Goal: Communication & Community: Participate in discussion

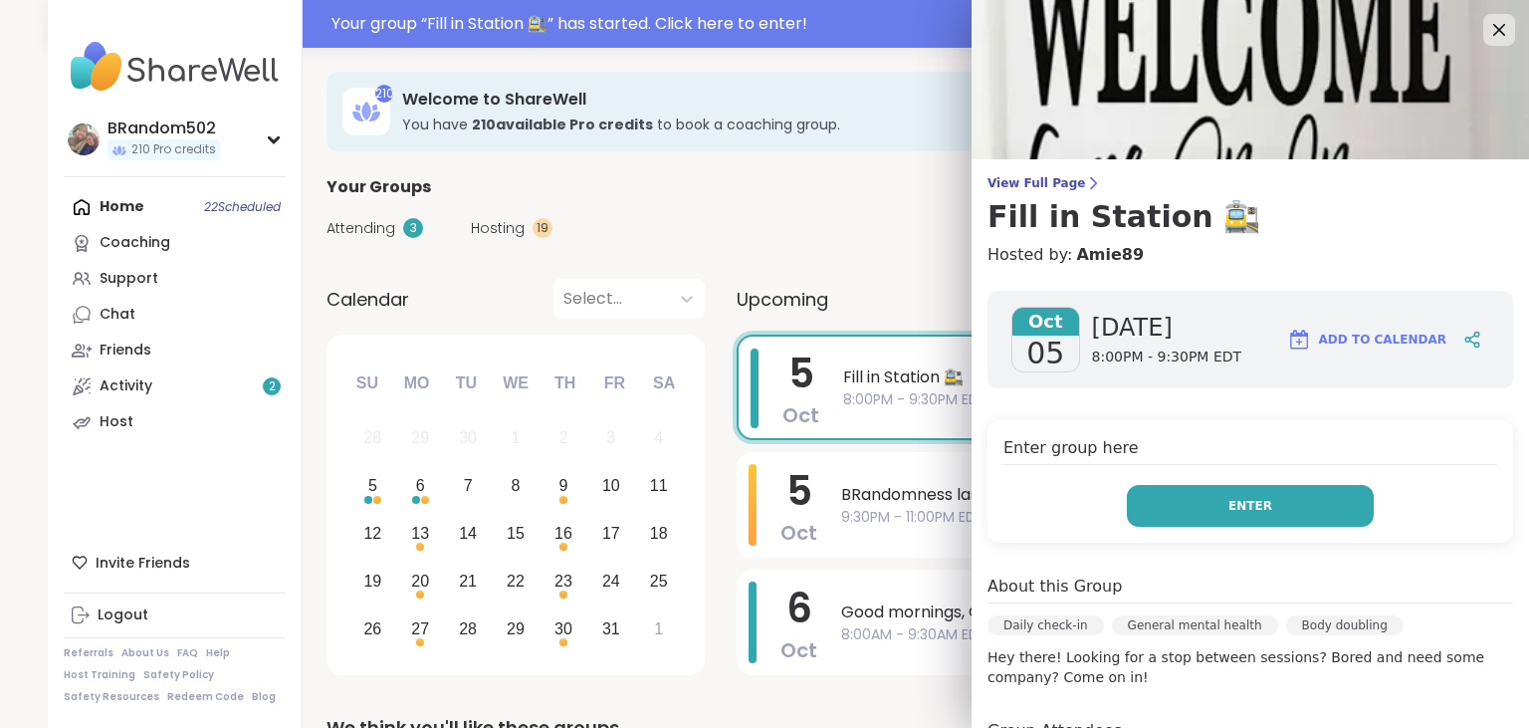
click at [1176, 521] on button "Enter" at bounding box center [1250, 506] width 247 height 42
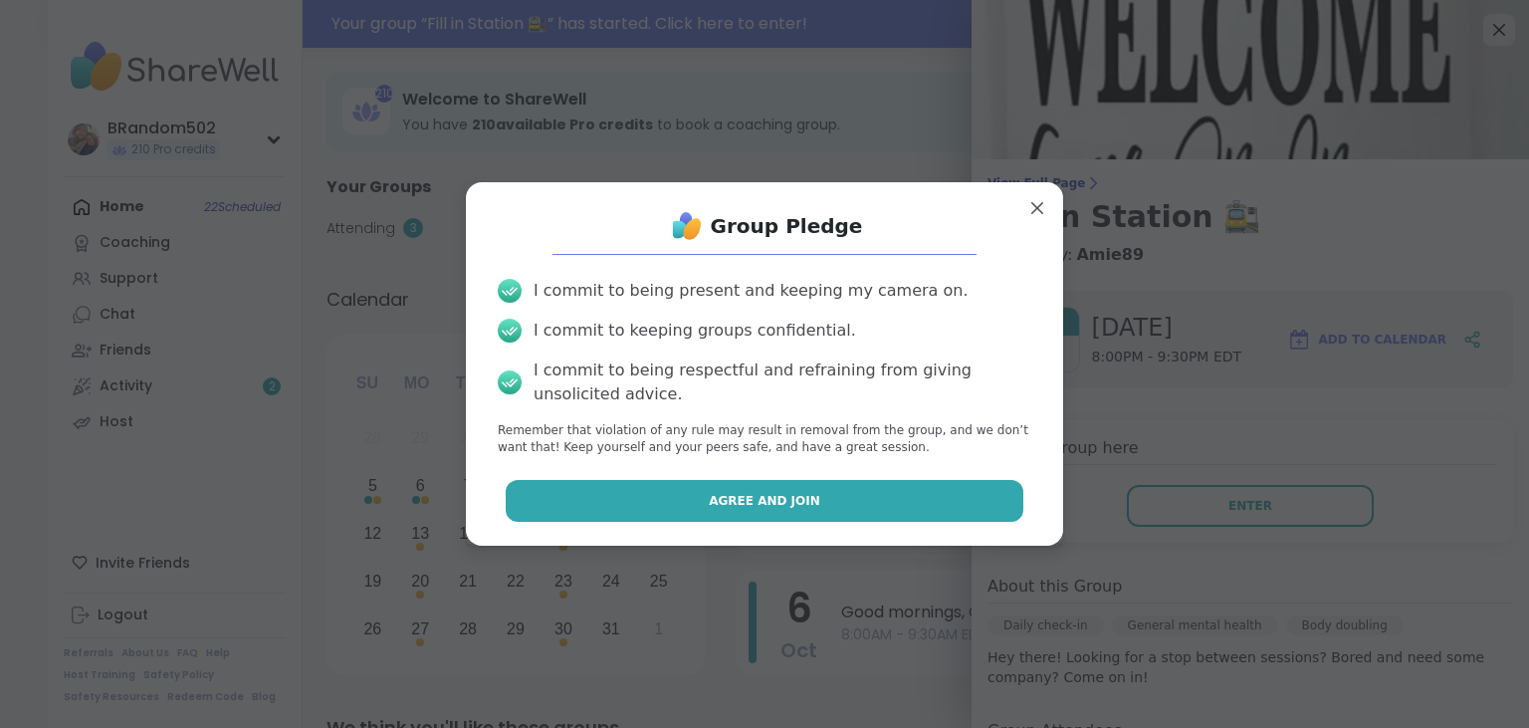
click at [908, 508] on button "Agree and Join" at bounding box center [765, 501] width 519 height 42
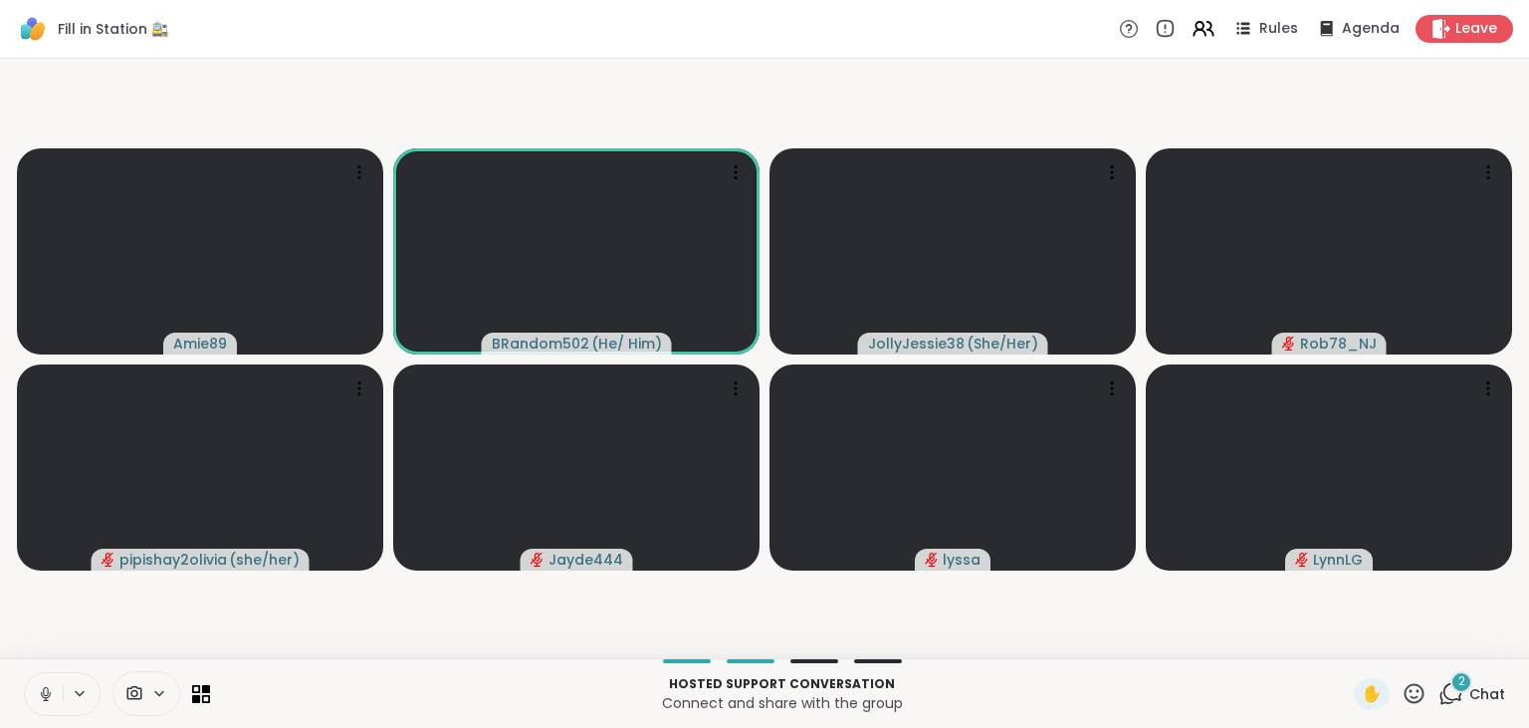
click at [1453, 698] on icon at bounding box center [1450, 693] width 25 height 25
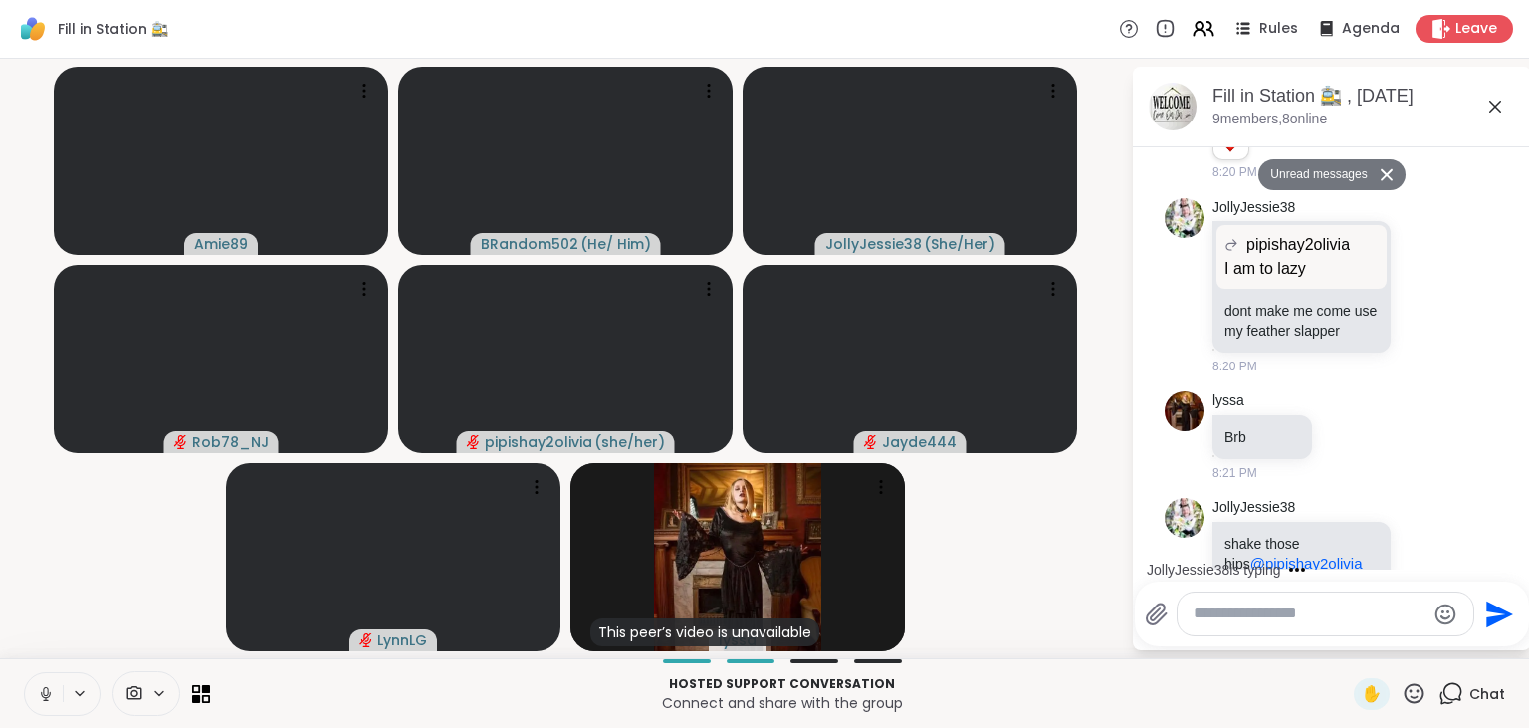
scroll to position [2063, 0]
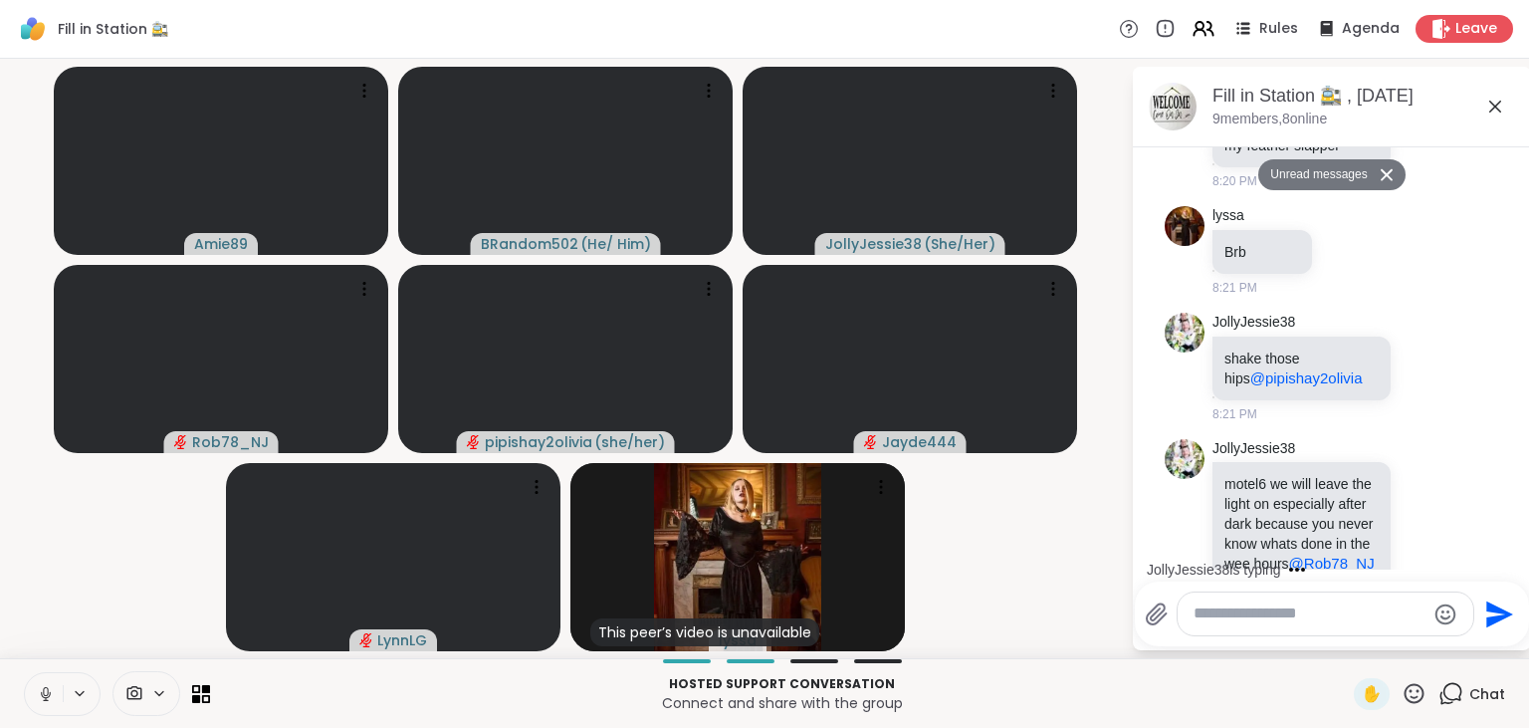
click at [42, 690] on icon at bounding box center [46, 694] width 18 height 18
click at [1244, 623] on textarea "Type your message" at bounding box center [1309, 613] width 232 height 21
type textarea "***"
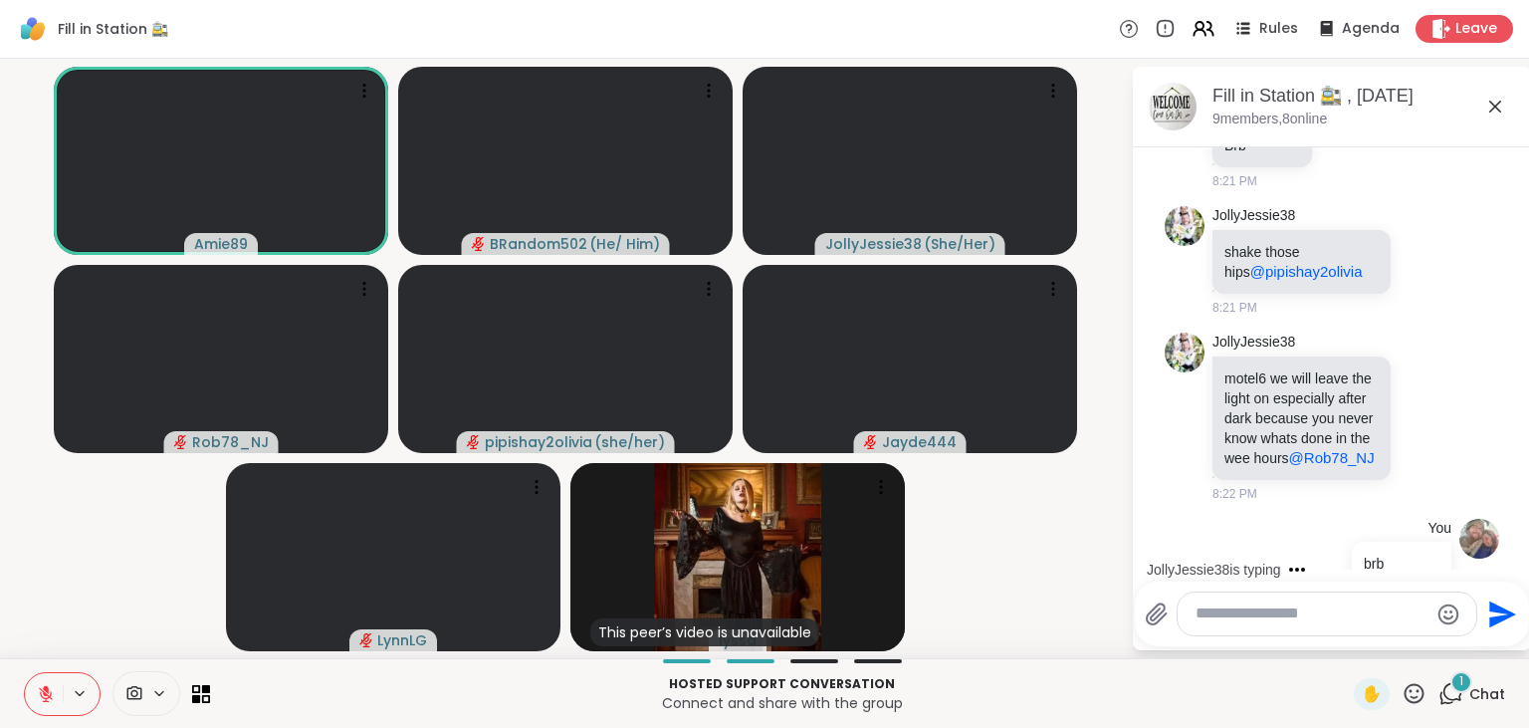
scroll to position [2307, 0]
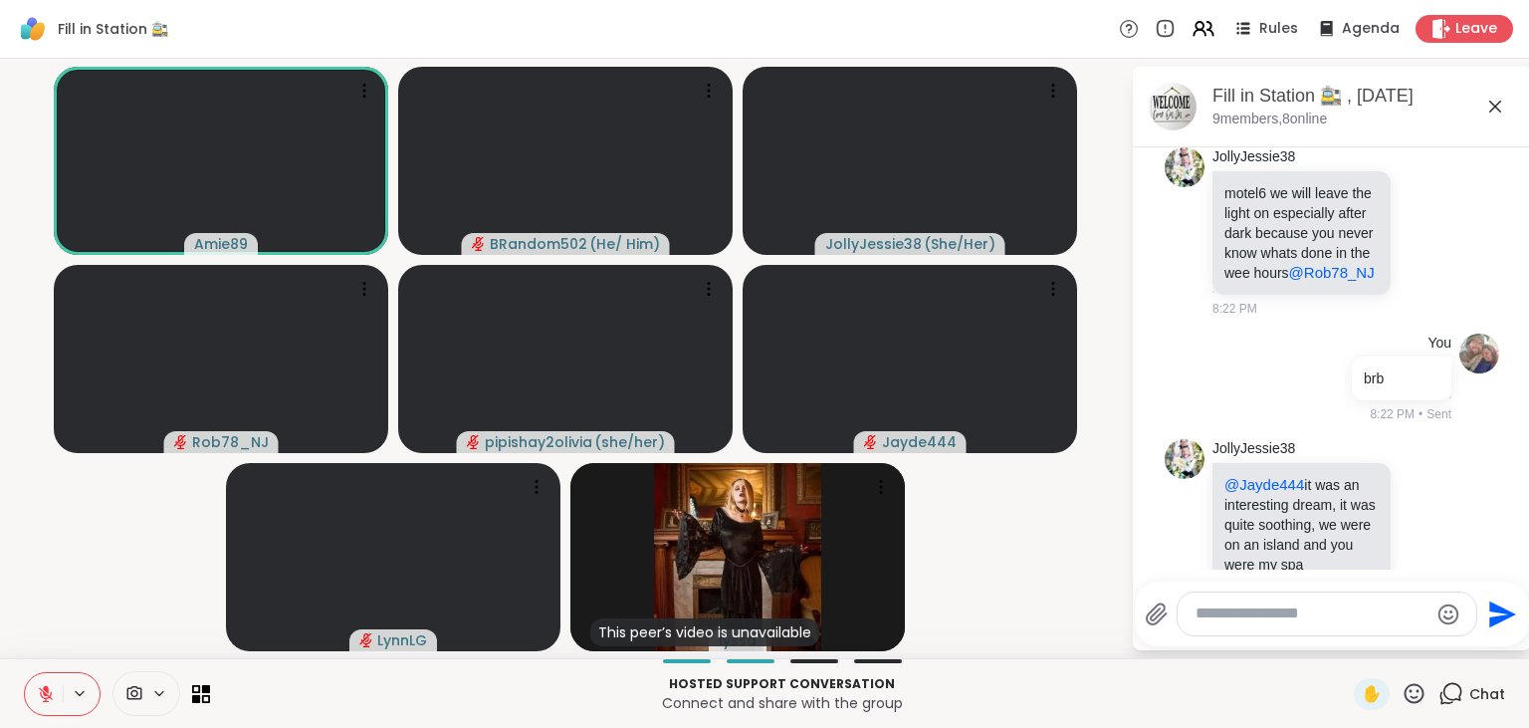
click at [44, 694] on icon at bounding box center [46, 694] width 14 height 14
click at [44, 694] on icon at bounding box center [45, 691] width 5 height 9
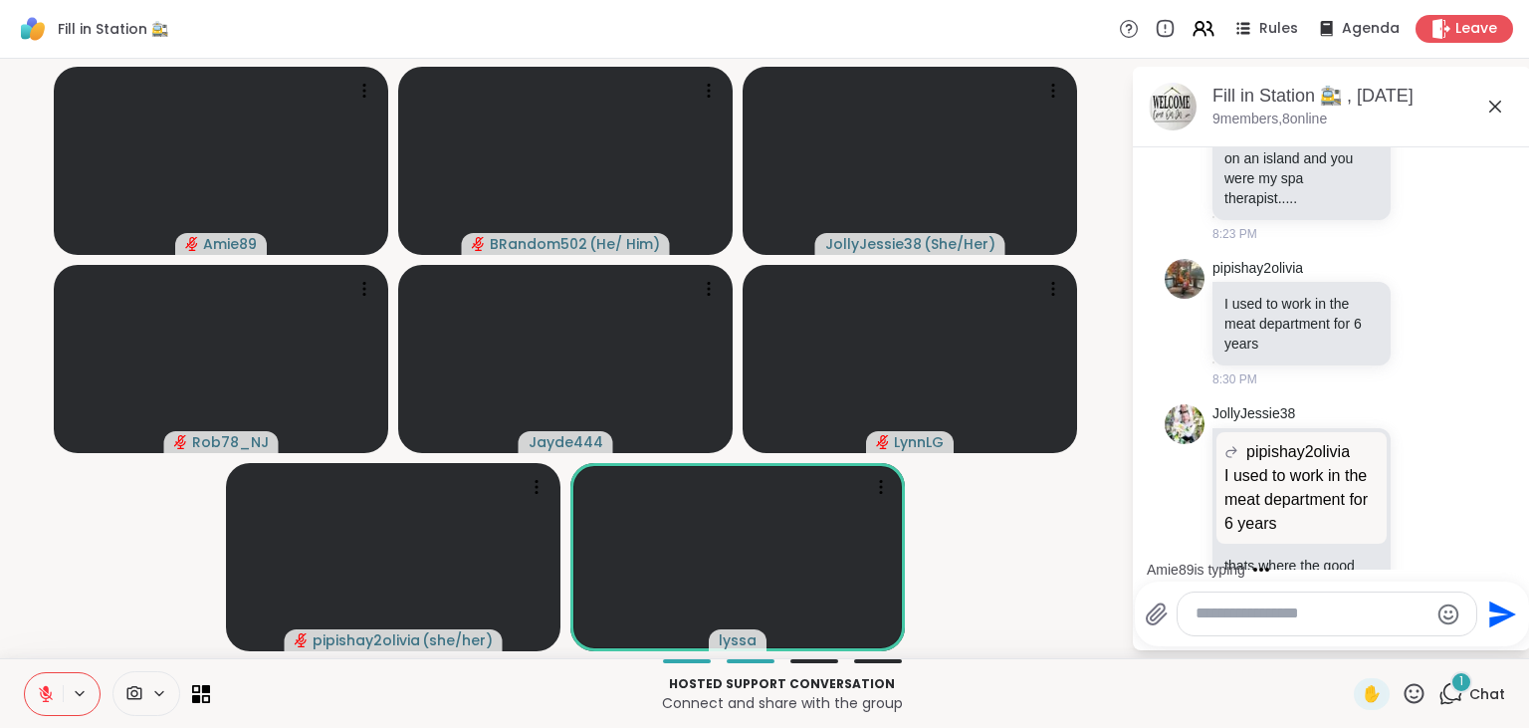
scroll to position [2839, 0]
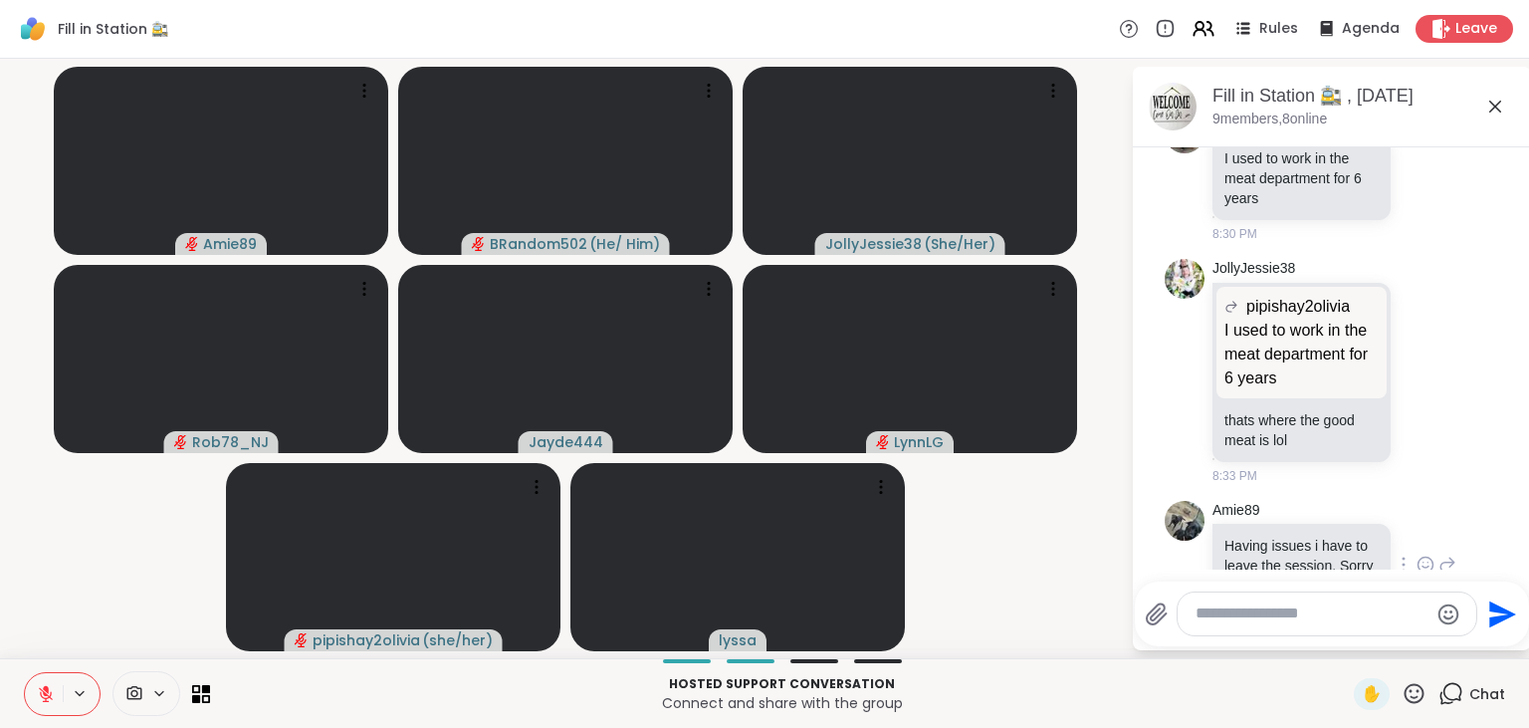
click at [1427, 554] on icon at bounding box center [1425, 564] width 18 height 20
click at [1315, 524] on div "Select Reaction: Sad" at bounding box center [1311, 533] width 18 height 18
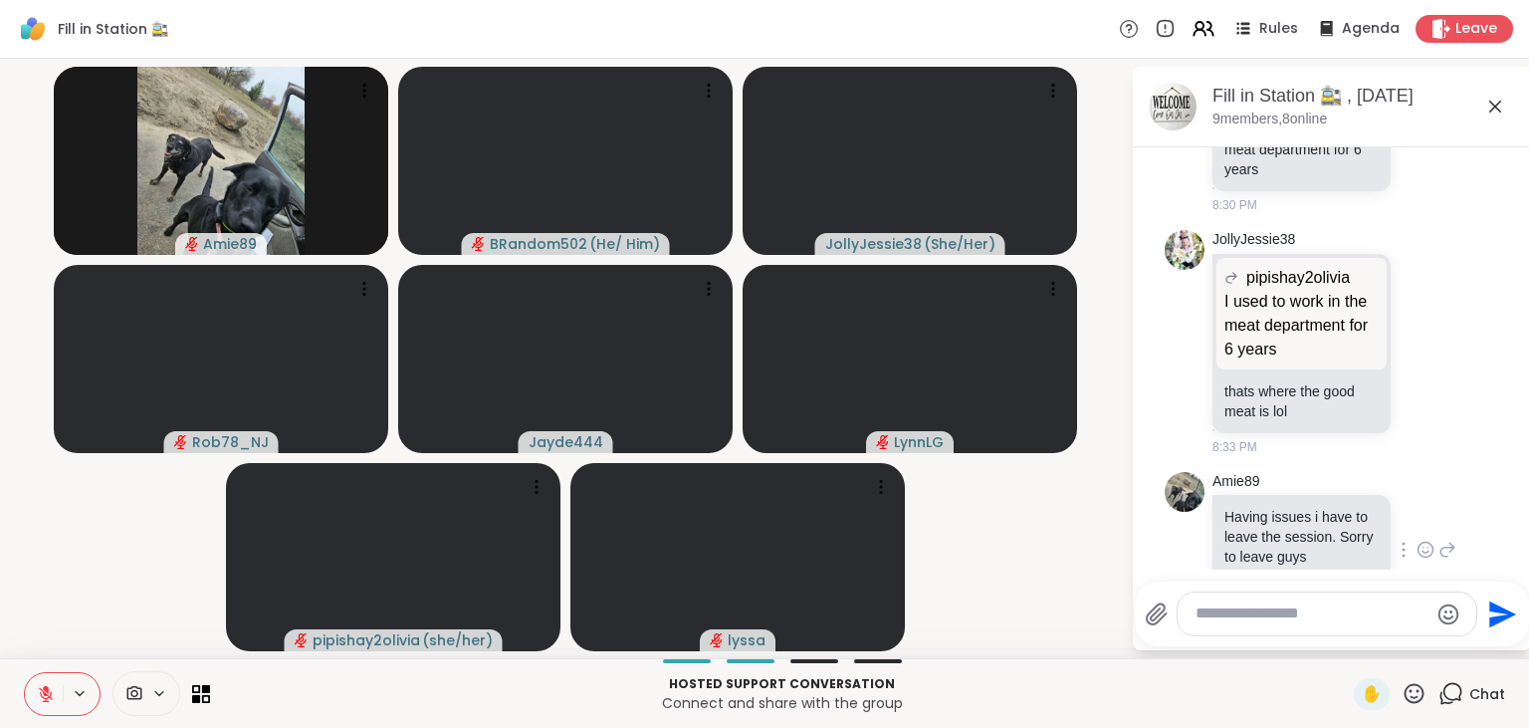
click at [39, 699] on icon at bounding box center [46, 694] width 18 height 18
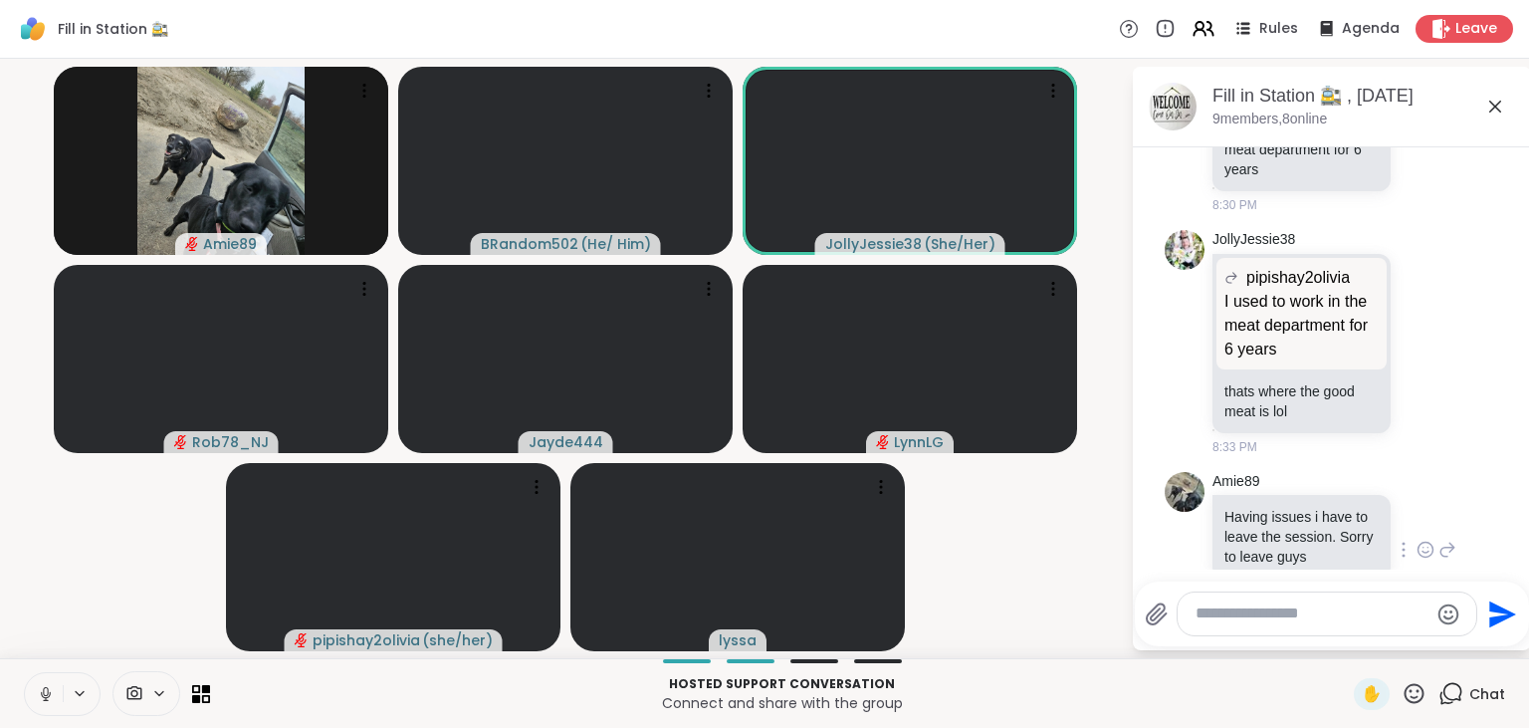
click at [39, 699] on icon at bounding box center [46, 694] width 18 height 18
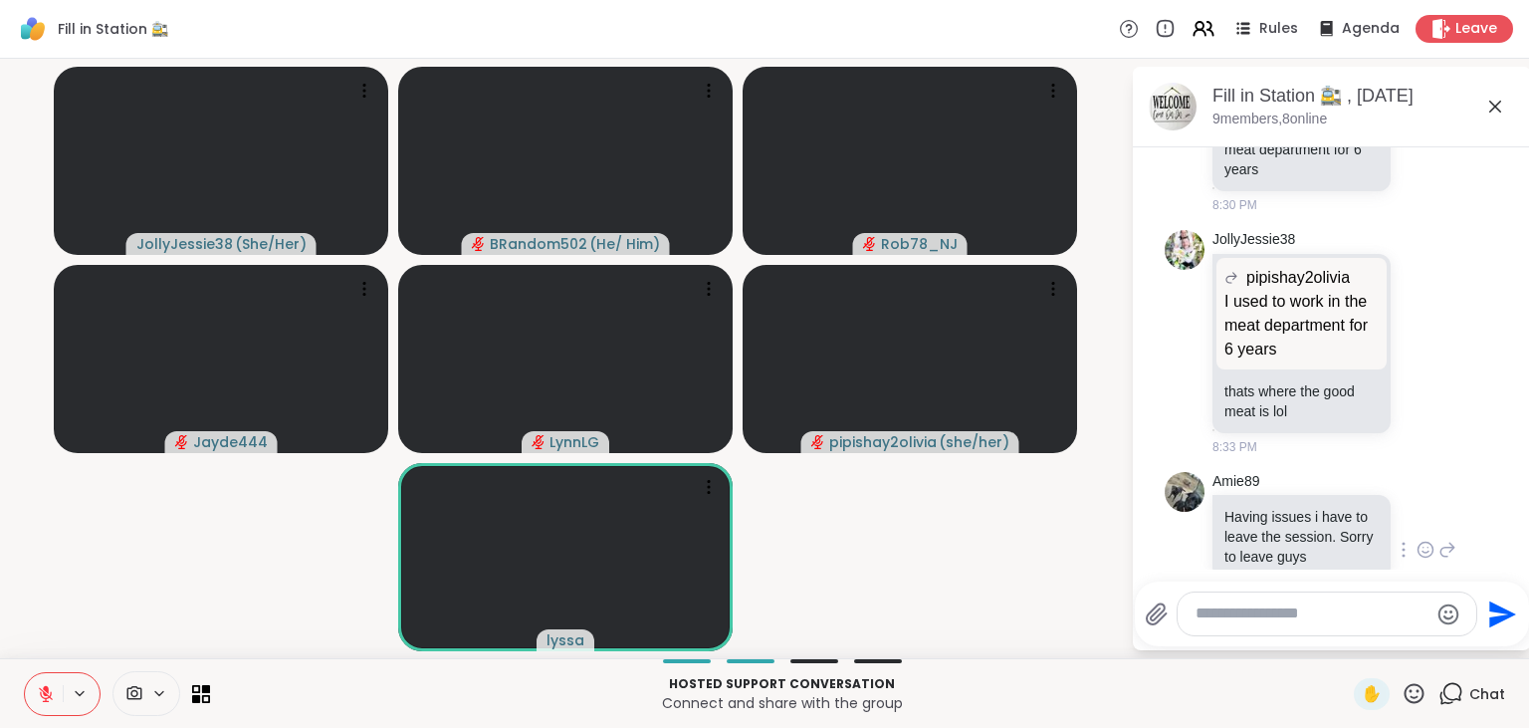
click at [43, 678] on button at bounding box center [44, 694] width 38 height 42
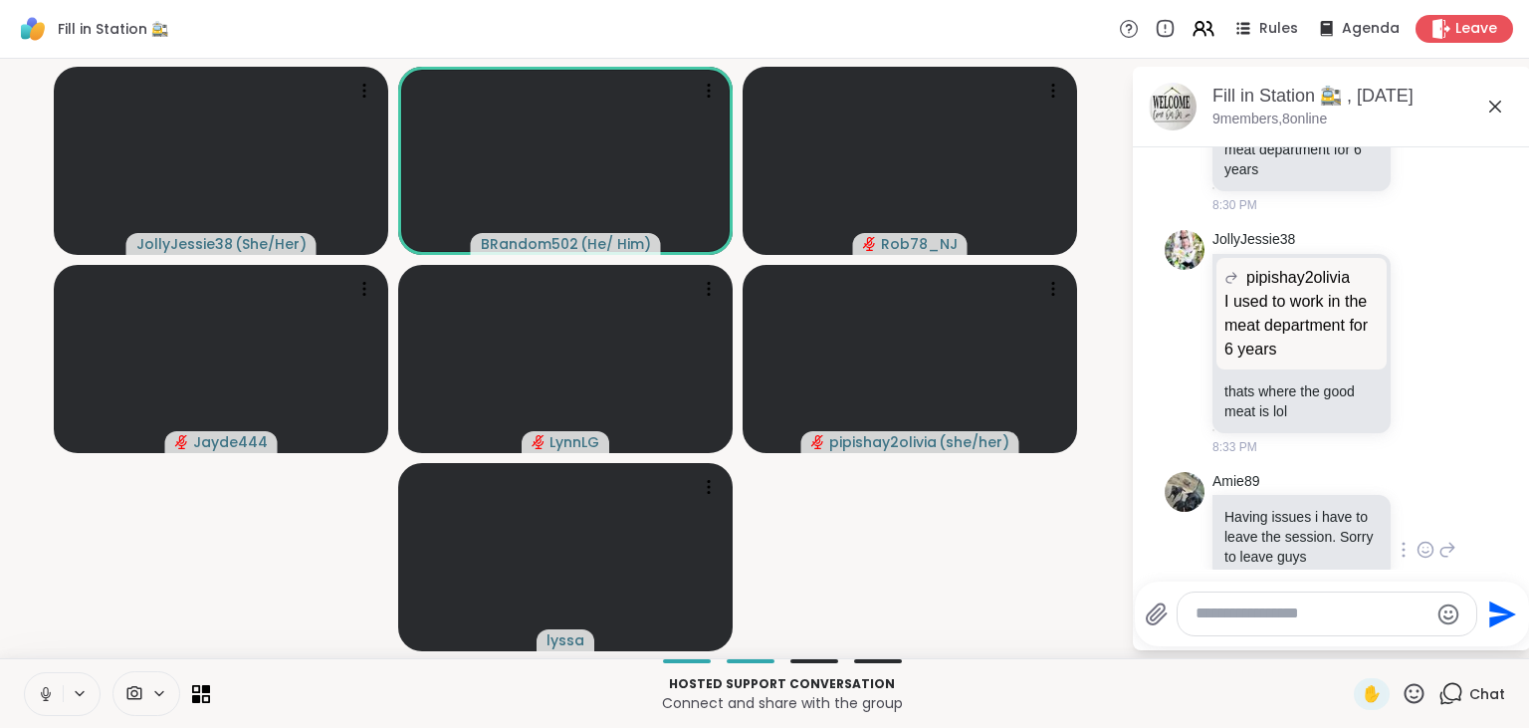
click at [43, 678] on button at bounding box center [44, 694] width 38 height 42
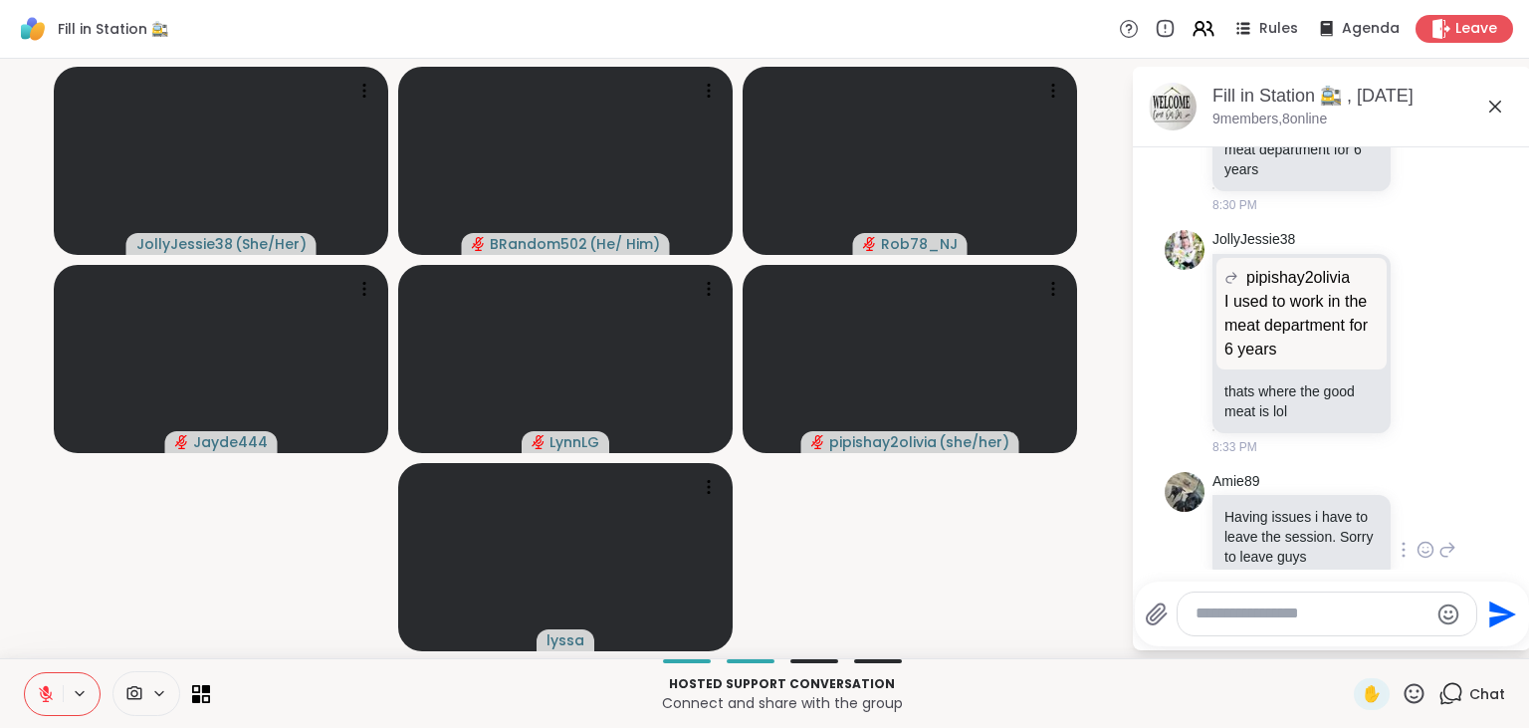
click at [50, 695] on icon at bounding box center [46, 694] width 18 height 18
click at [50, 695] on icon at bounding box center [46, 694] width 10 height 6
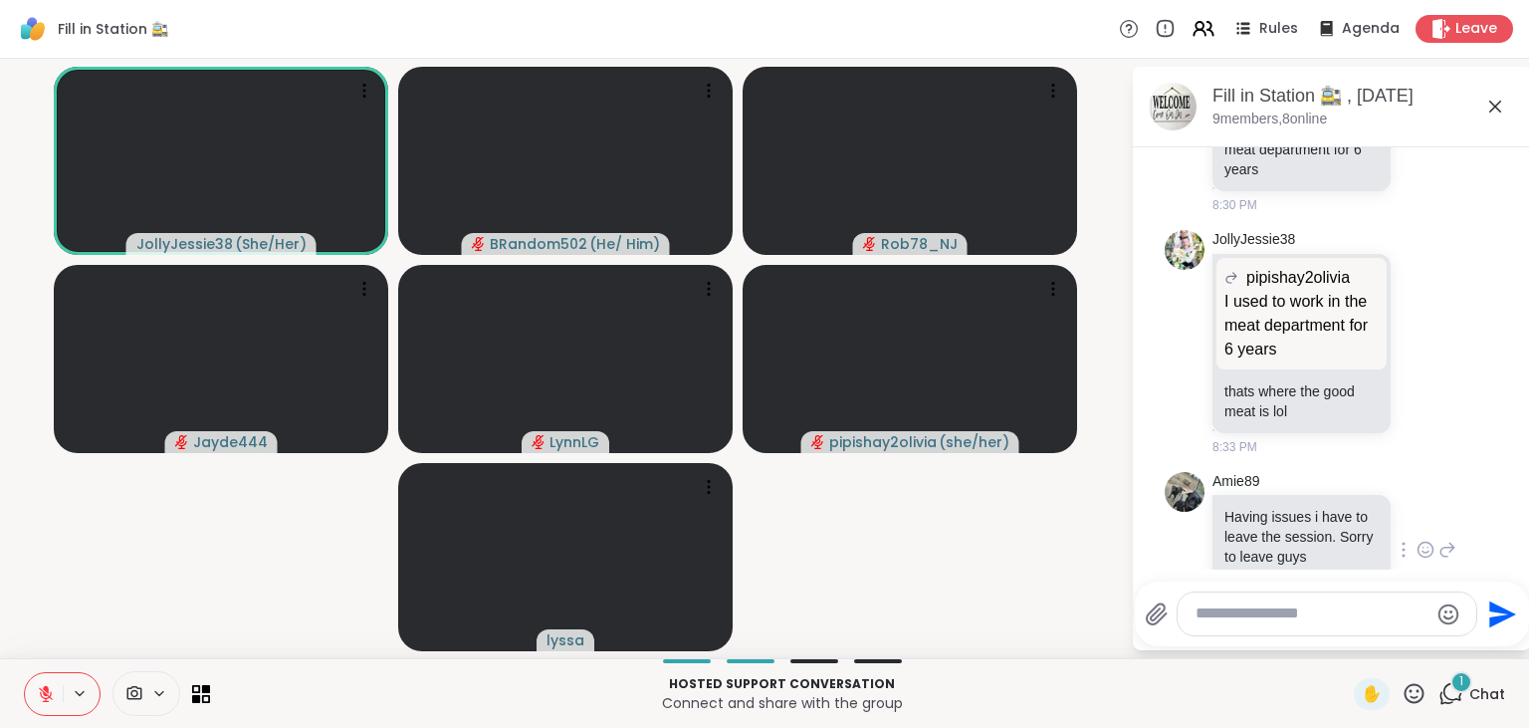
scroll to position [3149, 0]
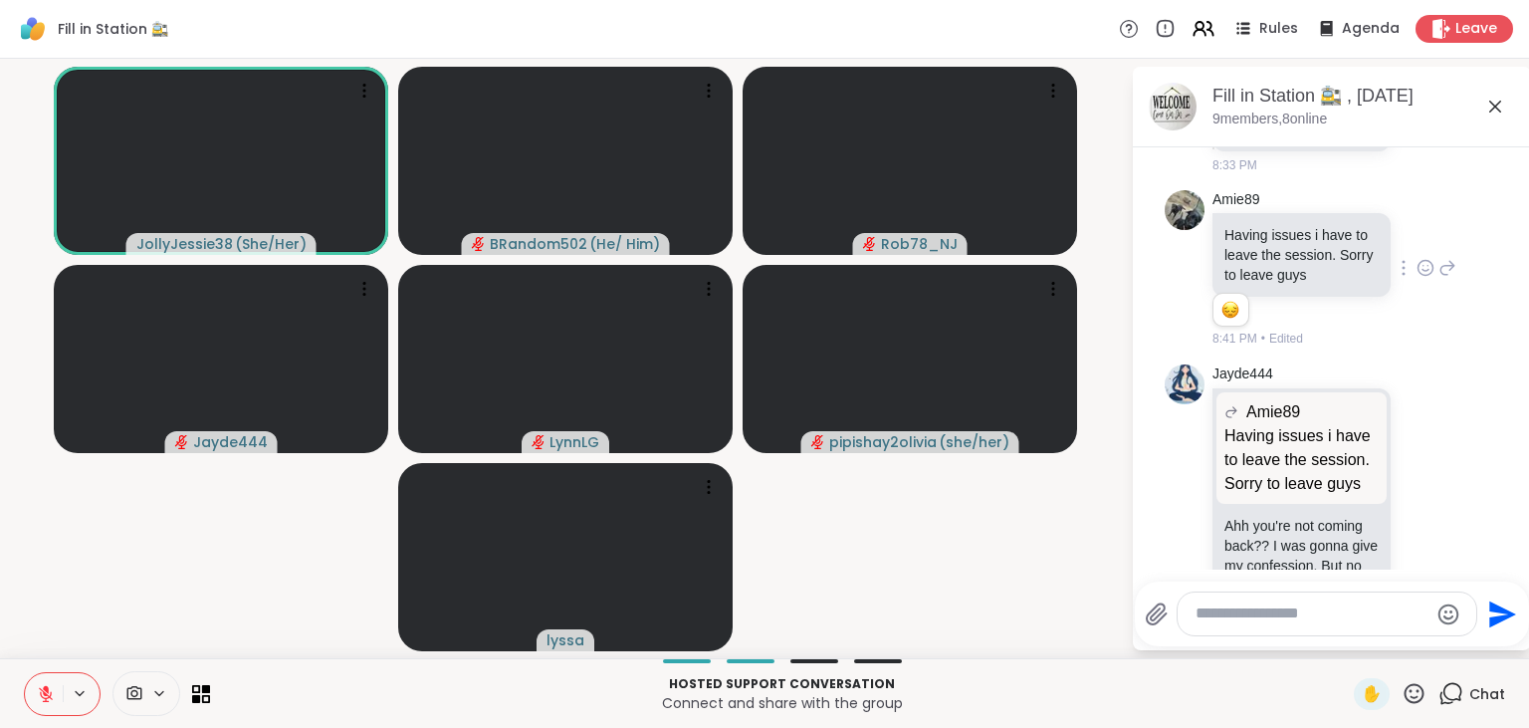
click at [50, 695] on icon at bounding box center [46, 694] width 18 height 18
click at [50, 695] on icon at bounding box center [46, 694] width 10 height 6
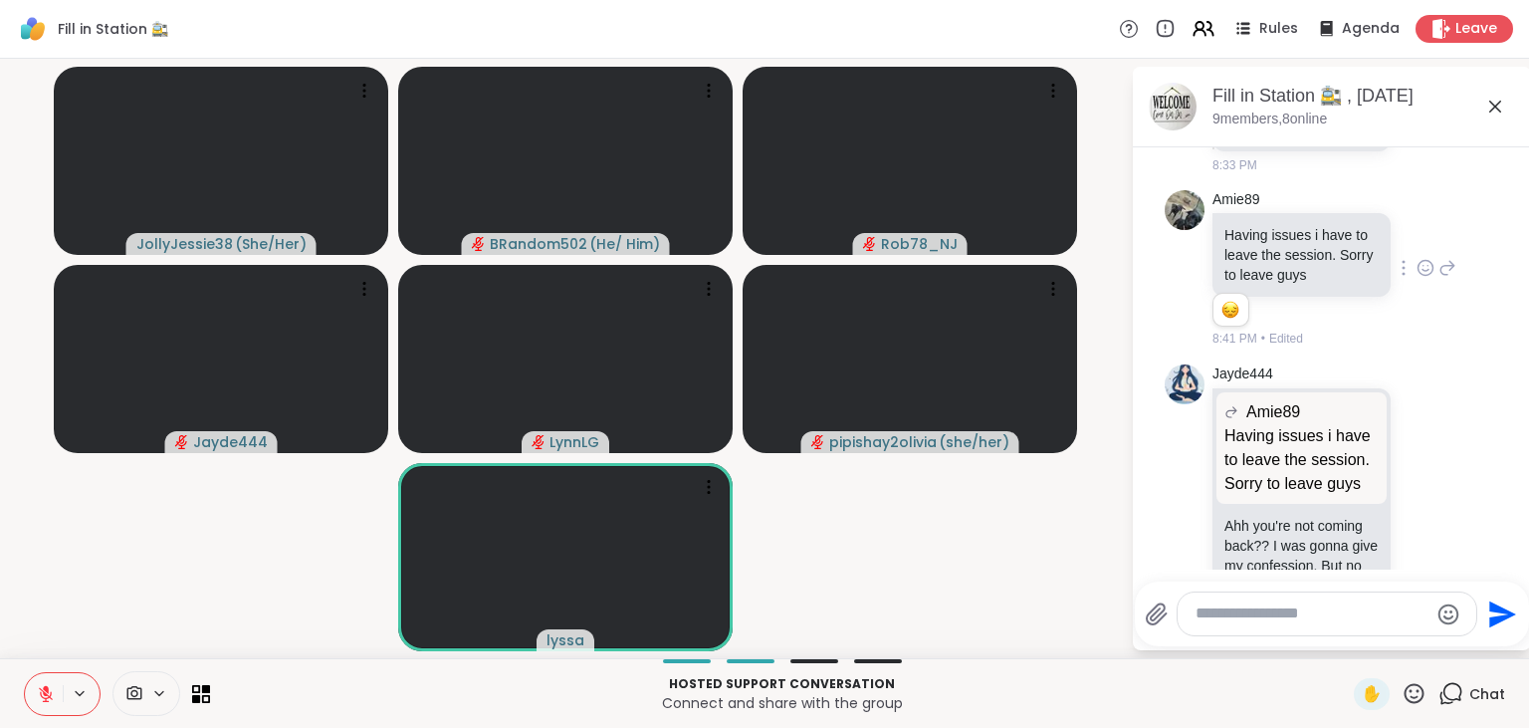
click at [50, 695] on icon at bounding box center [46, 694] width 18 height 18
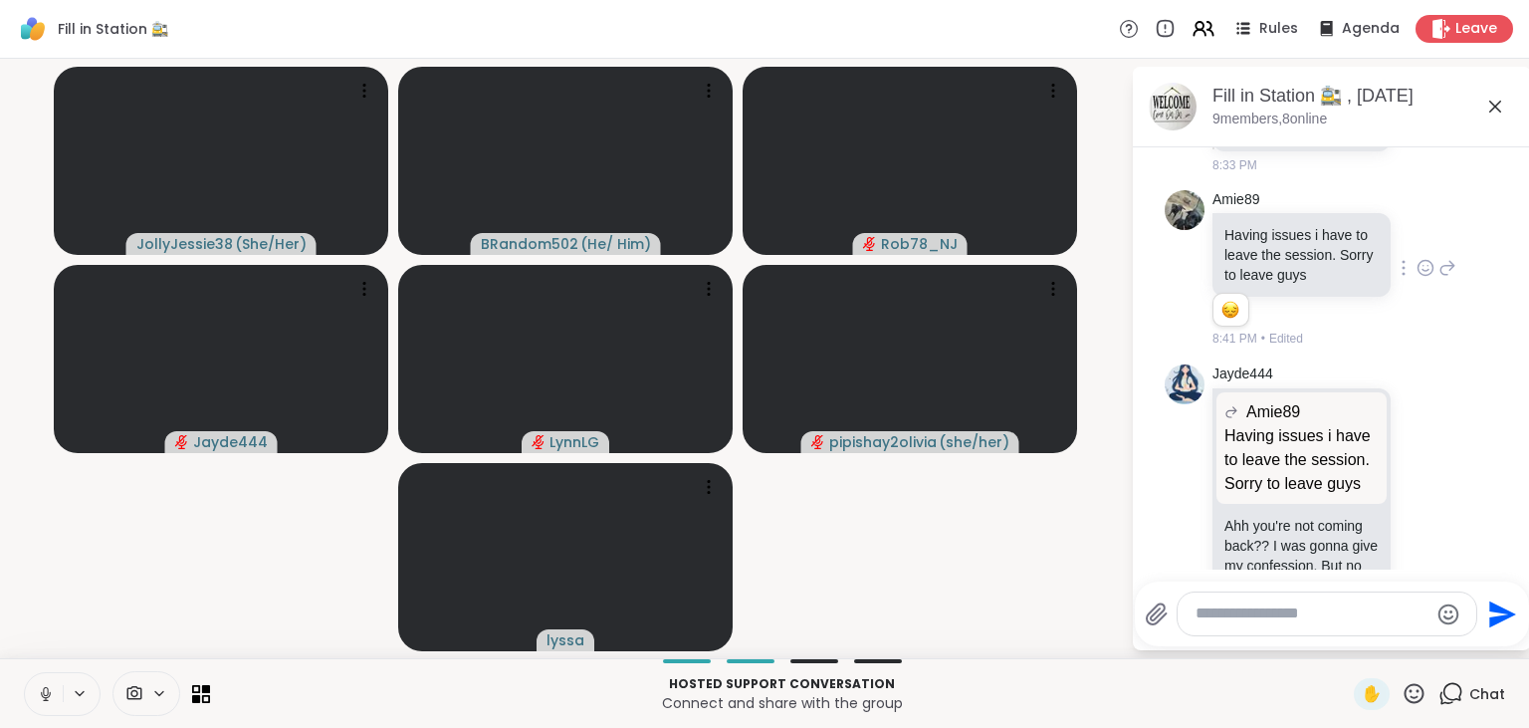
click at [50, 695] on icon at bounding box center [46, 694] width 10 height 6
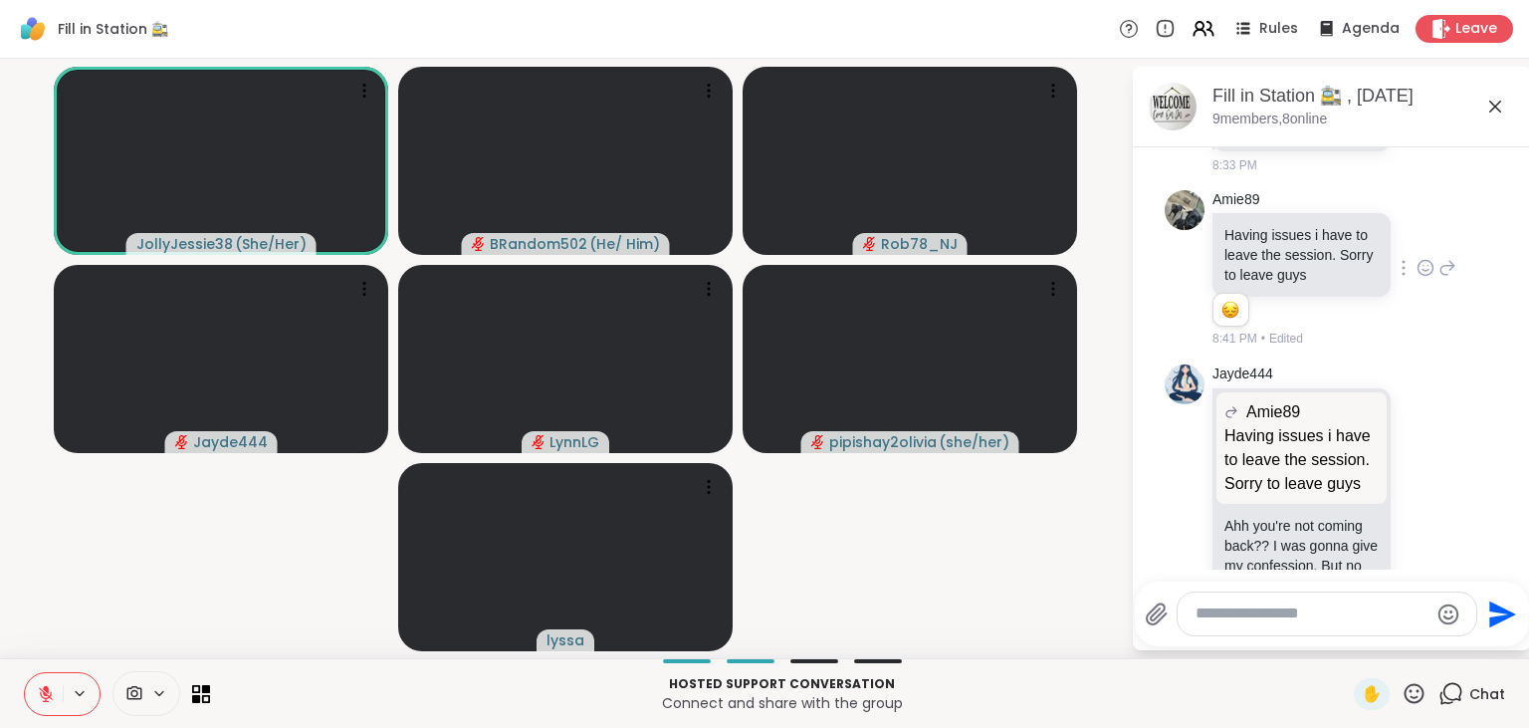
click at [50, 695] on icon at bounding box center [46, 694] width 18 height 18
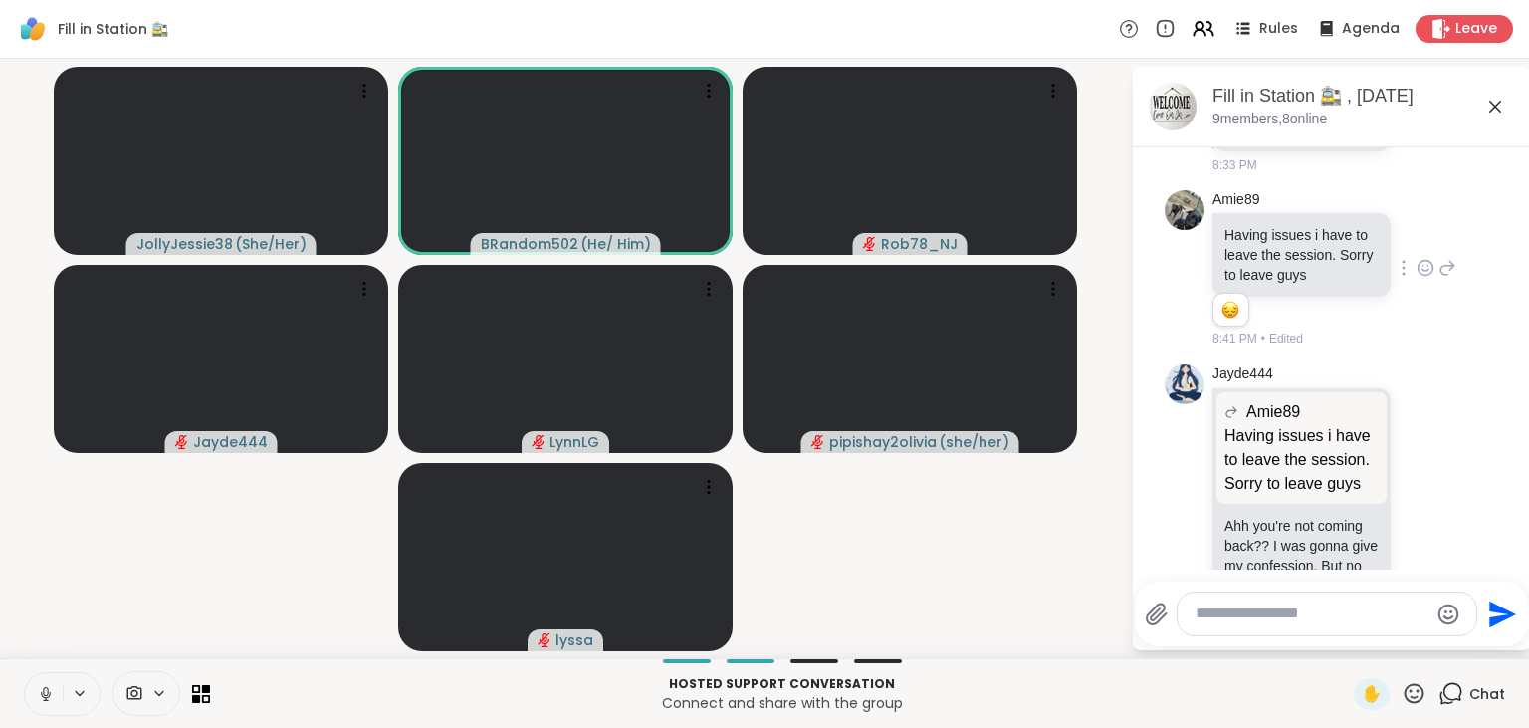
click at [50, 695] on icon at bounding box center [46, 694] width 10 height 6
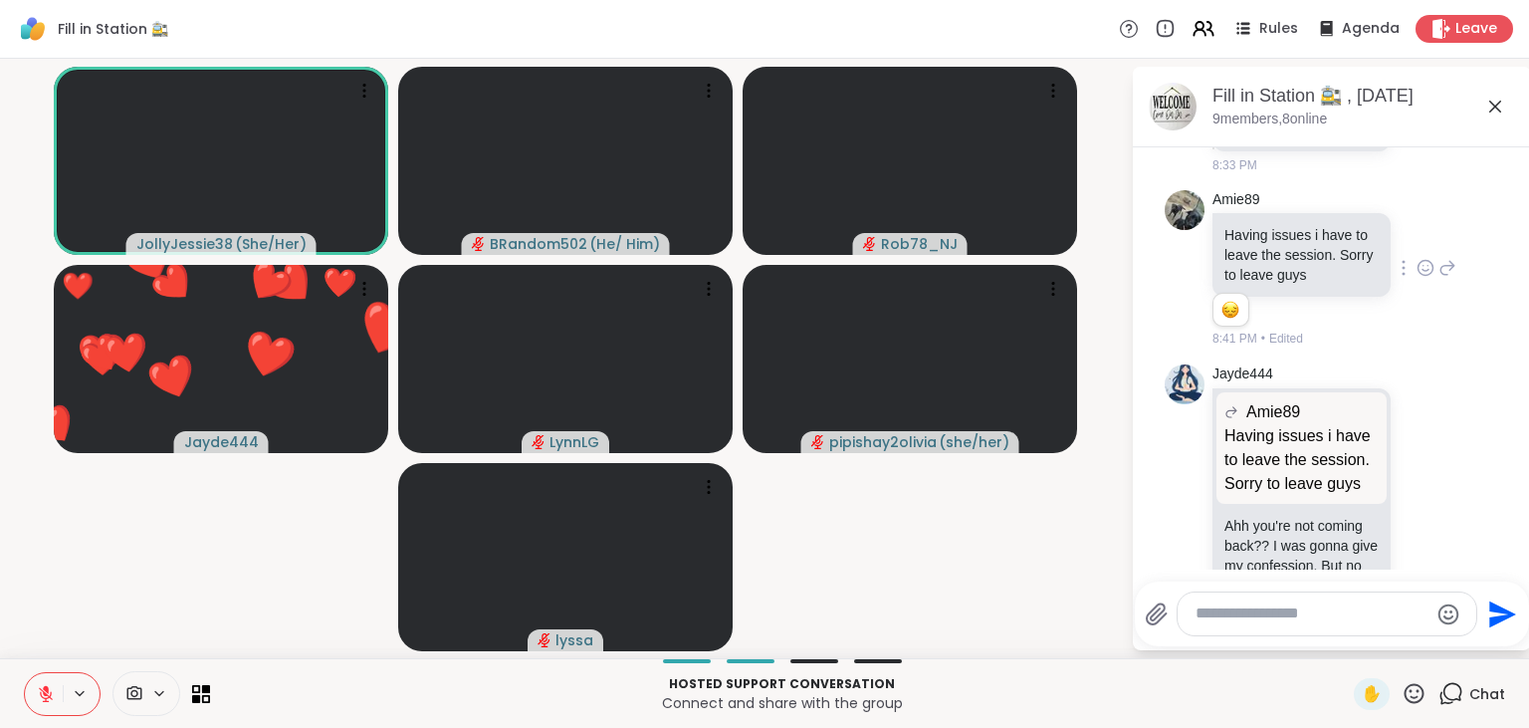
click at [50, 695] on icon at bounding box center [46, 694] width 18 height 18
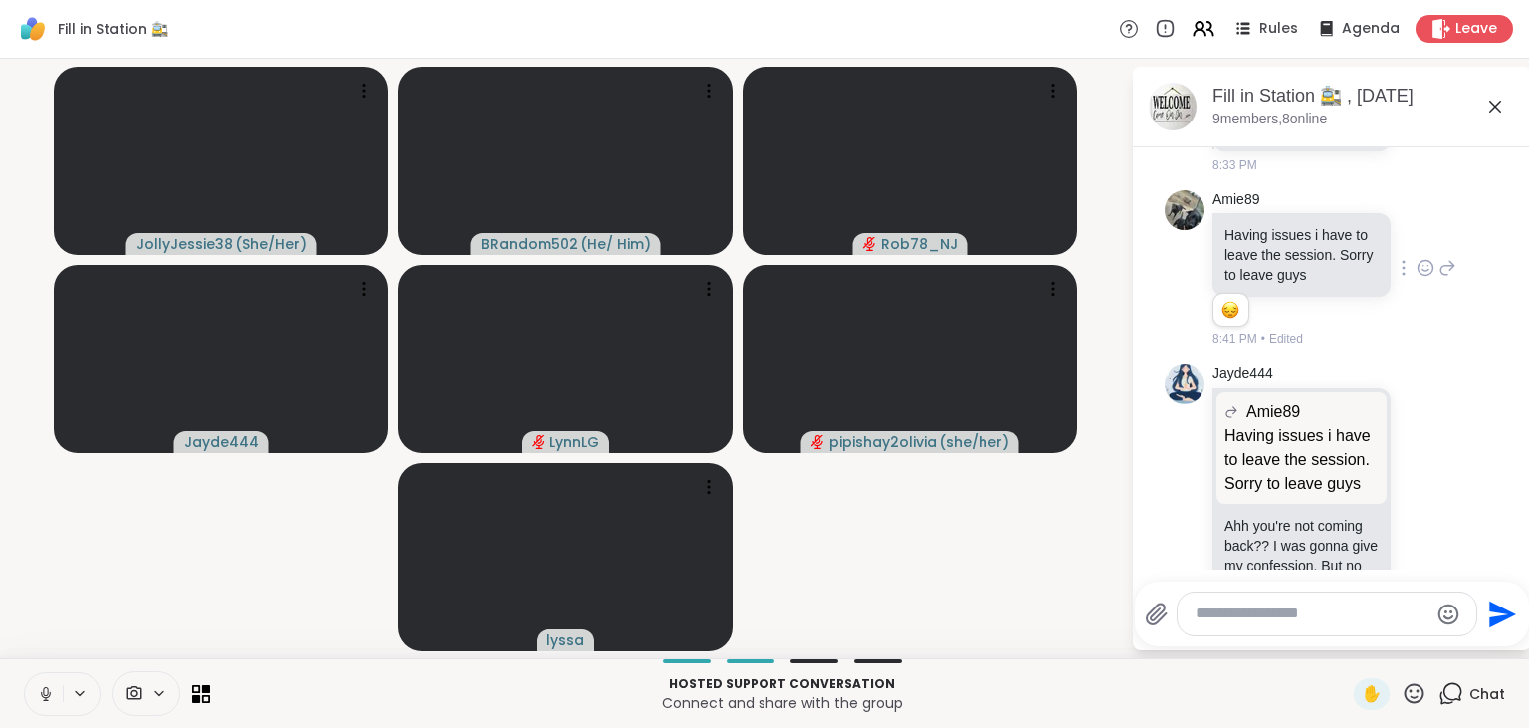
click at [50, 695] on icon at bounding box center [46, 694] width 10 height 6
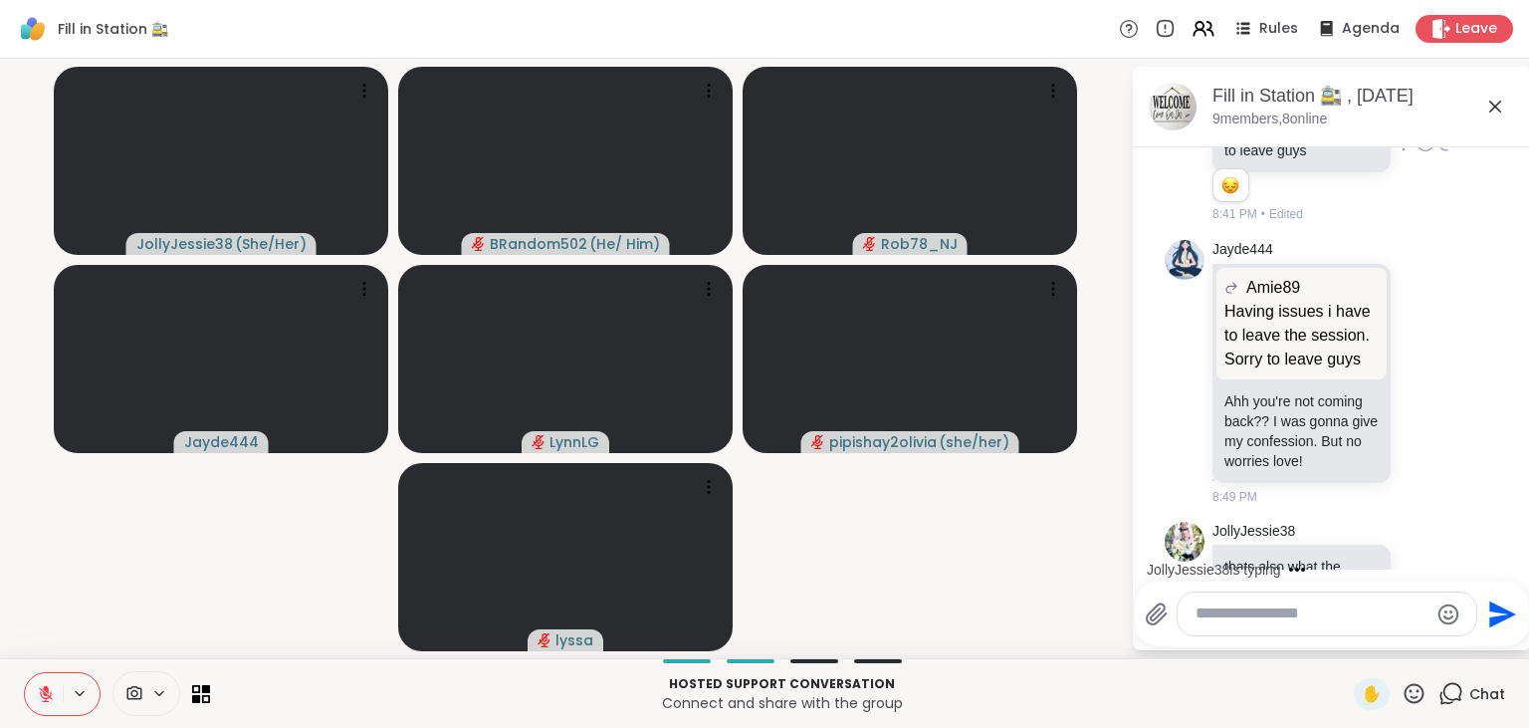
scroll to position [3420, 0]
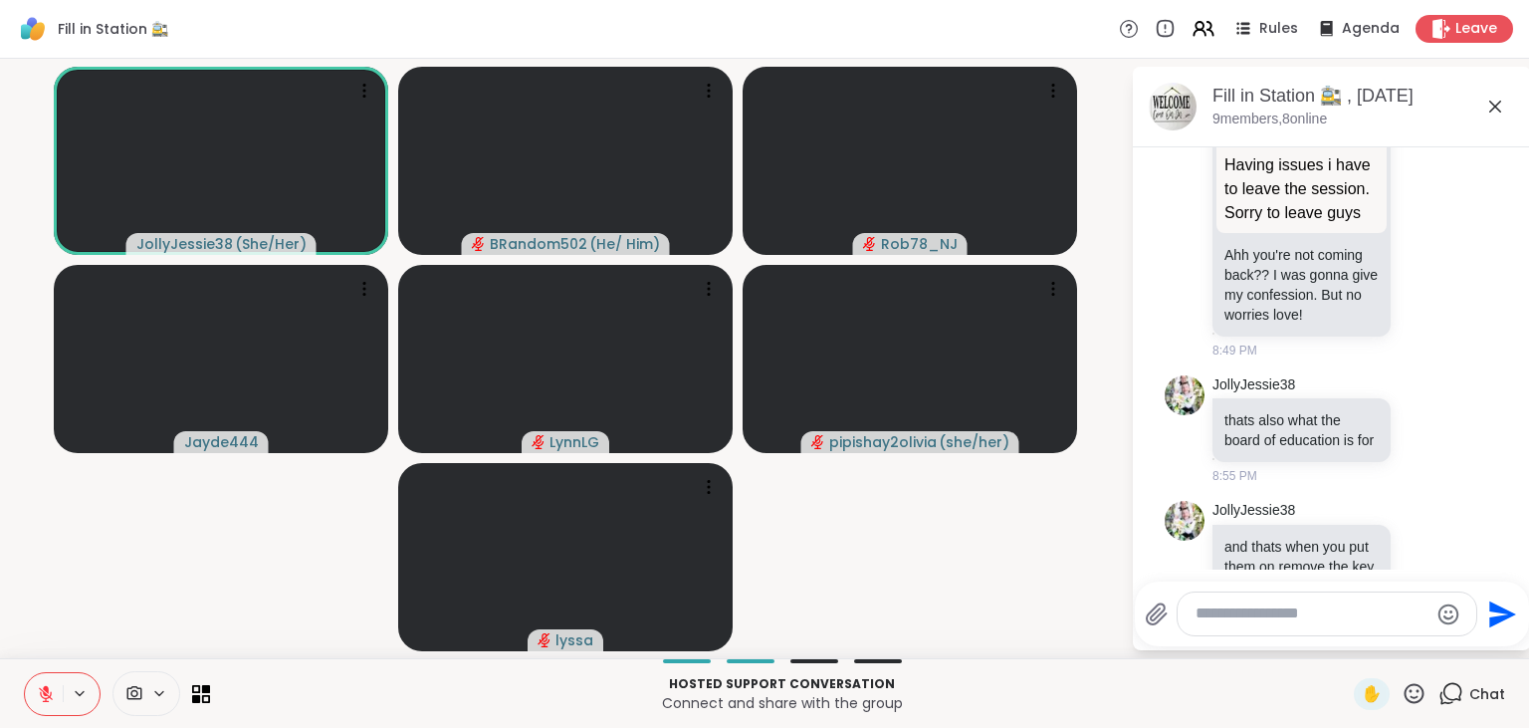
click at [50, 695] on icon at bounding box center [46, 694] width 18 height 18
click at [50, 691] on icon at bounding box center [46, 694] width 18 height 18
click at [46, 695] on icon at bounding box center [46, 694] width 14 height 14
click at [46, 695] on icon at bounding box center [46, 694] width 18 height 18
click at [46, 695] on icon at bounding box center [46, 694] width 14 height 14
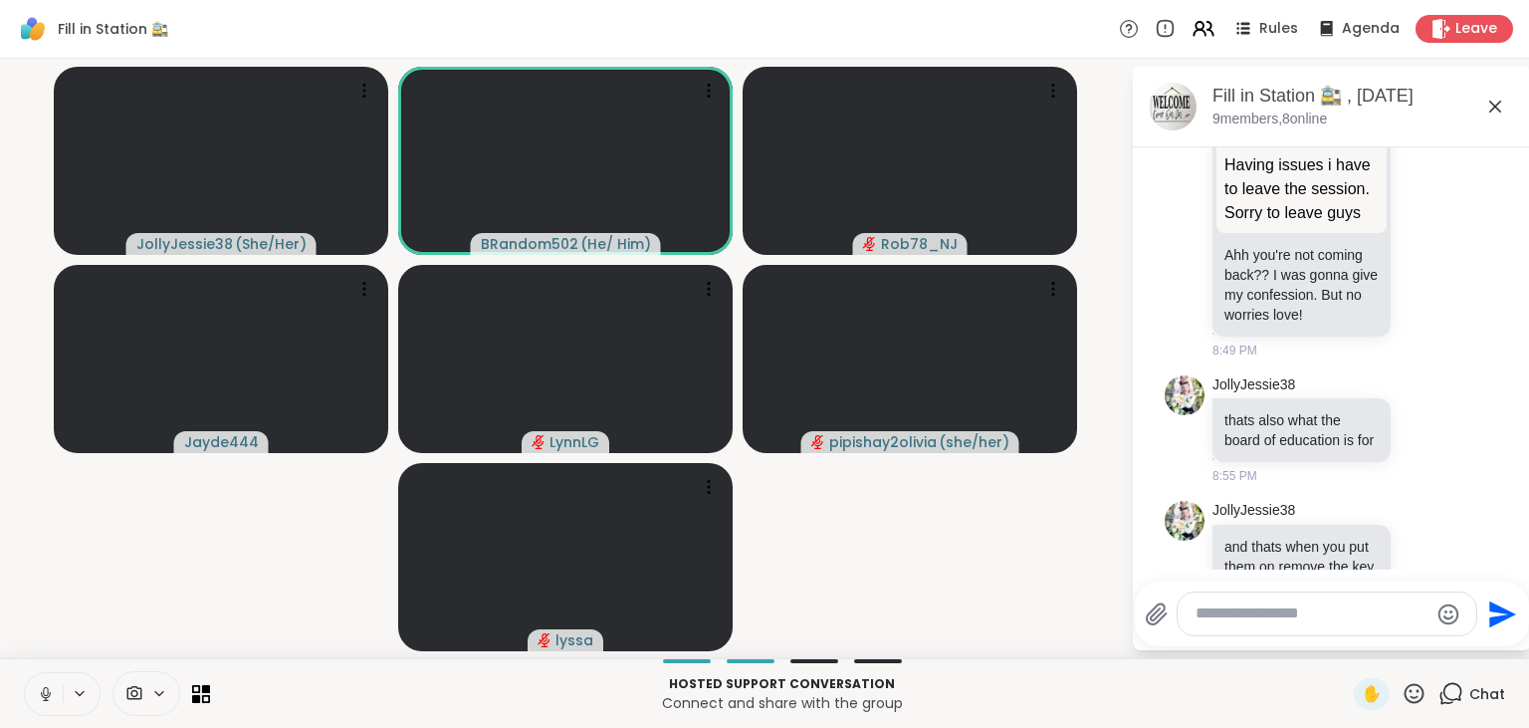
click at [46, 695] on icon at bounding box center [46, 694] width 18 height 18
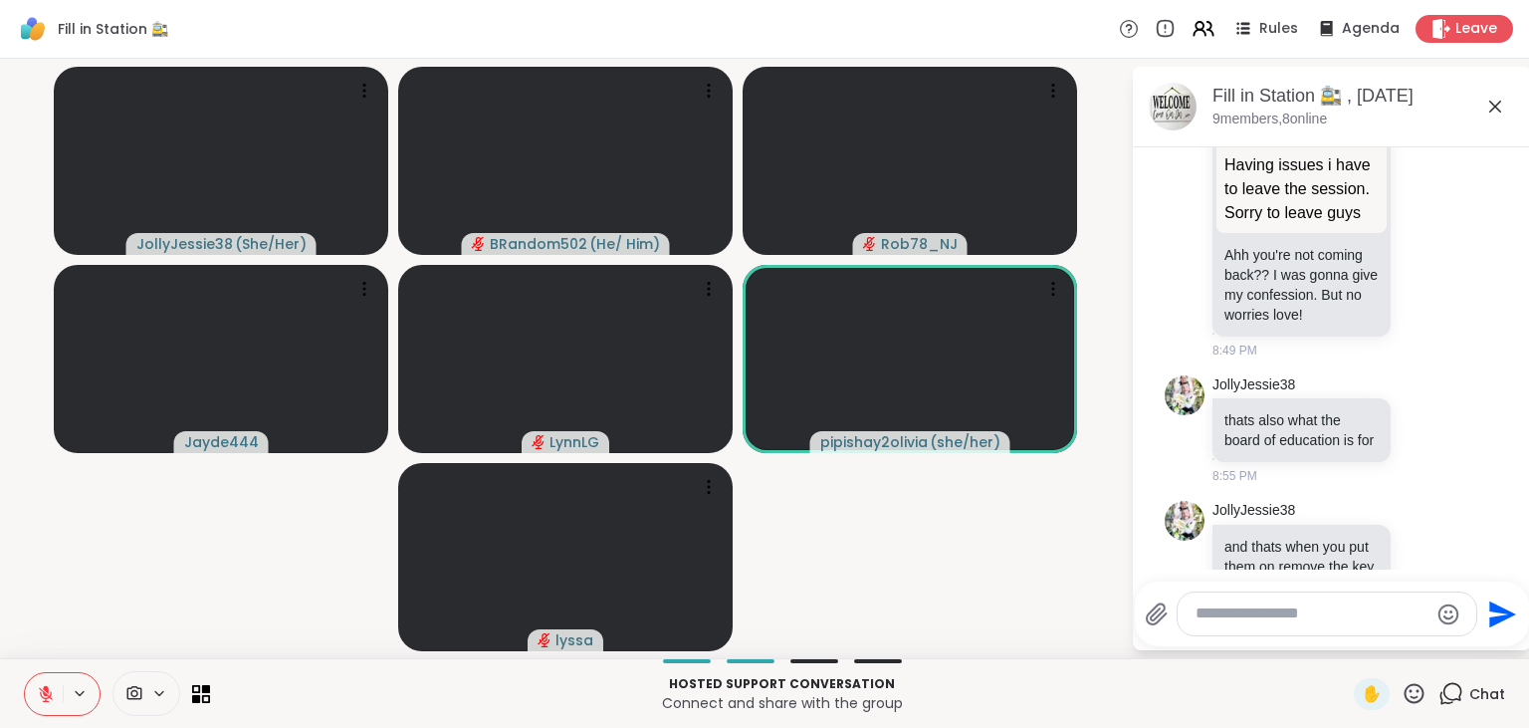
click at [46, 695] on icon at bounding box center [46, 694] width 14 height 14
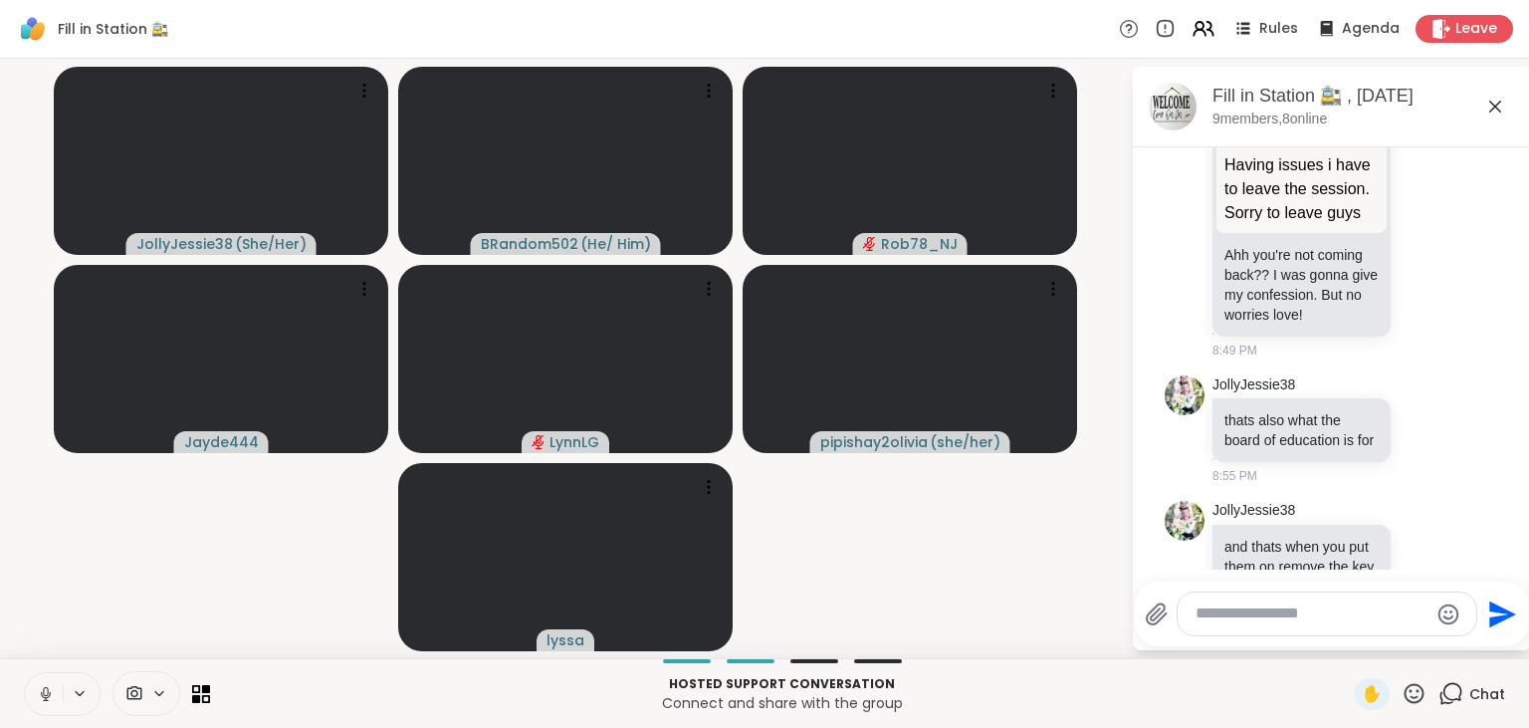
click at [46, 695] on icon at bounding box center [46, 694] width 18 height 18
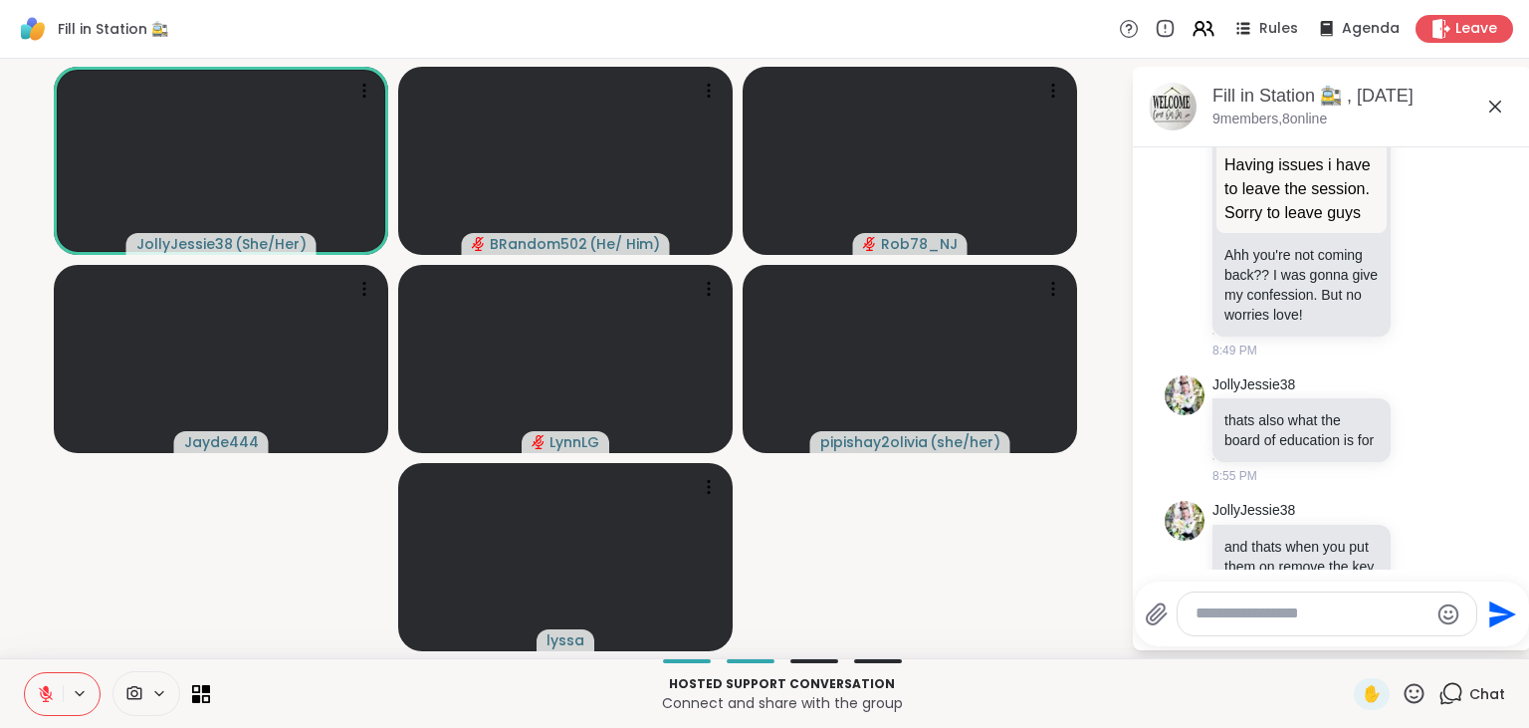
click at [46, 695] on icon at bounding box center [46, 694] width 14 height 14
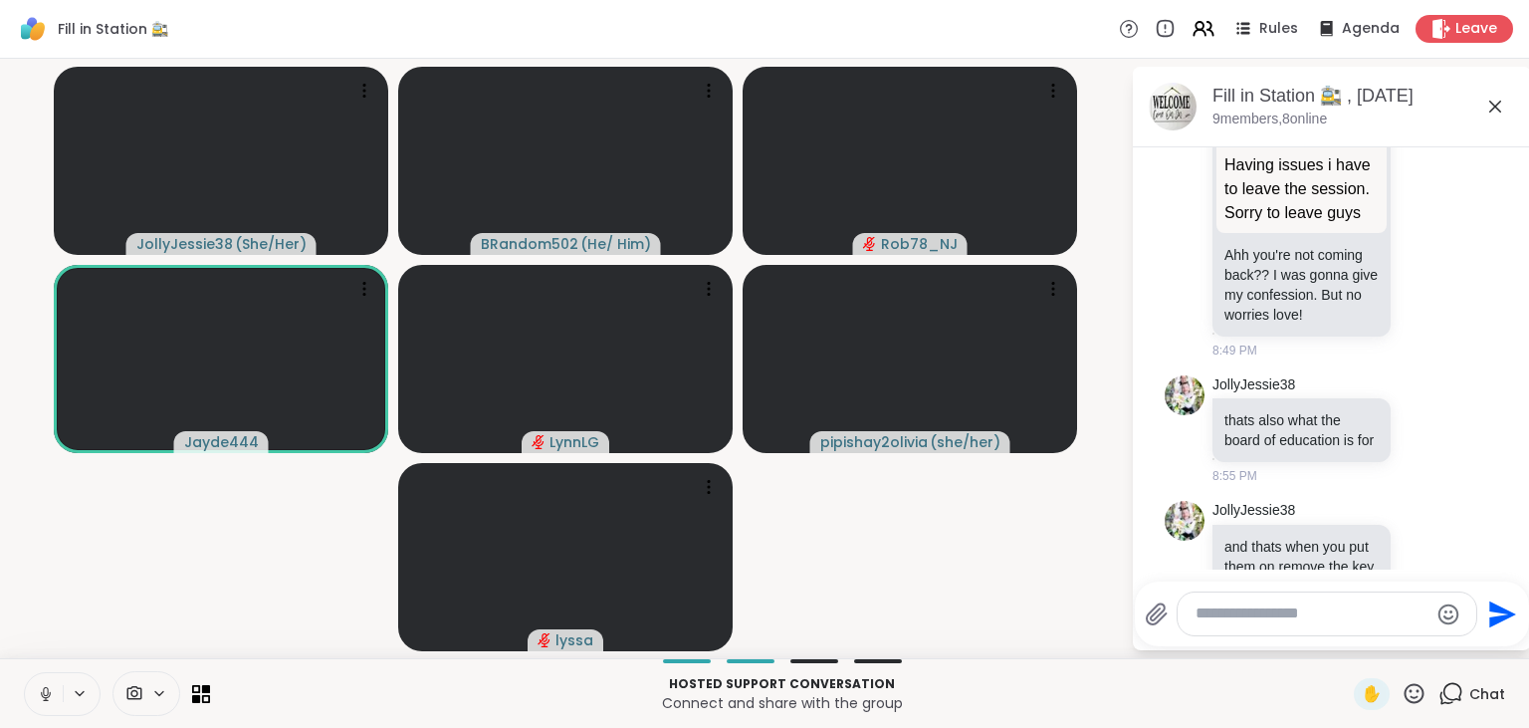
click at [46, 695] on icon at bounding box center [46, 694] width 18 height 18
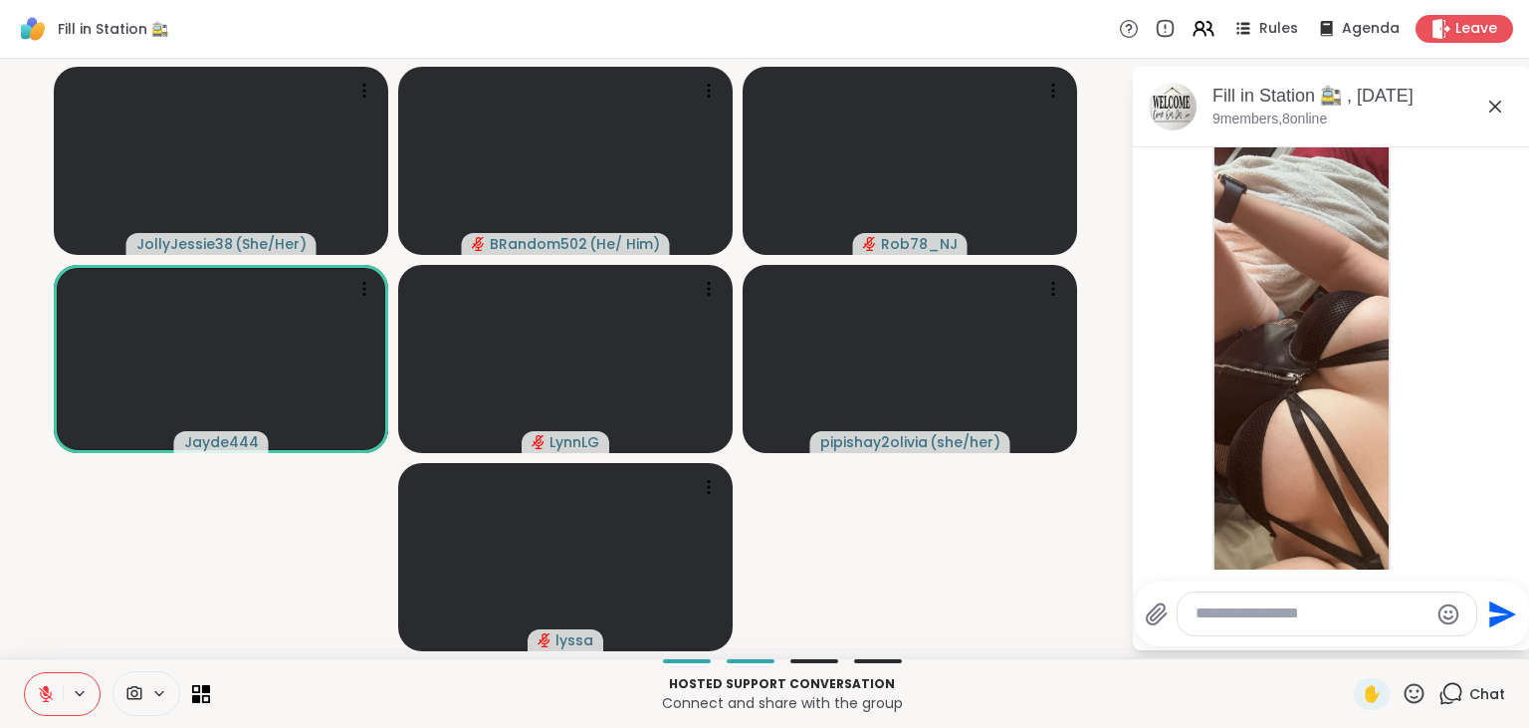
click at [1411, 698] on icon at bounding box center [1414, 693] width 20 height 20
click at [1351, 640] on span "❤️" at bounding box center [1356, 641] width 20 height 24
click at [1413, 700] on icon at bounding box center [1413, 693] width 25 height 25
click at [1355, 645] on span "❤️" at bounding box center [1356, 641] width 20 height 24
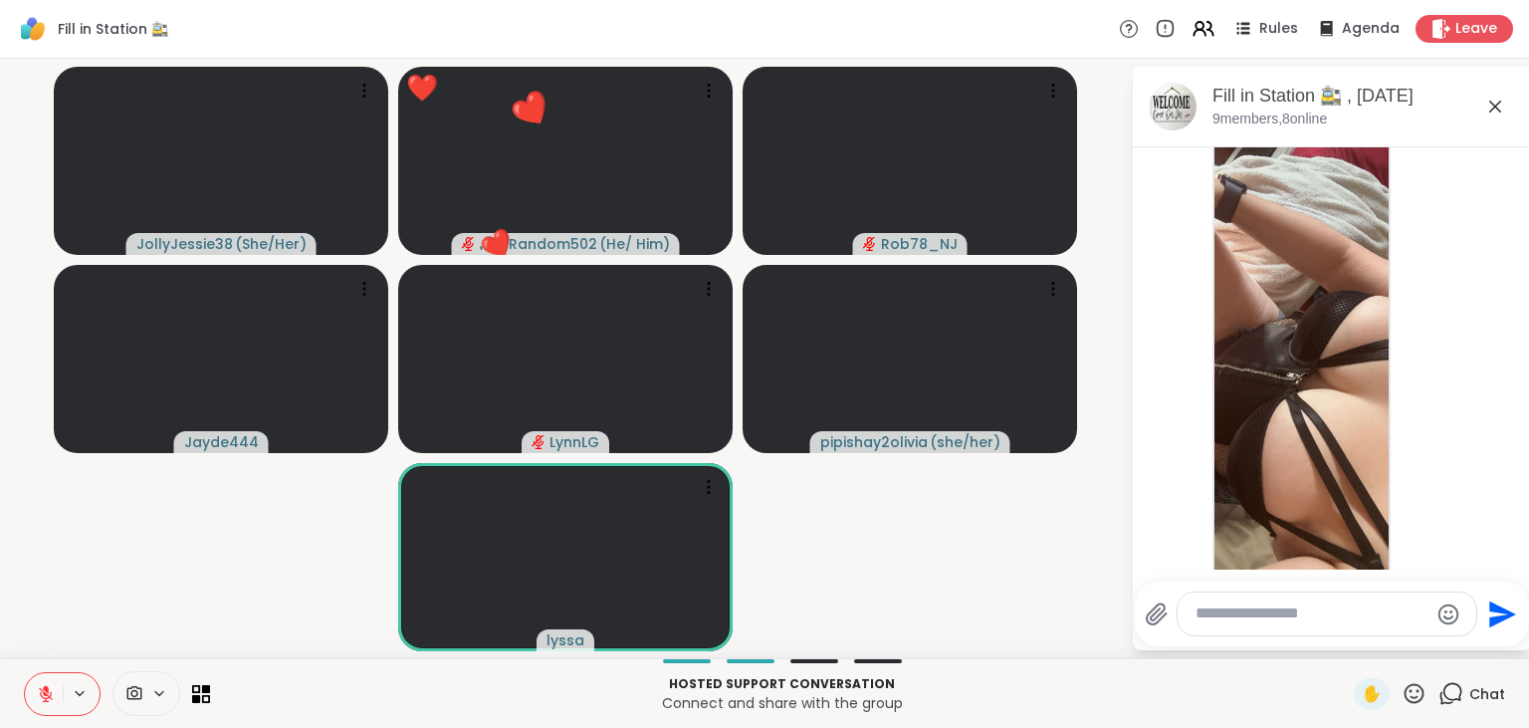
click at [50, 691] on icon at bounding box center [46, 694] width 18 height 18
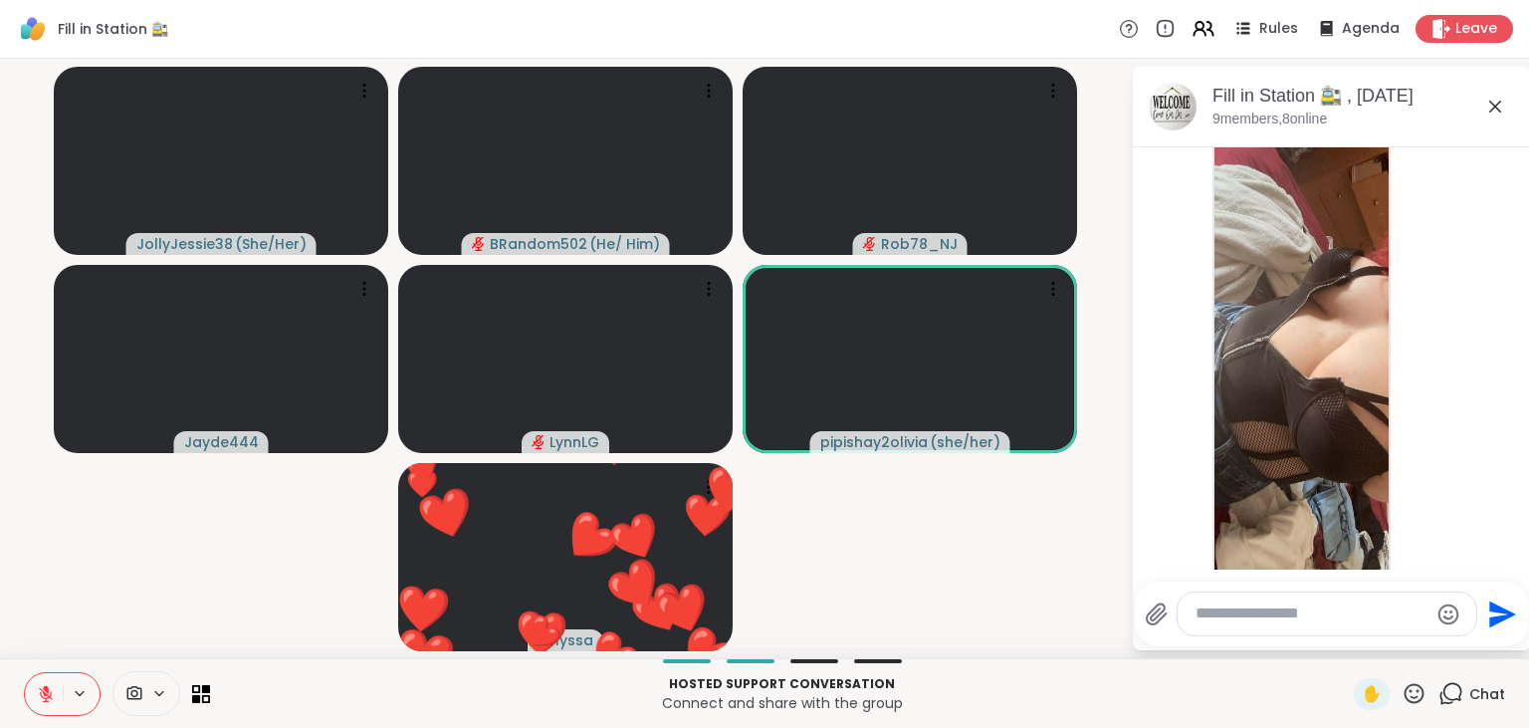
click at [50, 691] on icon at bounding box center [46, 694] width 18 height 18
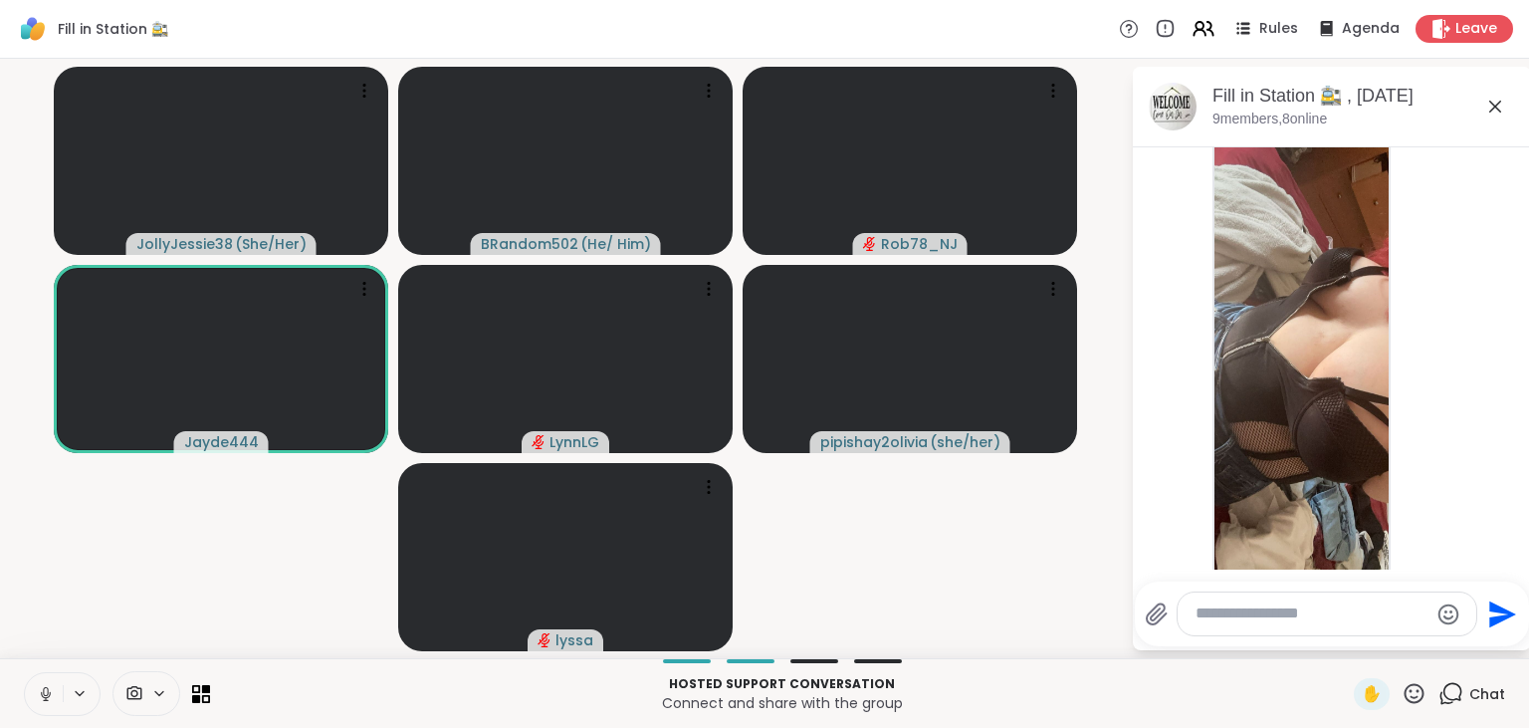
click at [50, 691] on icon at bounding box center [46, 694] width 18 height 18
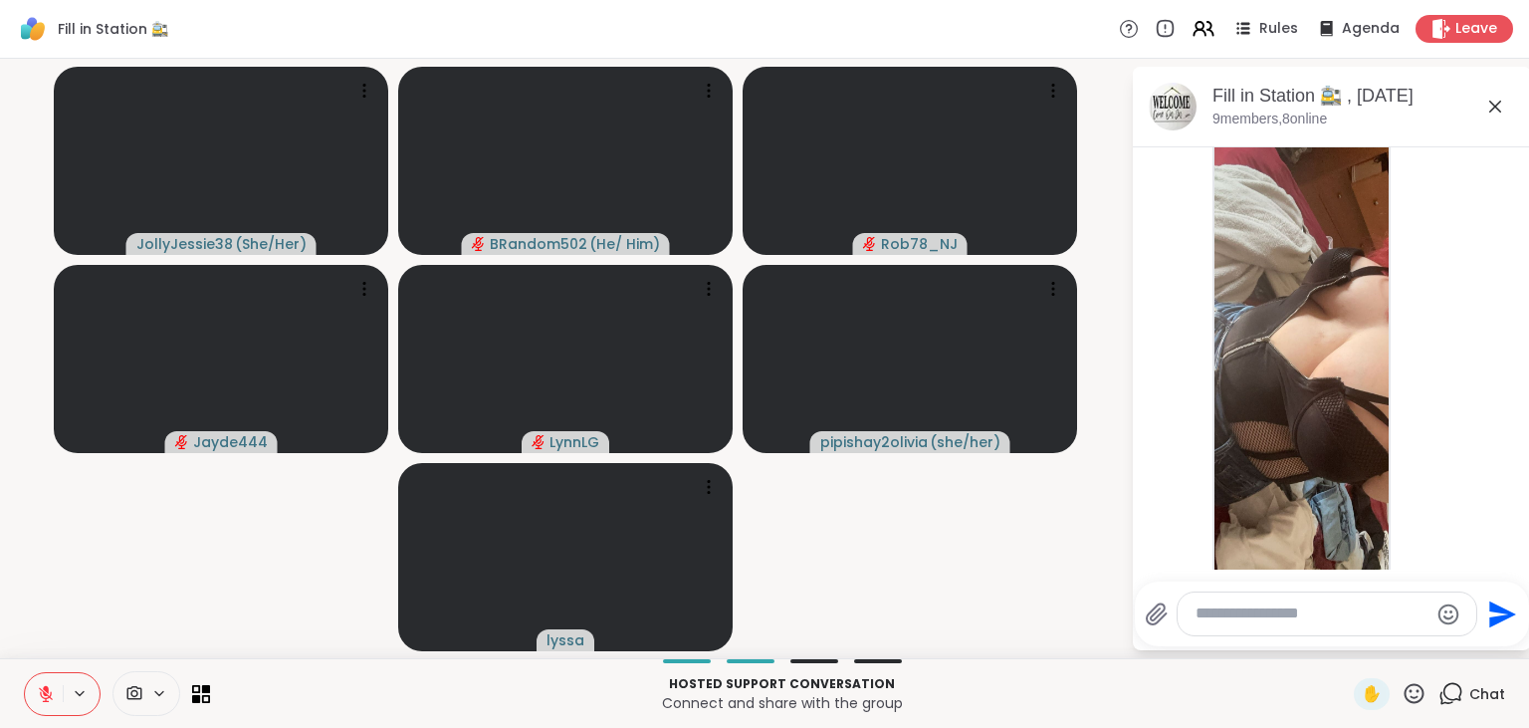
click at [1415, 689] on icon at bounding box center [1413, 693] width 25 height 25
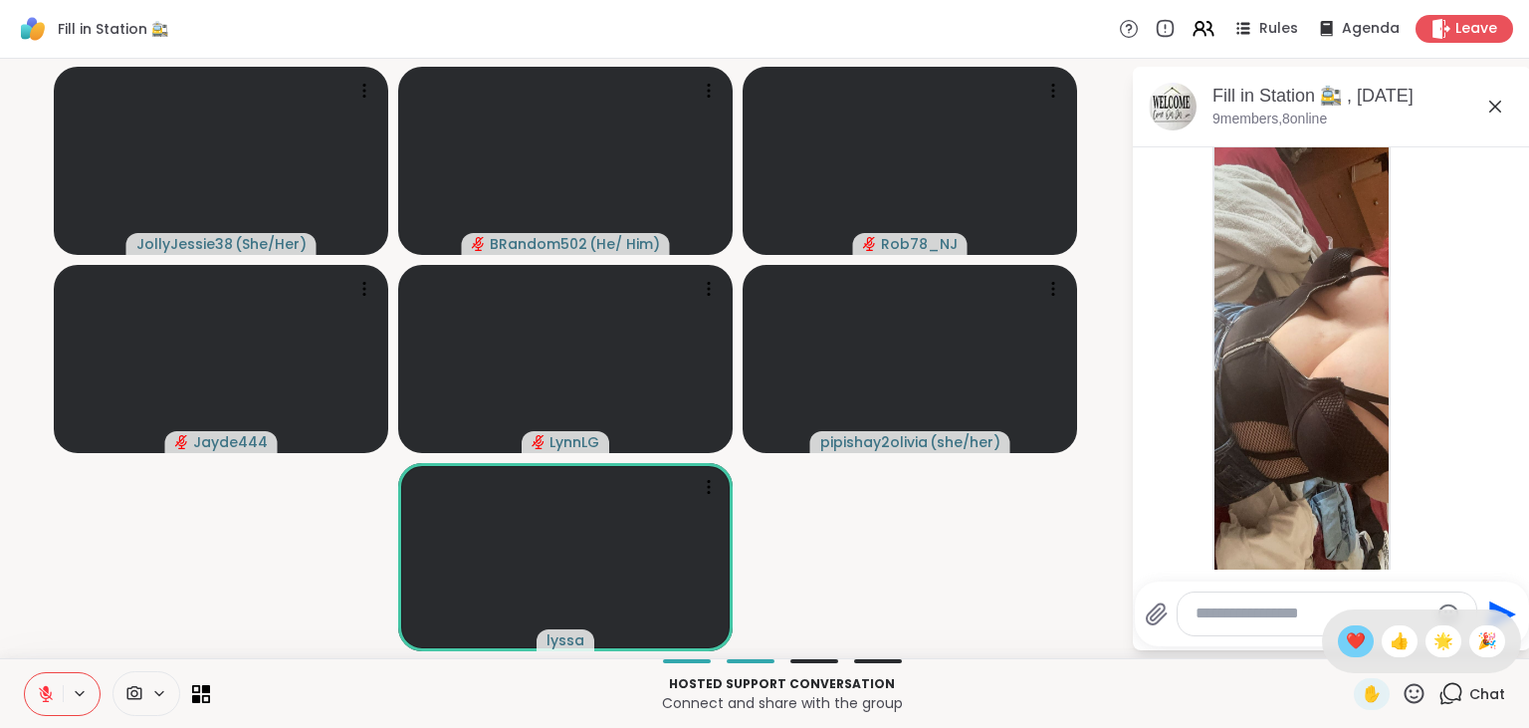
click at [1338, 641] on div "❤️" at bounding box center [1356, 641] width 36 height 32
click at [1412, 687] on icon at bounding box center [1414, 693] width 20 height 20
click at [1346, 641] on span "❤️" at bounding box center [1356, 641] width 20 height 24
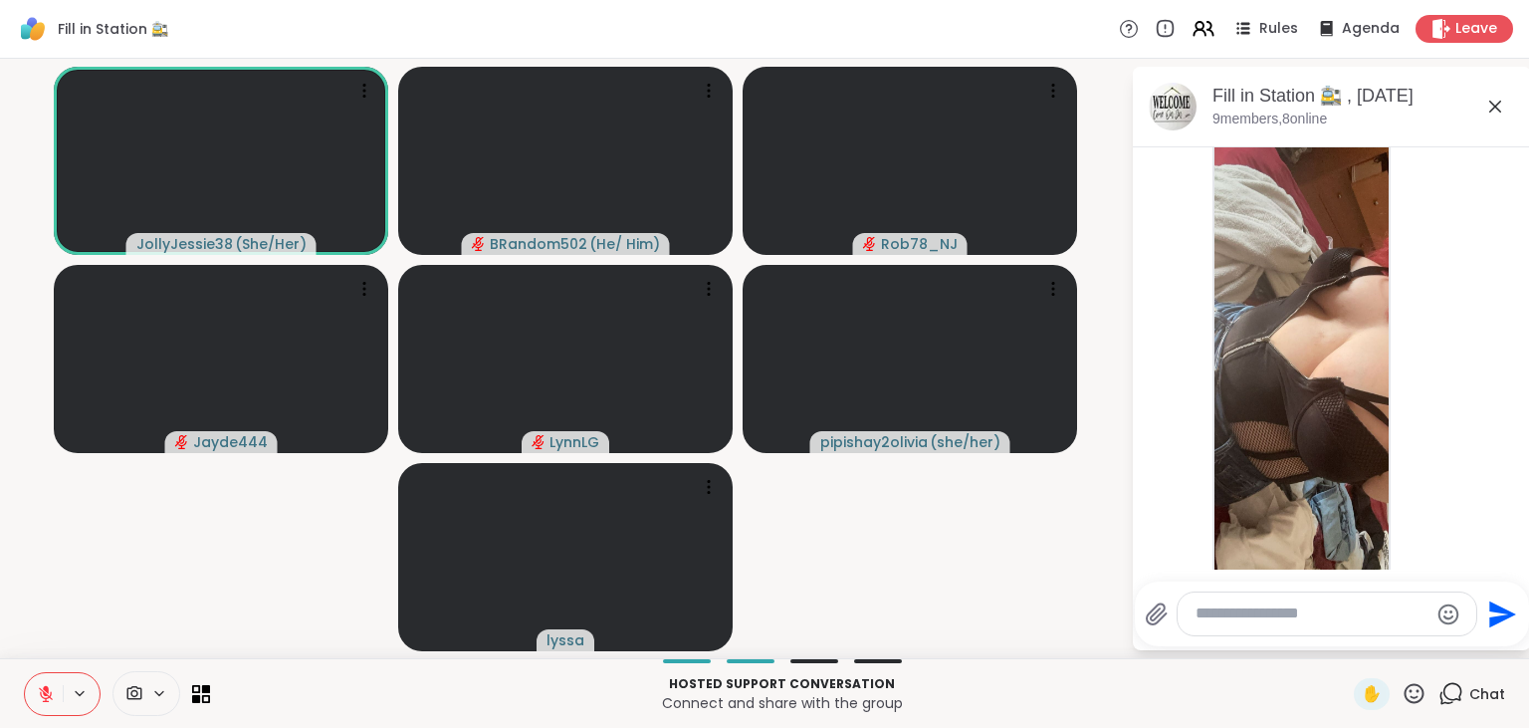
click at [1418, 696] on icon at bounding box center [1413, 693] width 25 height 25
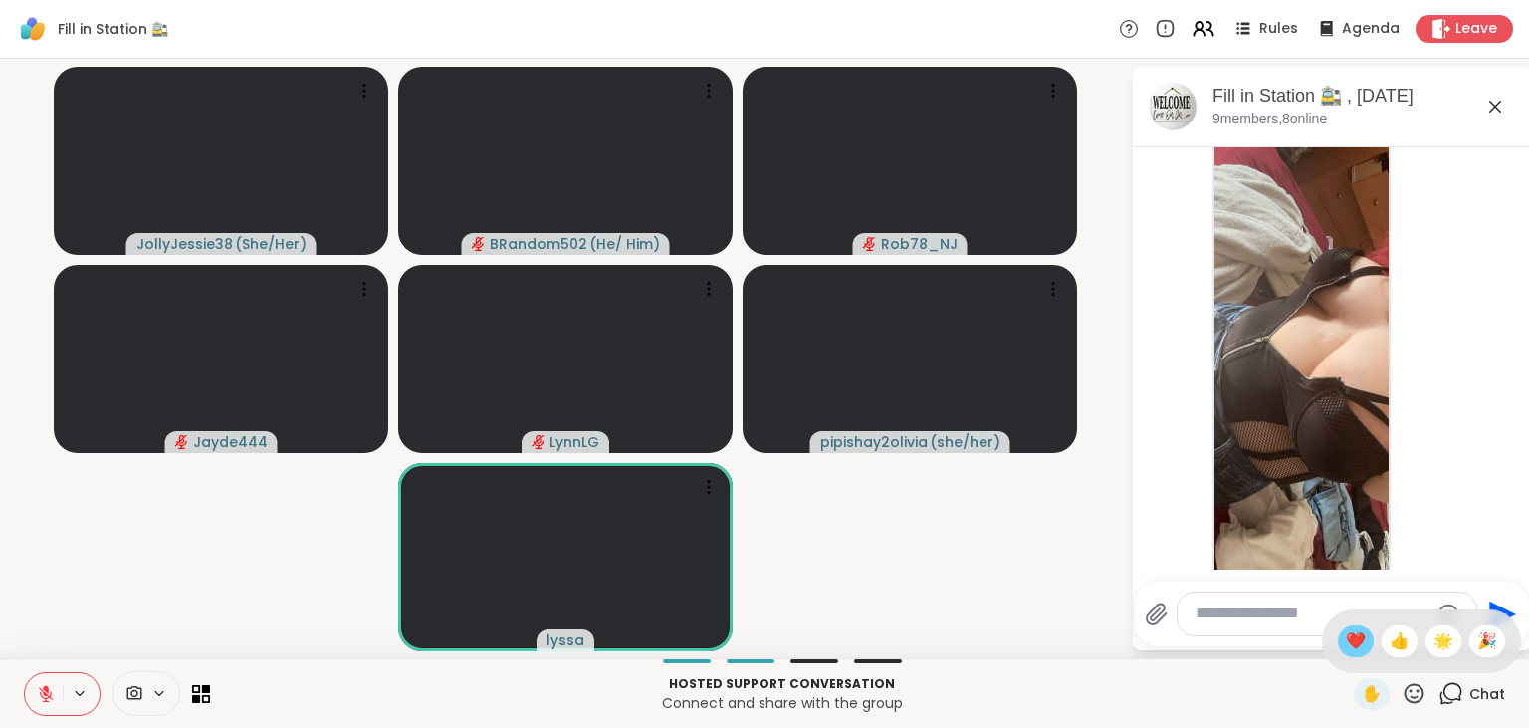
click at [1349, 647] on span "❤️" at bounding box center [1356, 641] width 20 height 24
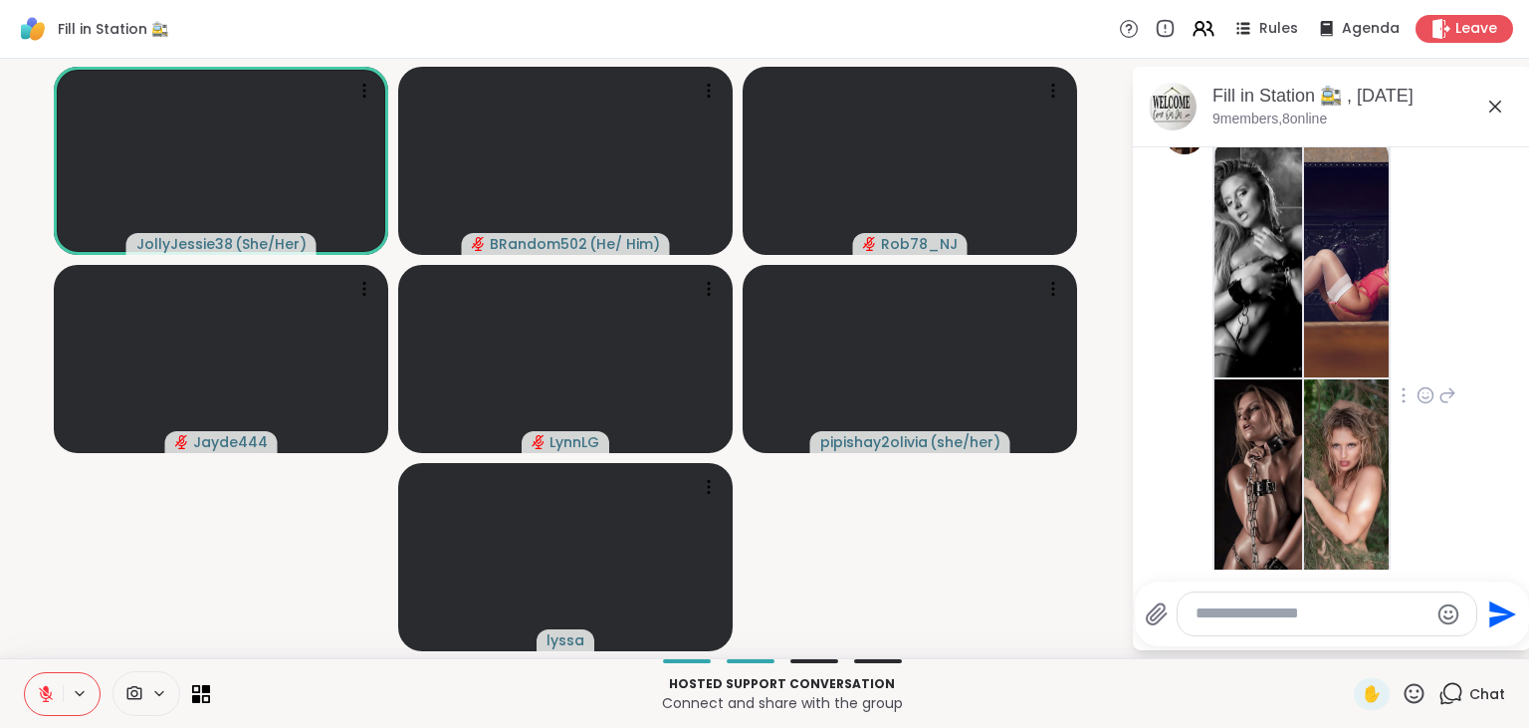
scroll to position [5199, 0]
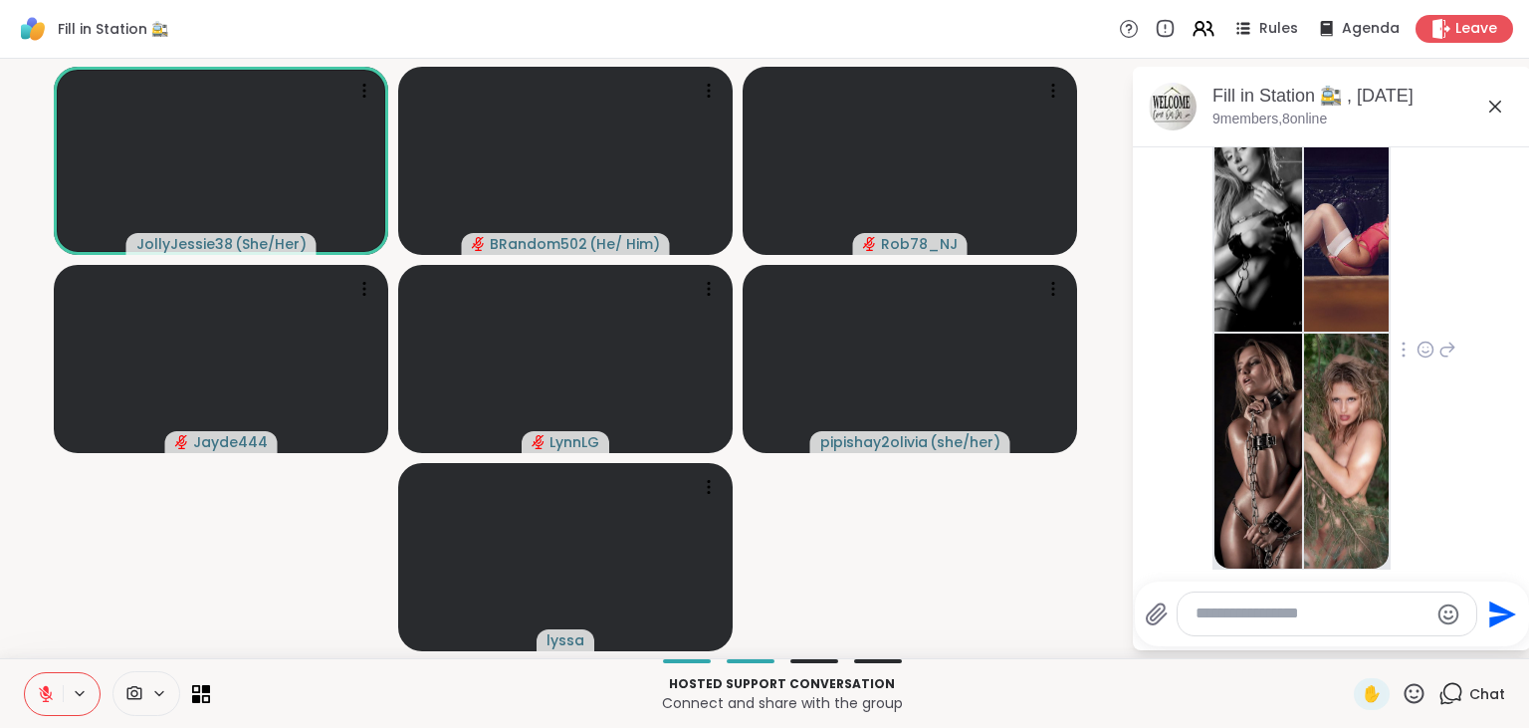
click at [1243, 207] on img at bounding box center [1258, 213] width 88 height 237
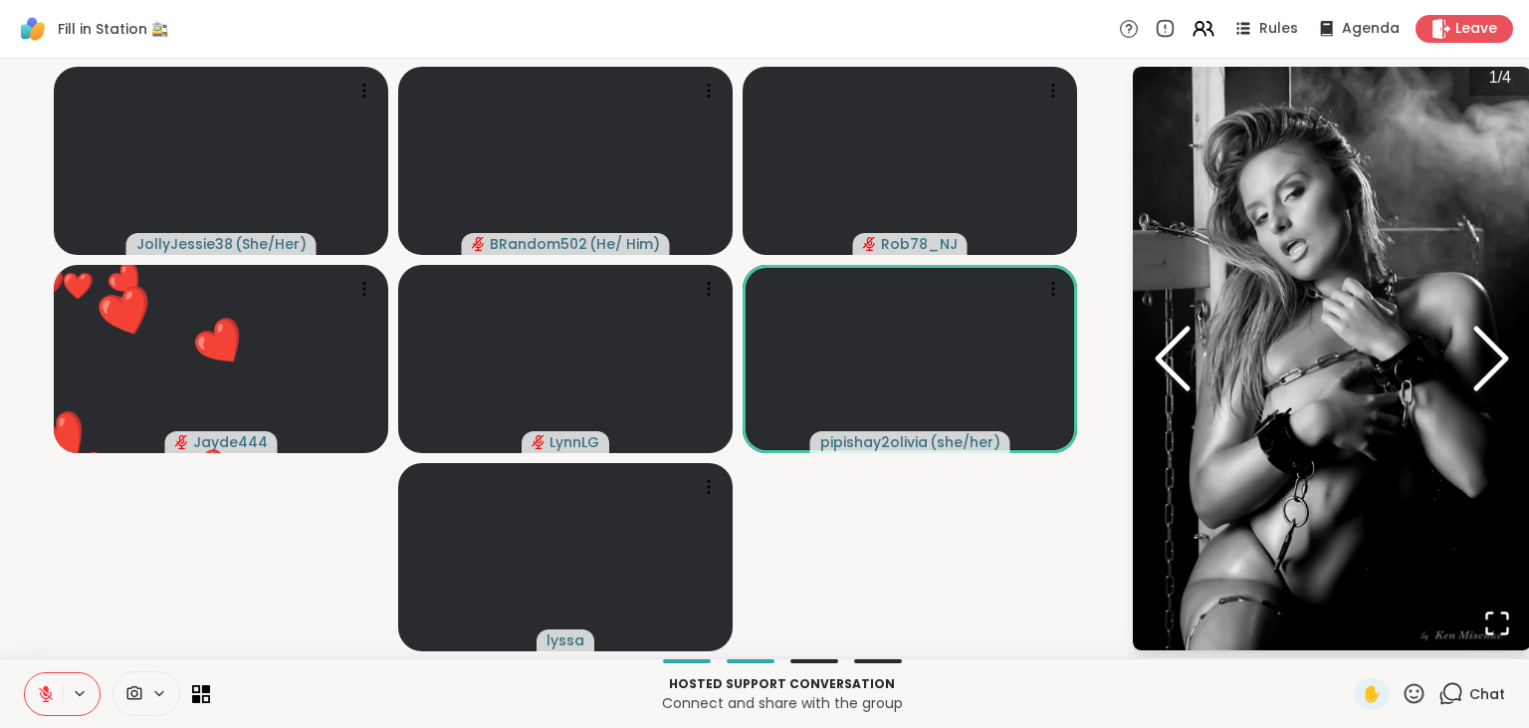
click at [1491, 342] on polyline "Next Slide" at bounding box center [1491, 358] width 30 height 60
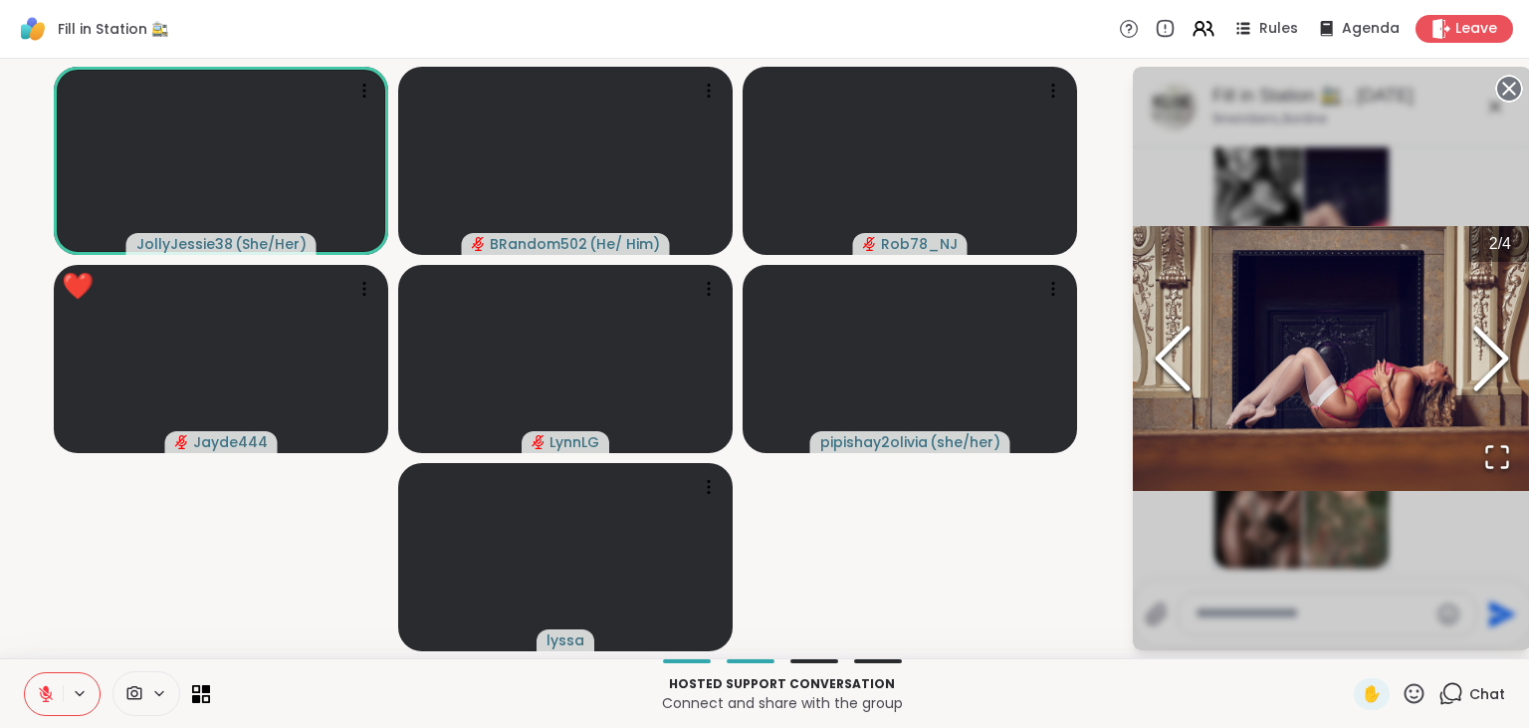
click at [1491, 342] on polyline "Next Slide" at bounding box center [1491, 358] width 30 height 60
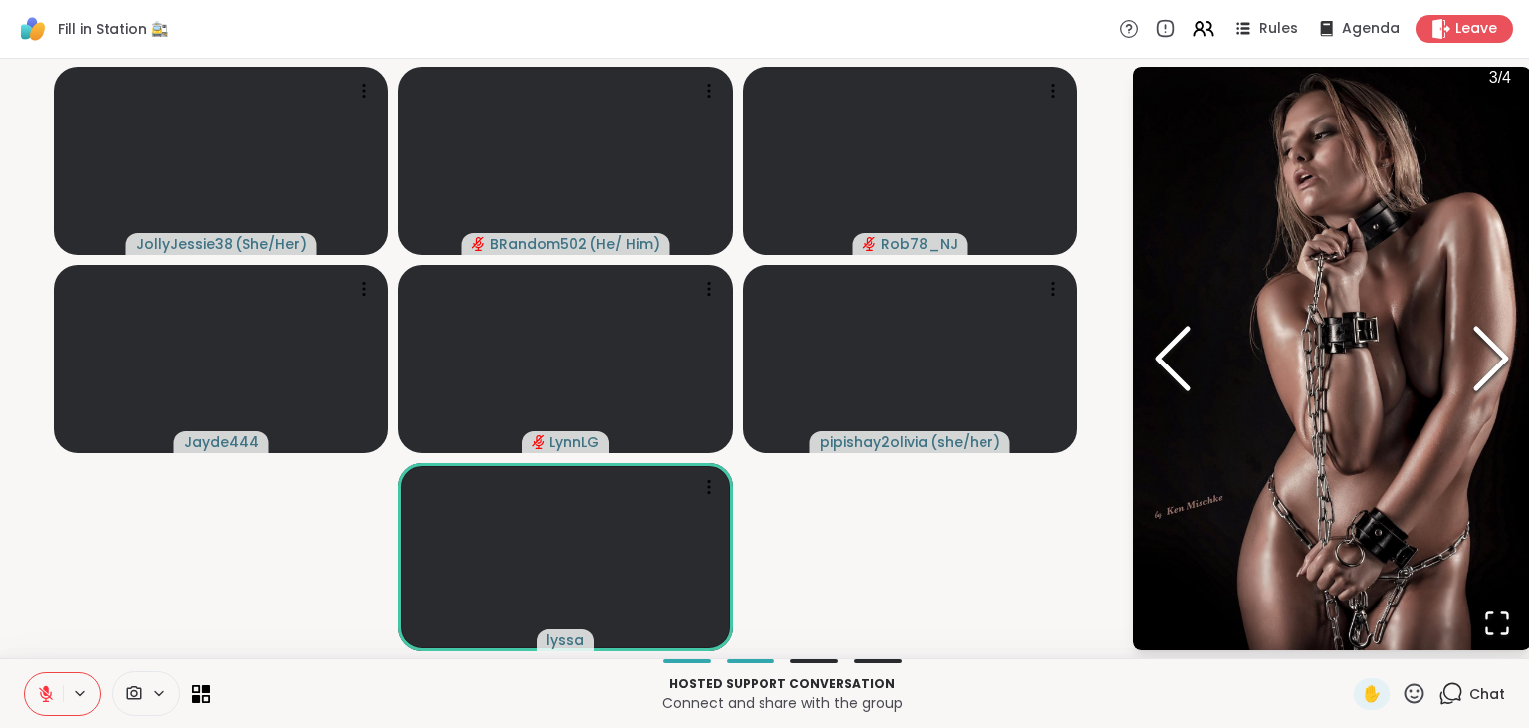
click at [1491, 342] on polyline "Next Slide" at bounding box center [1491, 358] width 30 height 60
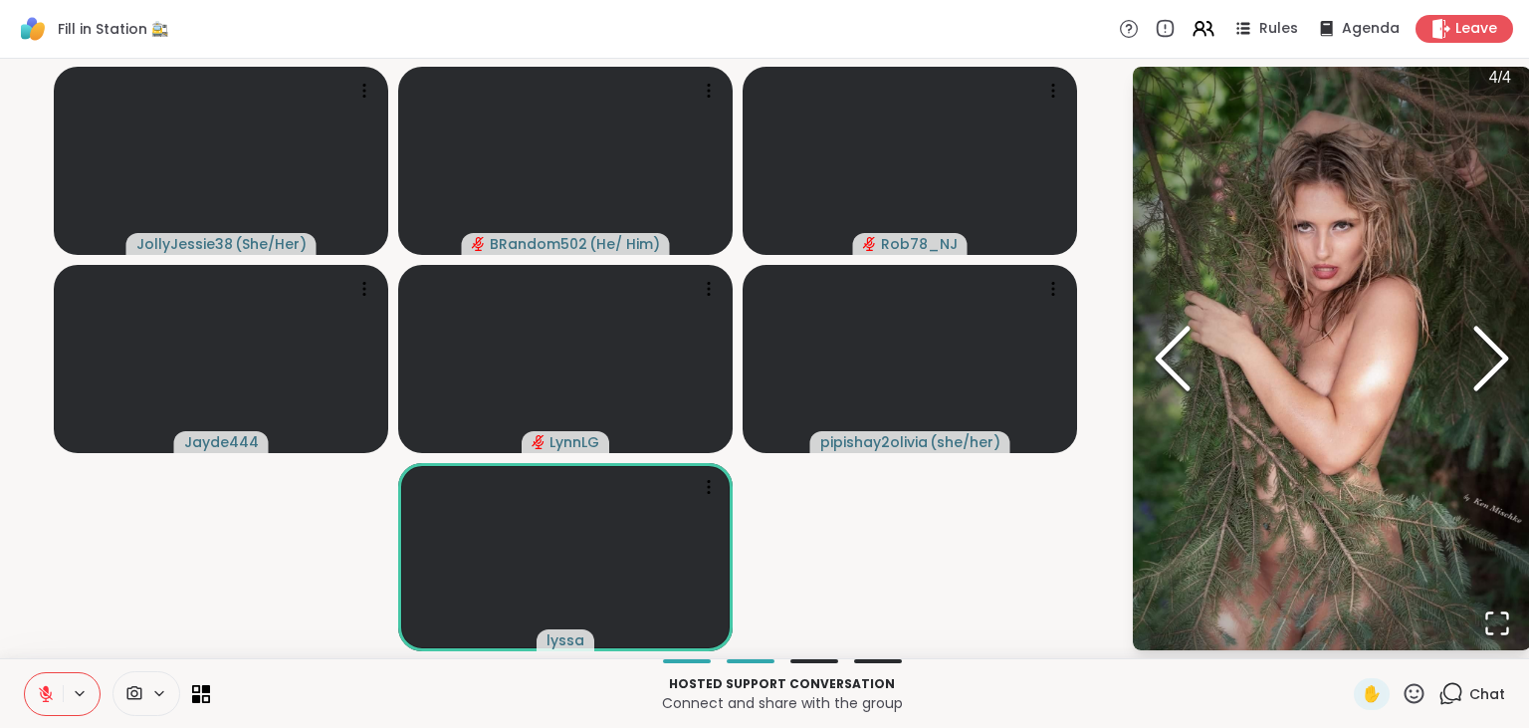
click at [1491, 342] on polyline "Next Slide" at bounding box center [1491, 358] width 30 height 60
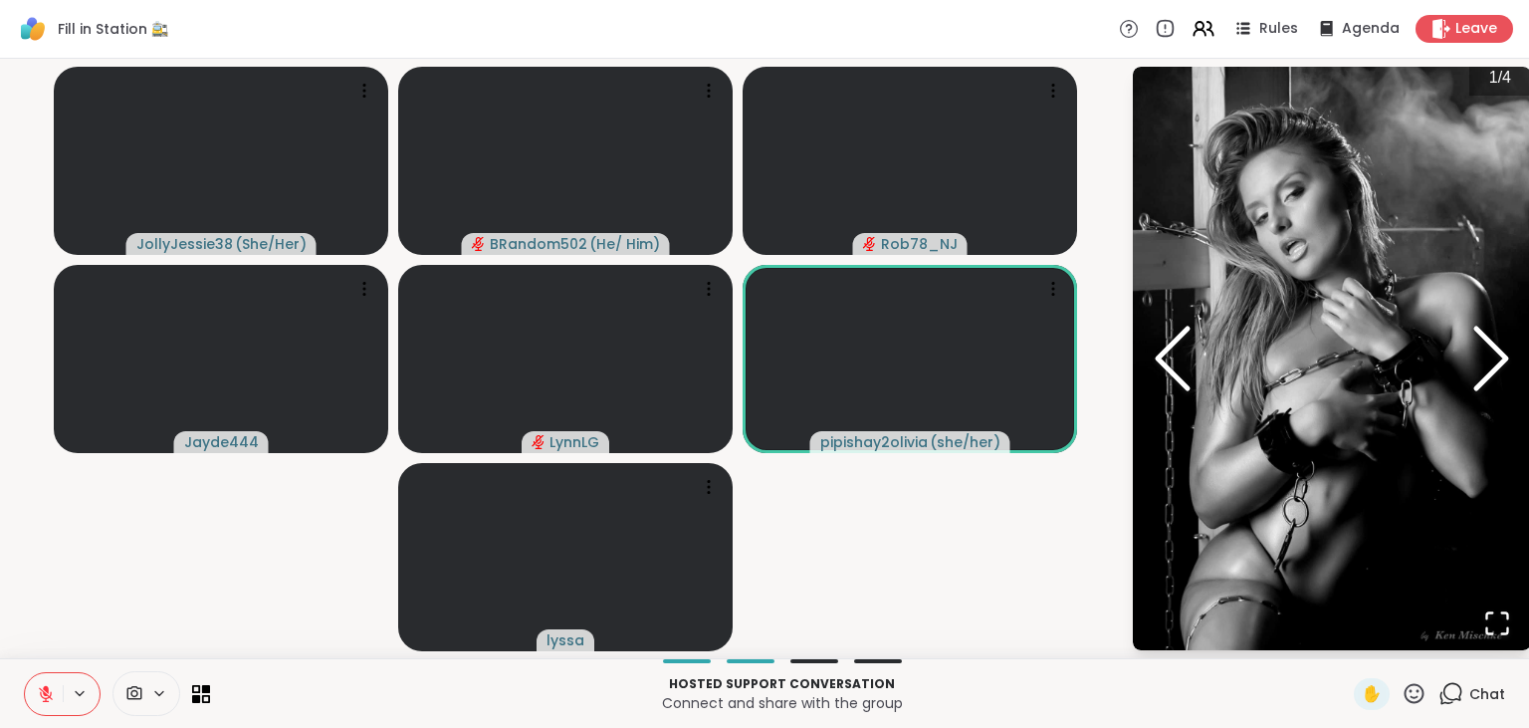
click at [999, 555] on video-player-container "JollyJessie38 ( She/Her ) BRandom502 ( He/ Him ) Rob78_NJ Jayde444 LynnLG pipis…" at bounding box center [565, 358] width 1107 height 583
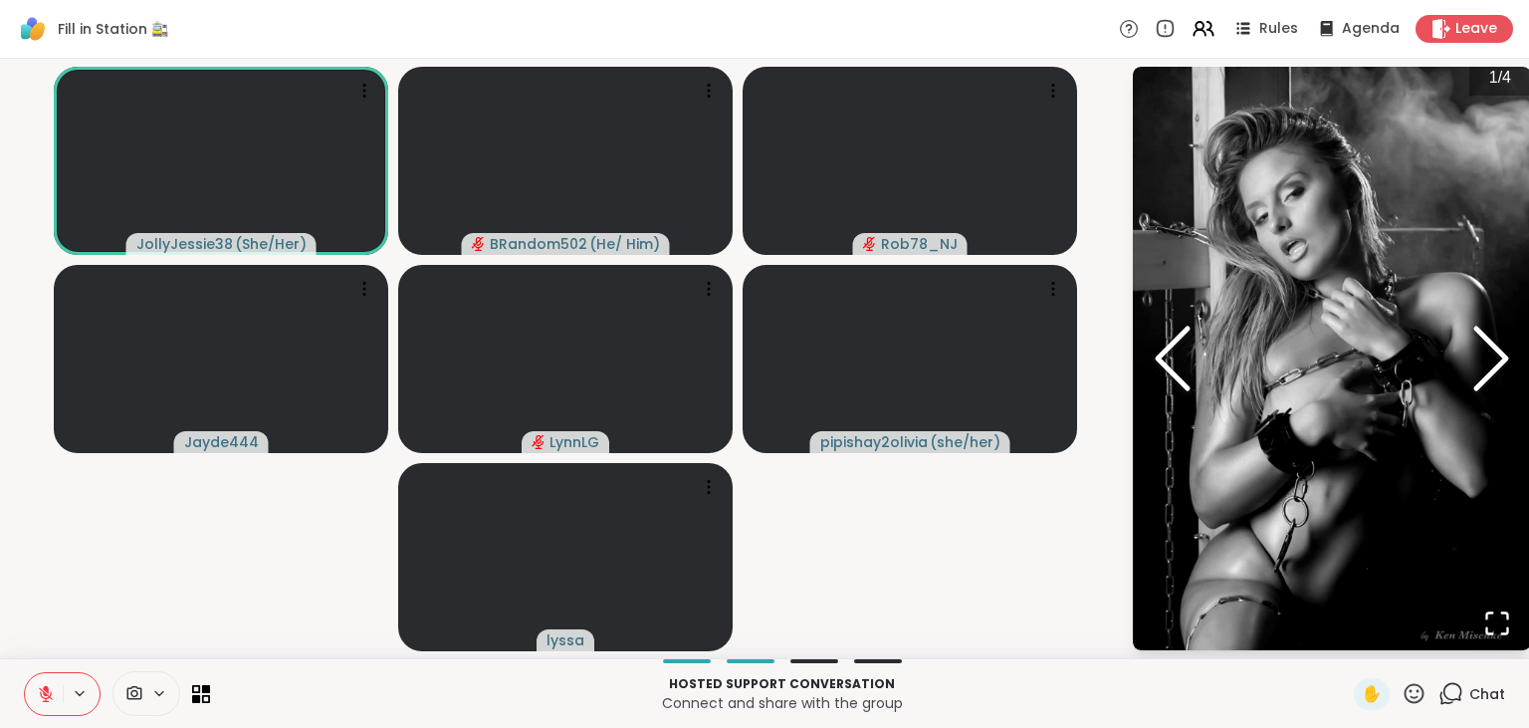
click at [1450, 695] on icon at bounding box center [1450, 693] width 25 height 25
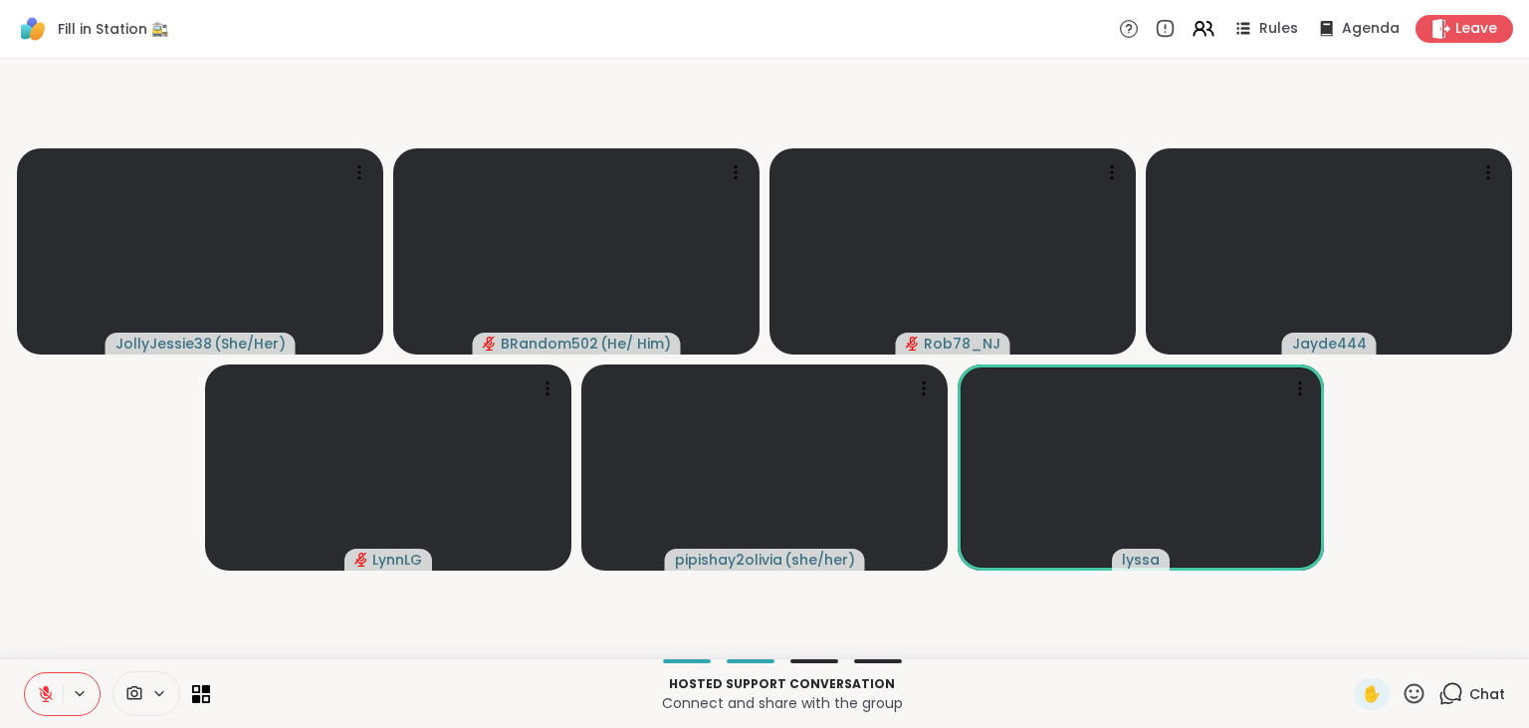
click at [1450, 695] on icon at bounding box center [1450, 693] width 25 height 25
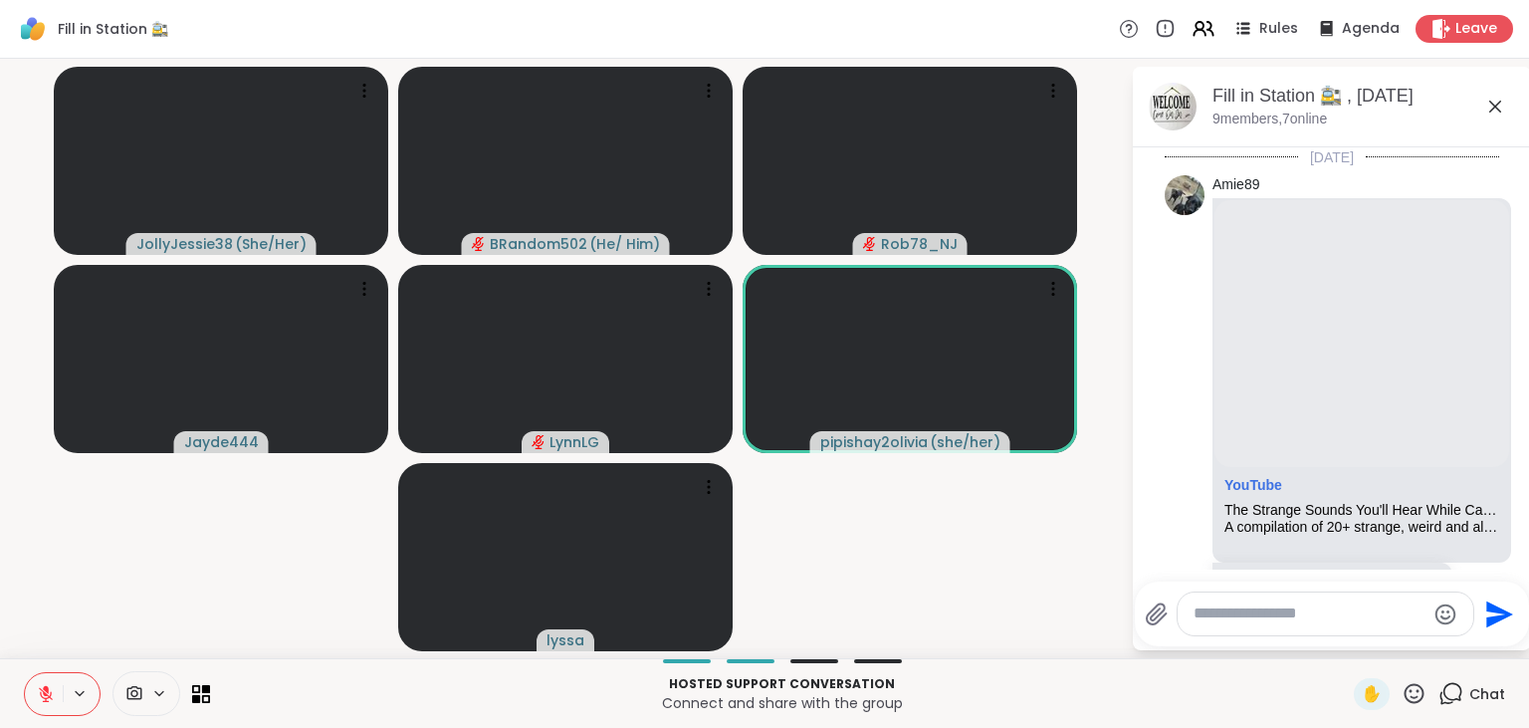
scroll to position [4194, 0]
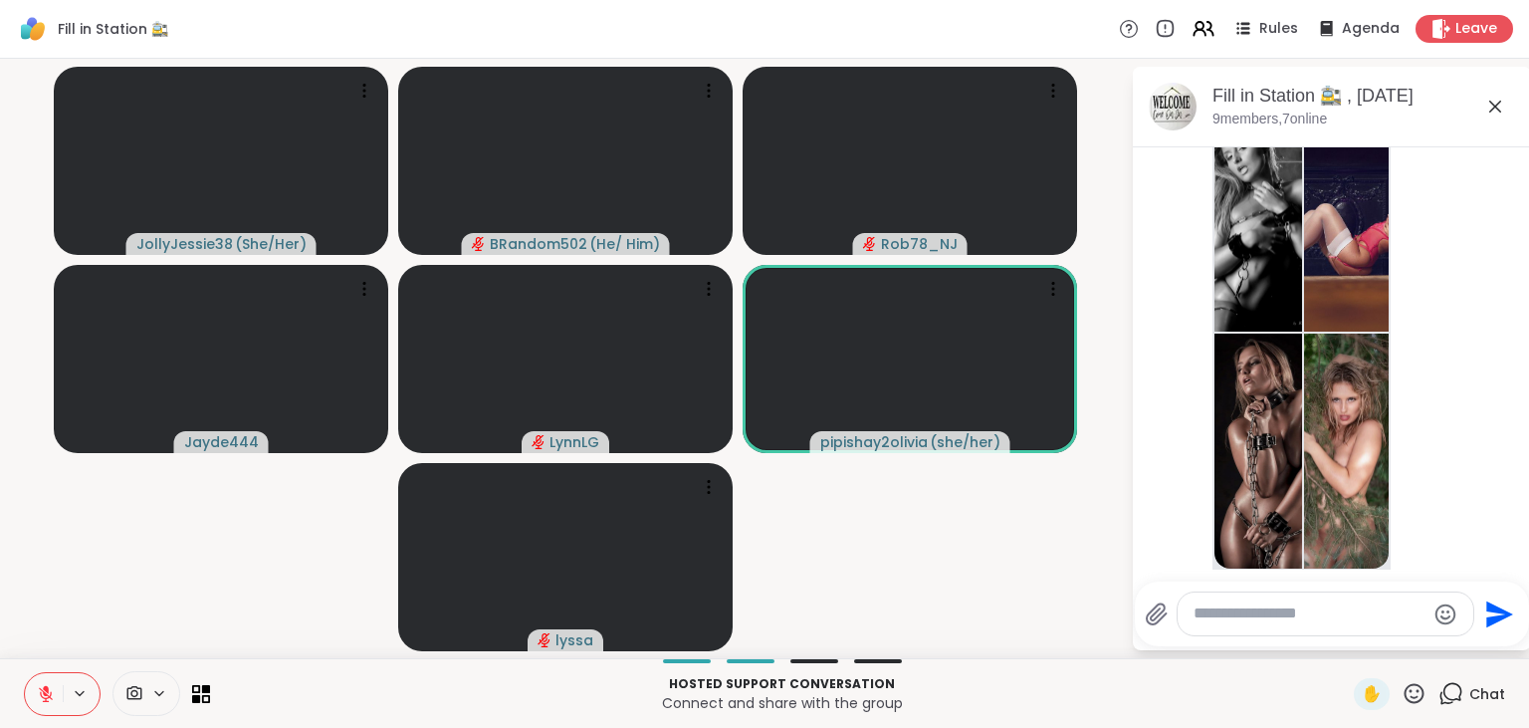
click at [42, 683] on button at bounding box center [44, 694] width 38 height 42
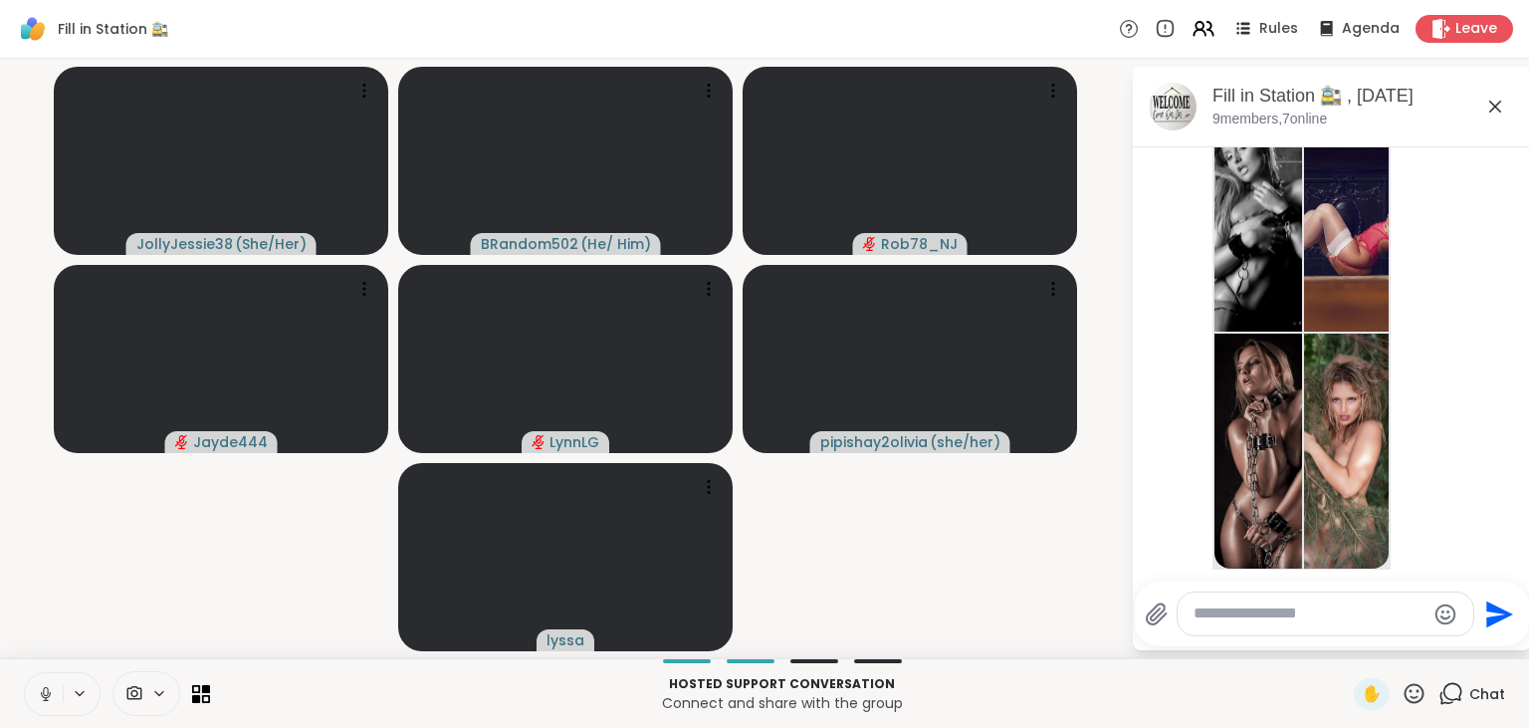
scroll to position [4769, 0]
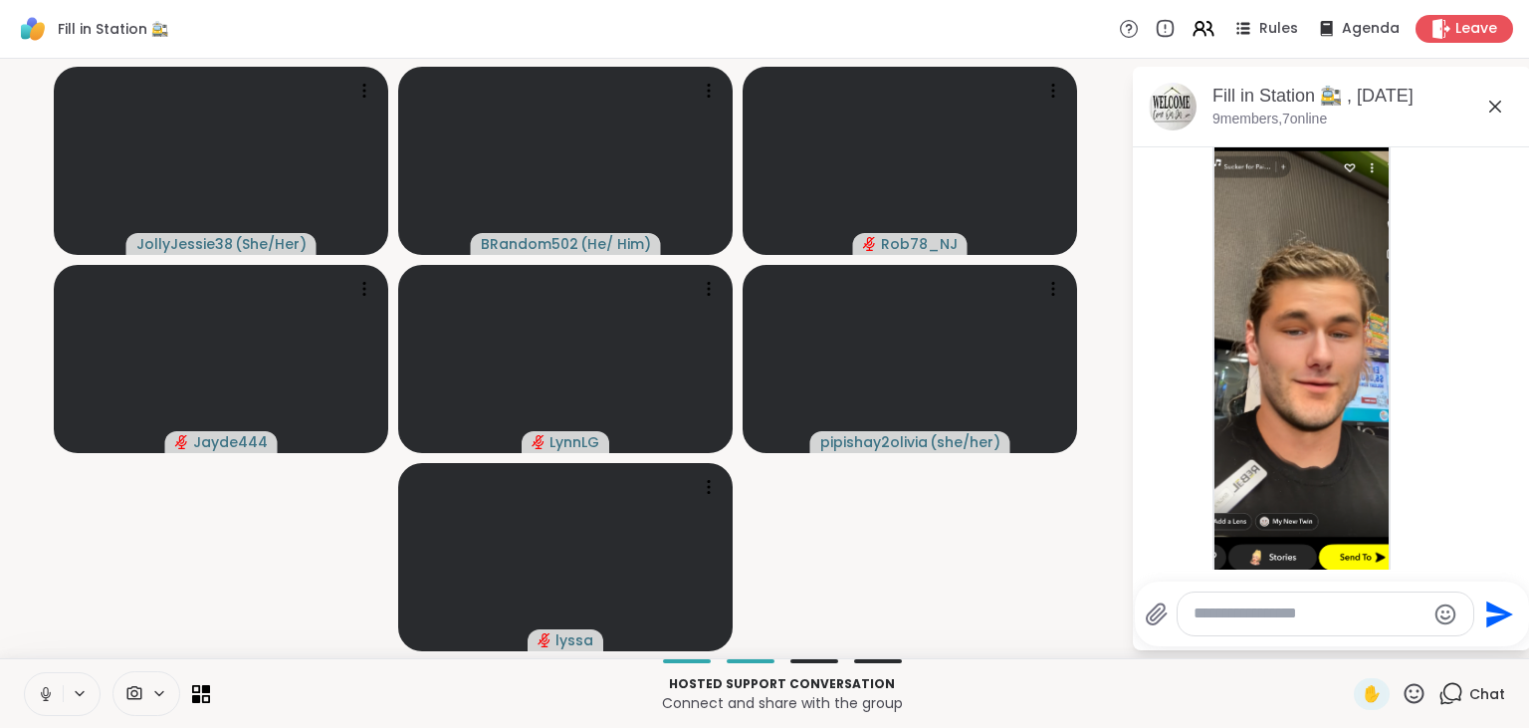
click at [42, 683] on button at bounding box center [44, 694] width 38 height 42
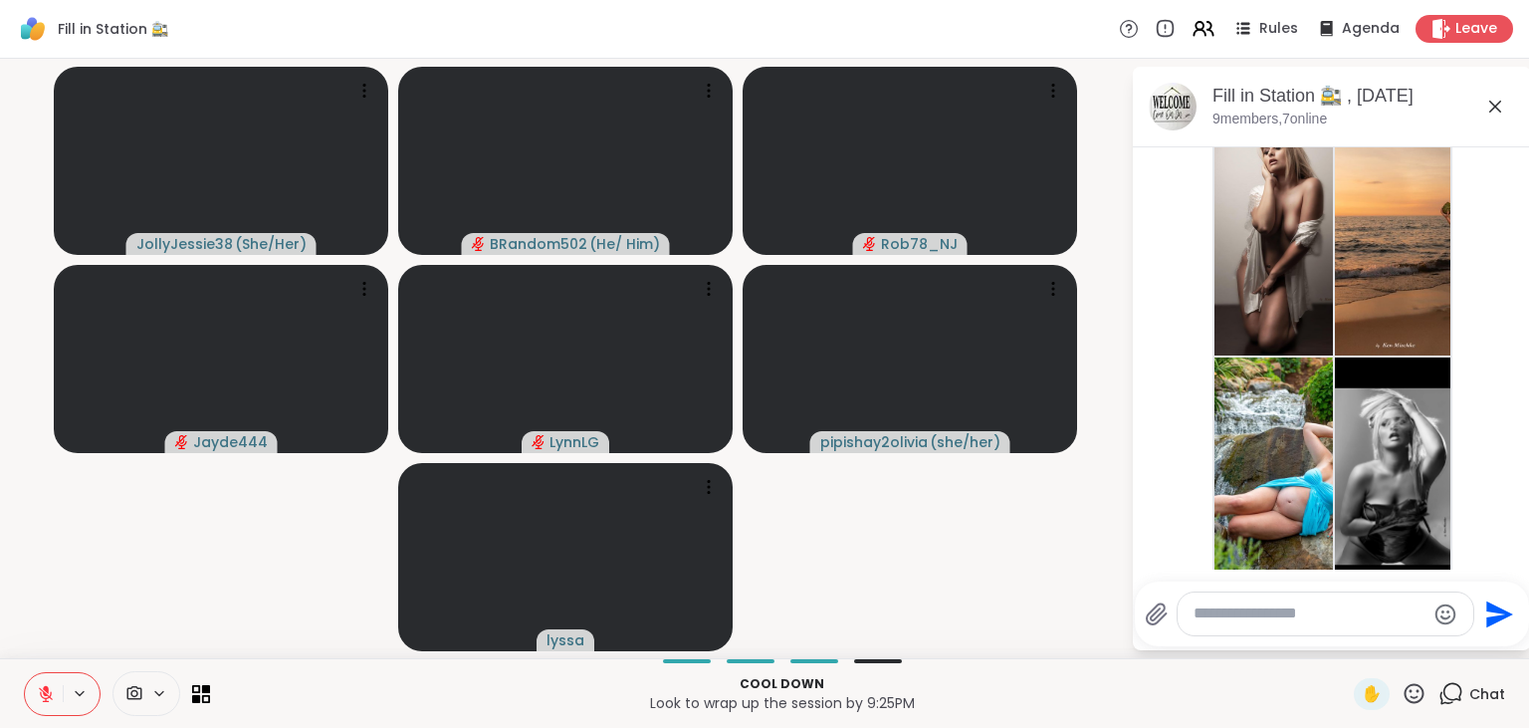
scroll to position [5947, 0]
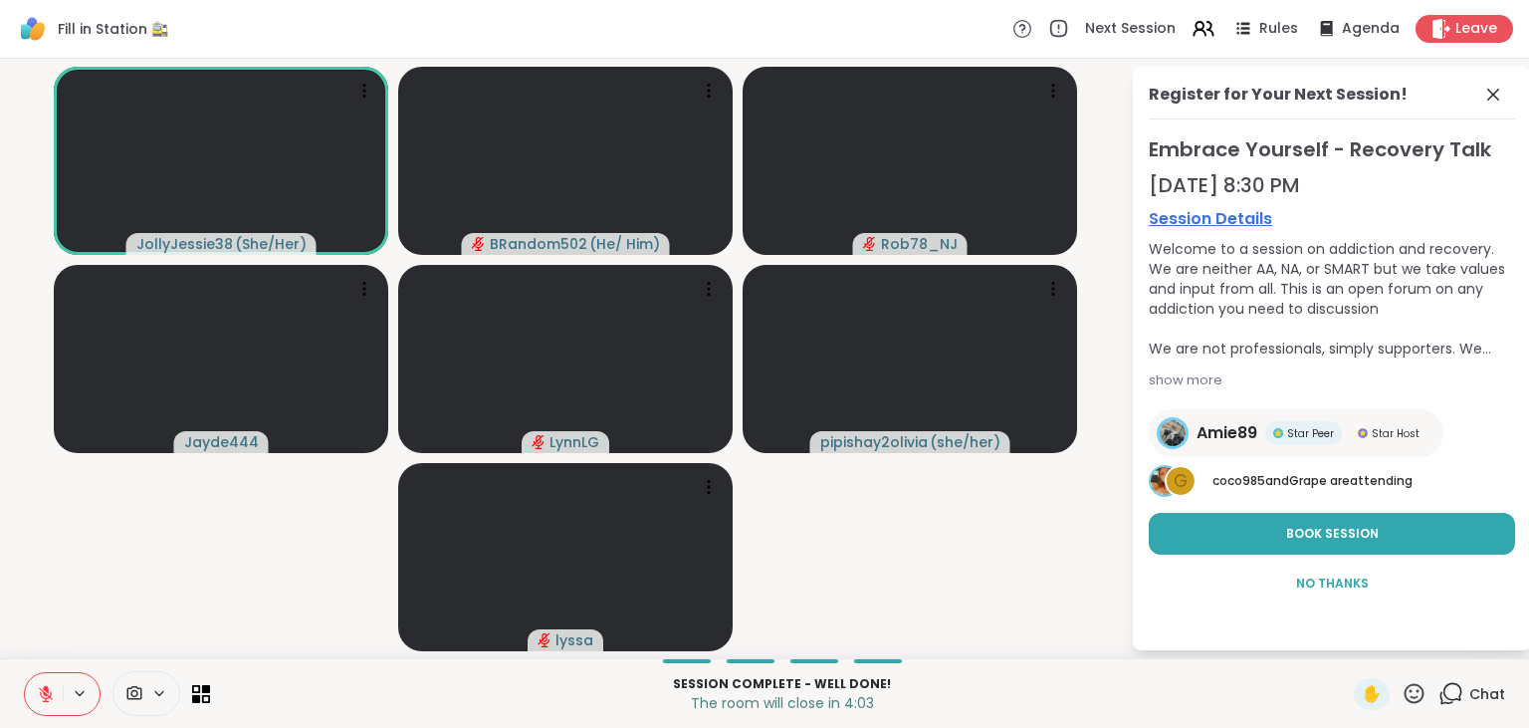
click at [30, 694] on button at bounding box center [44, 694] width 38 height 42
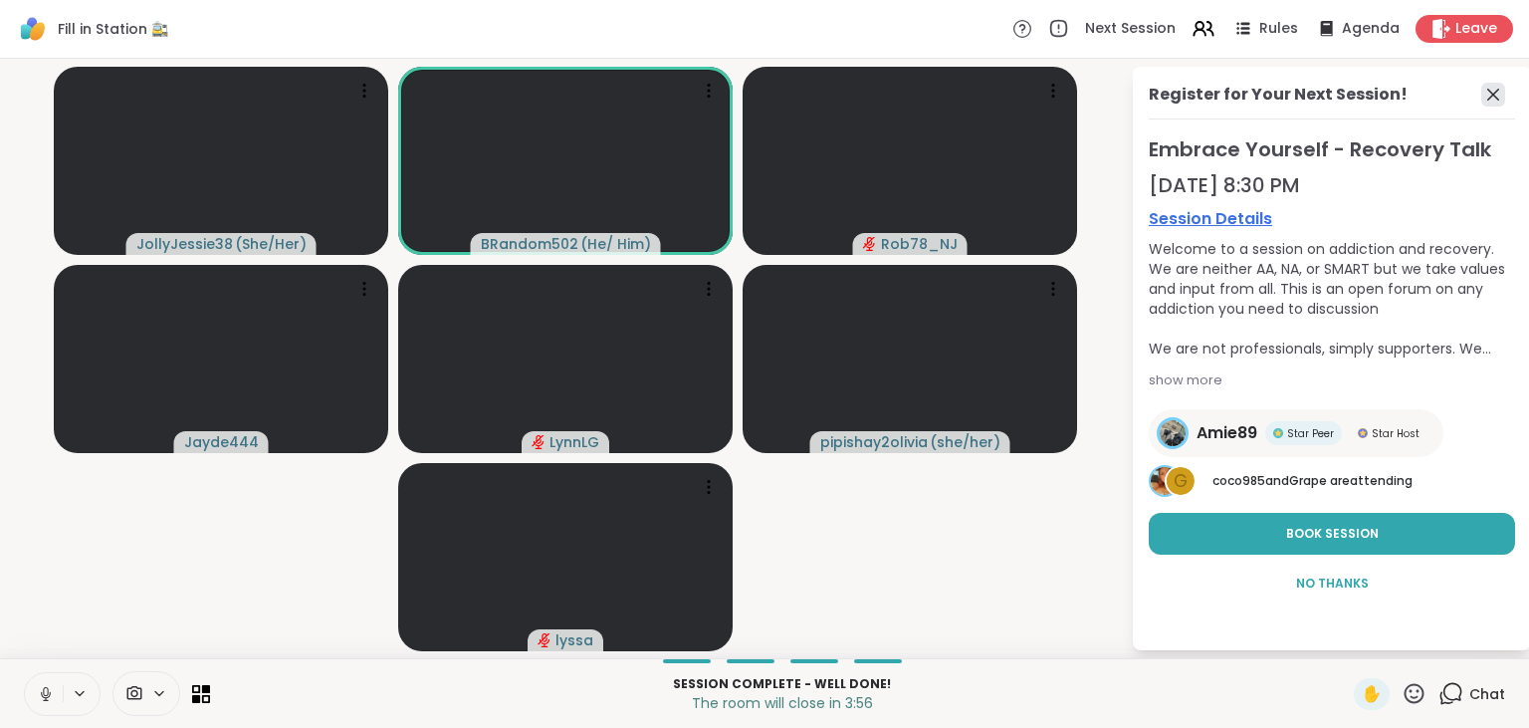
click at [1487, 99] on icon at bounding box center [1493, 95] width 24 height 24
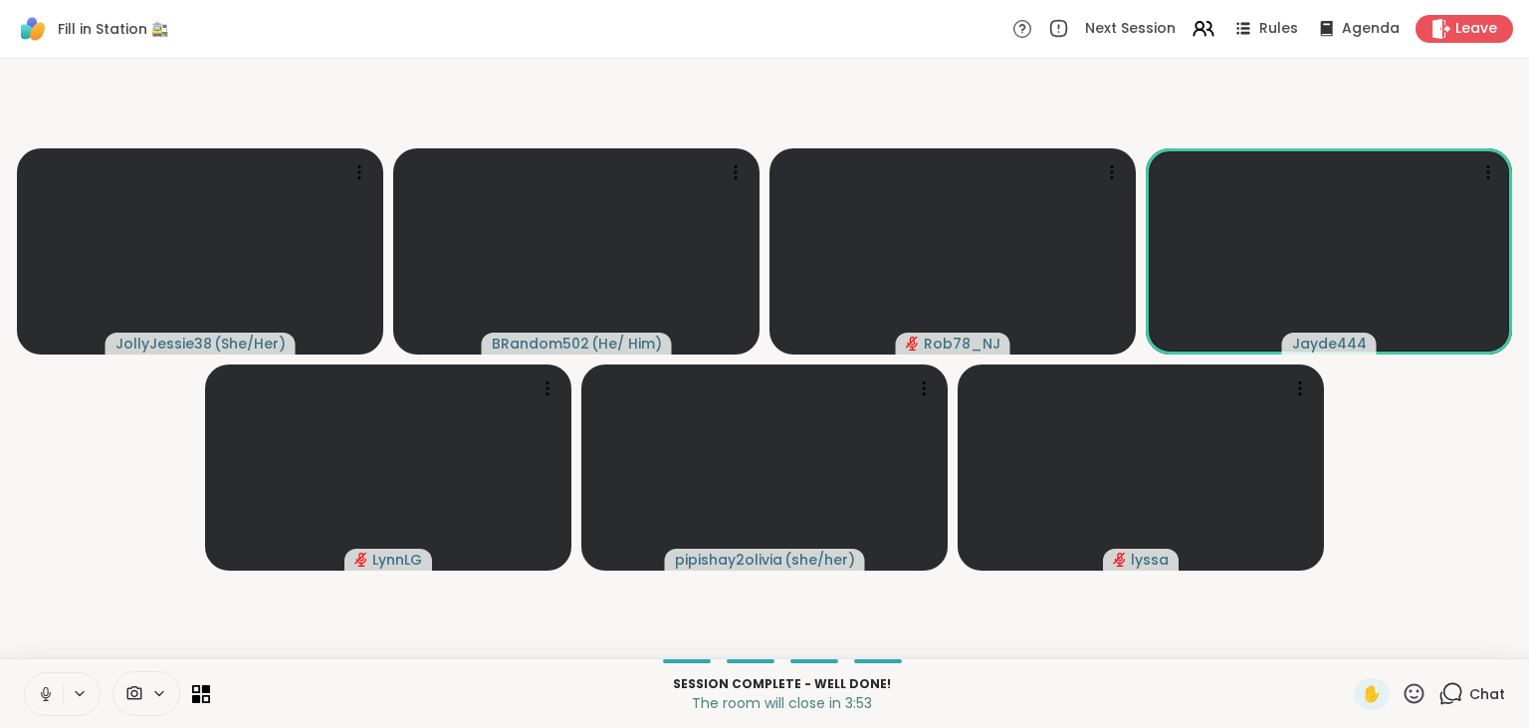
click at [1451, 695] on icon at bounding box center [1450, 693] width 25 height 25
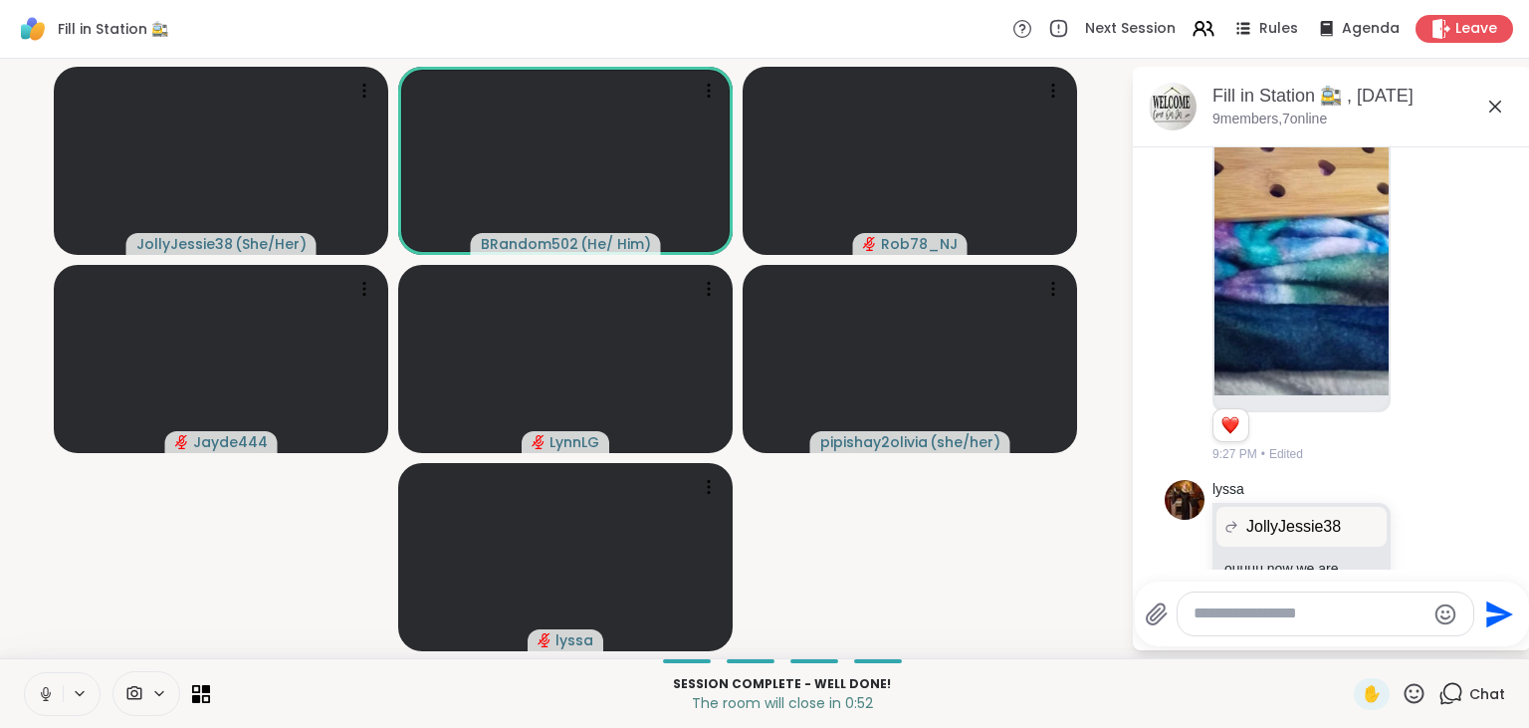
scroll to position [6253, 0]
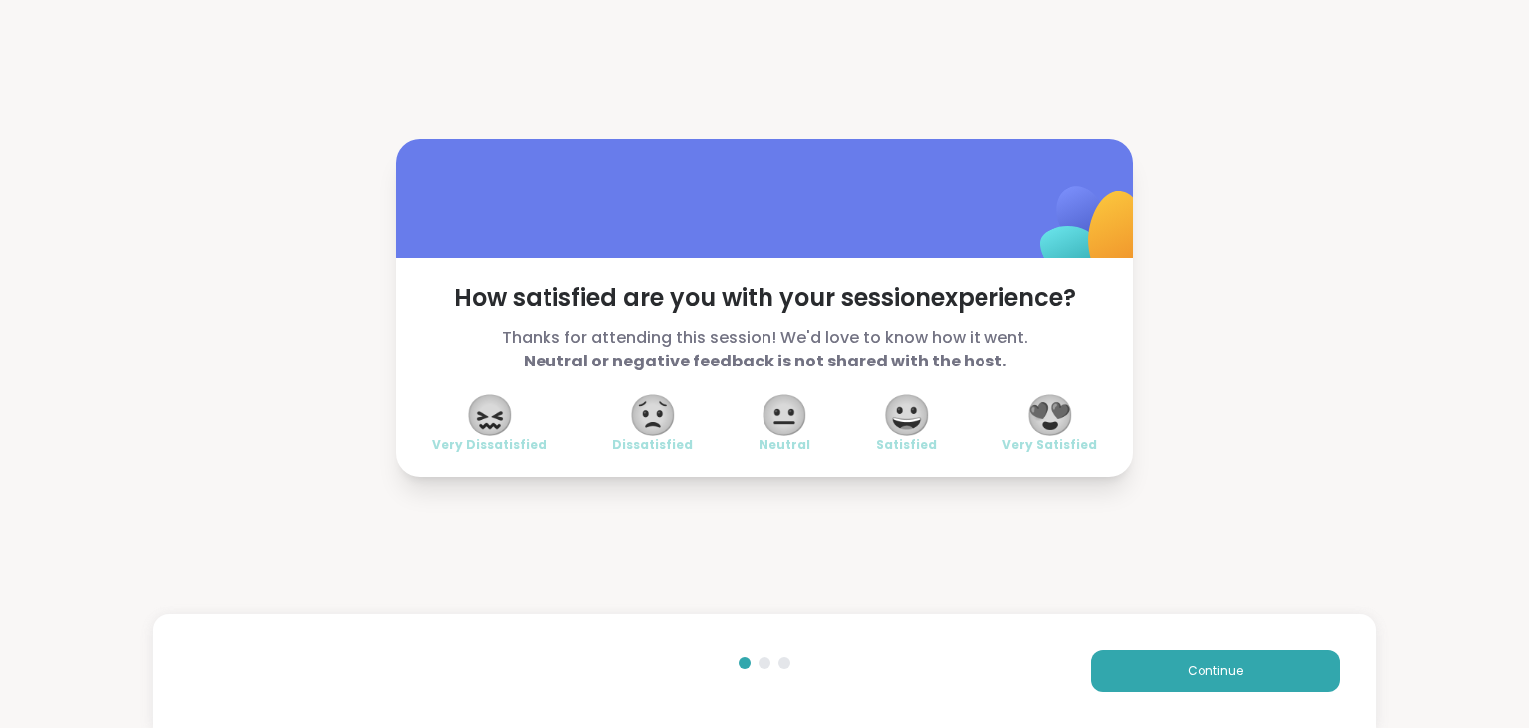
click at [1059, 410] on span "😍" at bounding box center [1050, 415] width 50 height 36
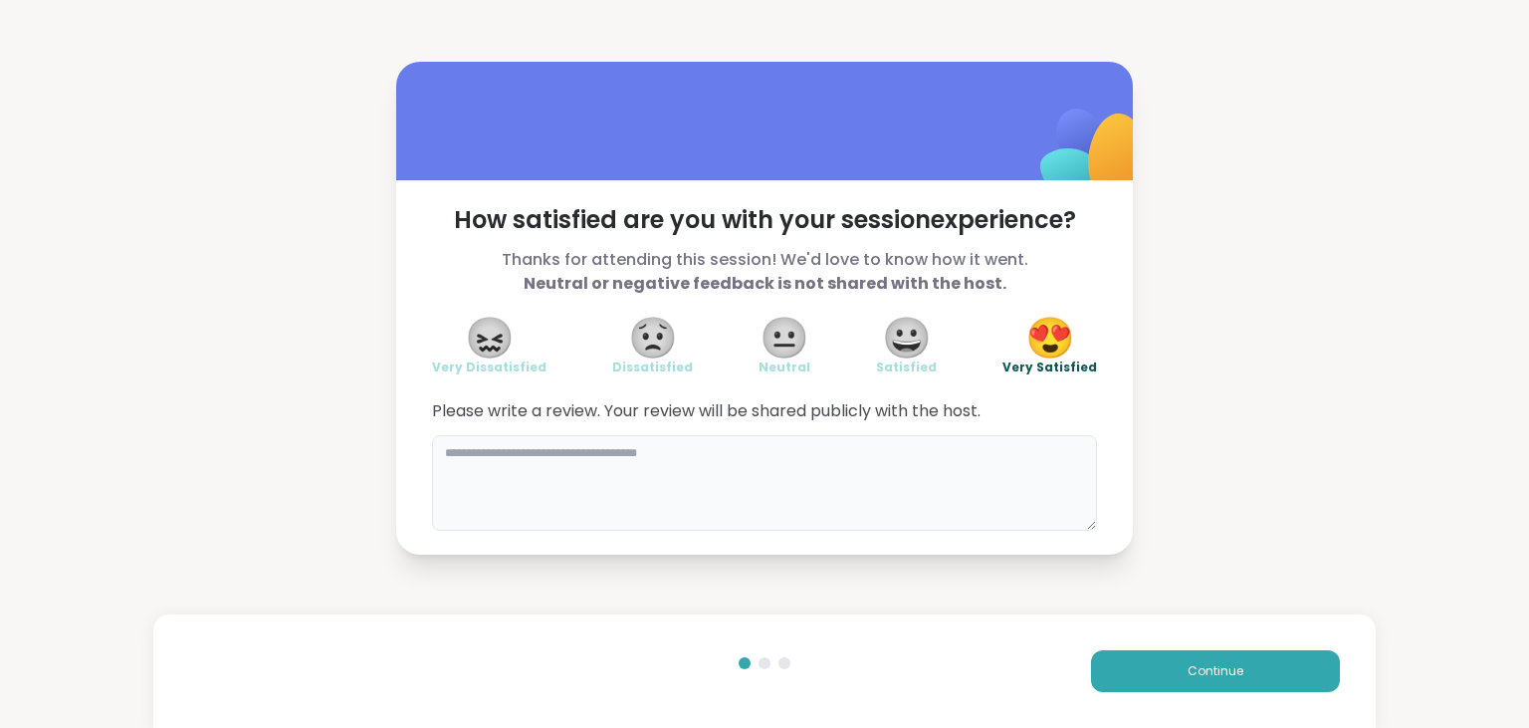
click at [1054, 485] on textarea at bounding box center [764, 483] width 665 height 96
click at [1184, 659] on button "Continue" at bounding box center [1215, 671] width 249 height 42
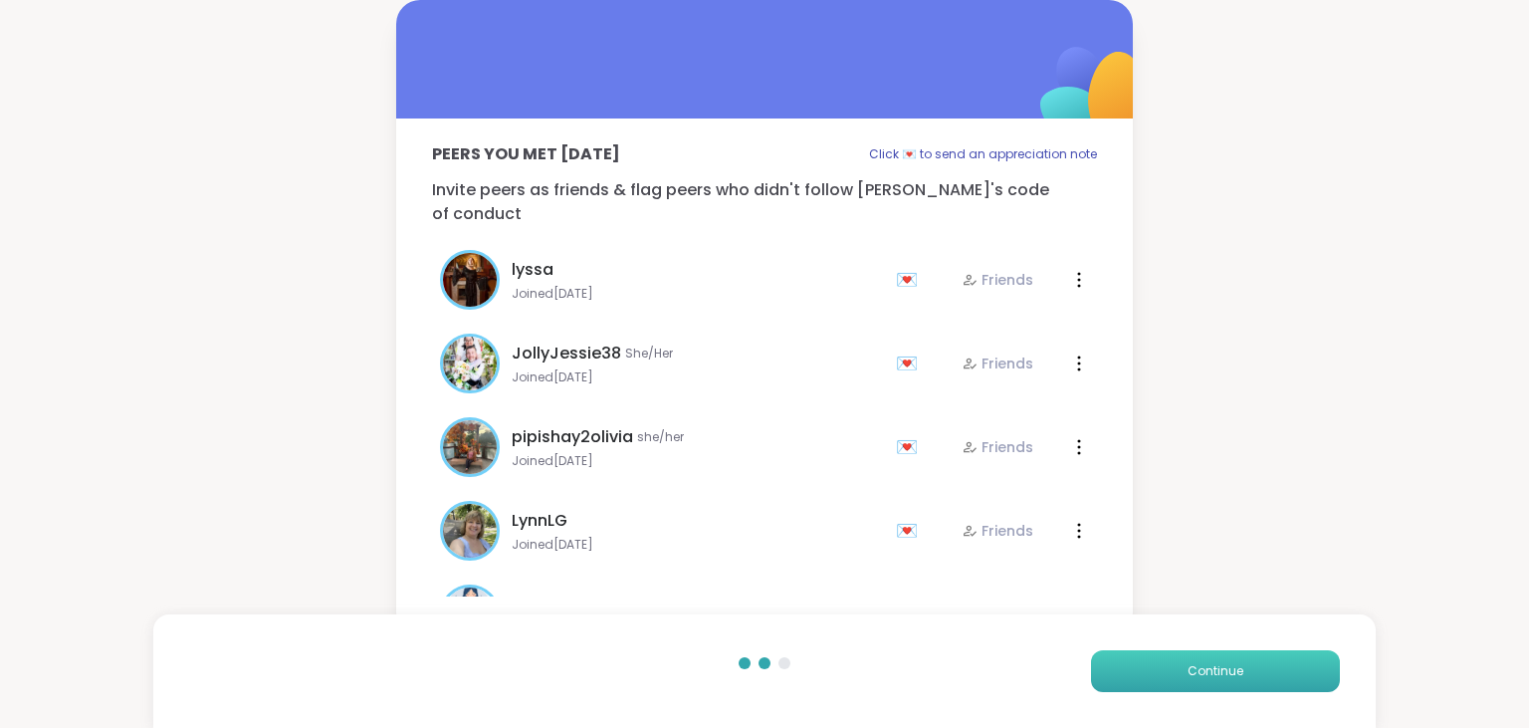
click at [1184, 659] on button "Continue" at bounding box center [1215, 671] width 249 height 42
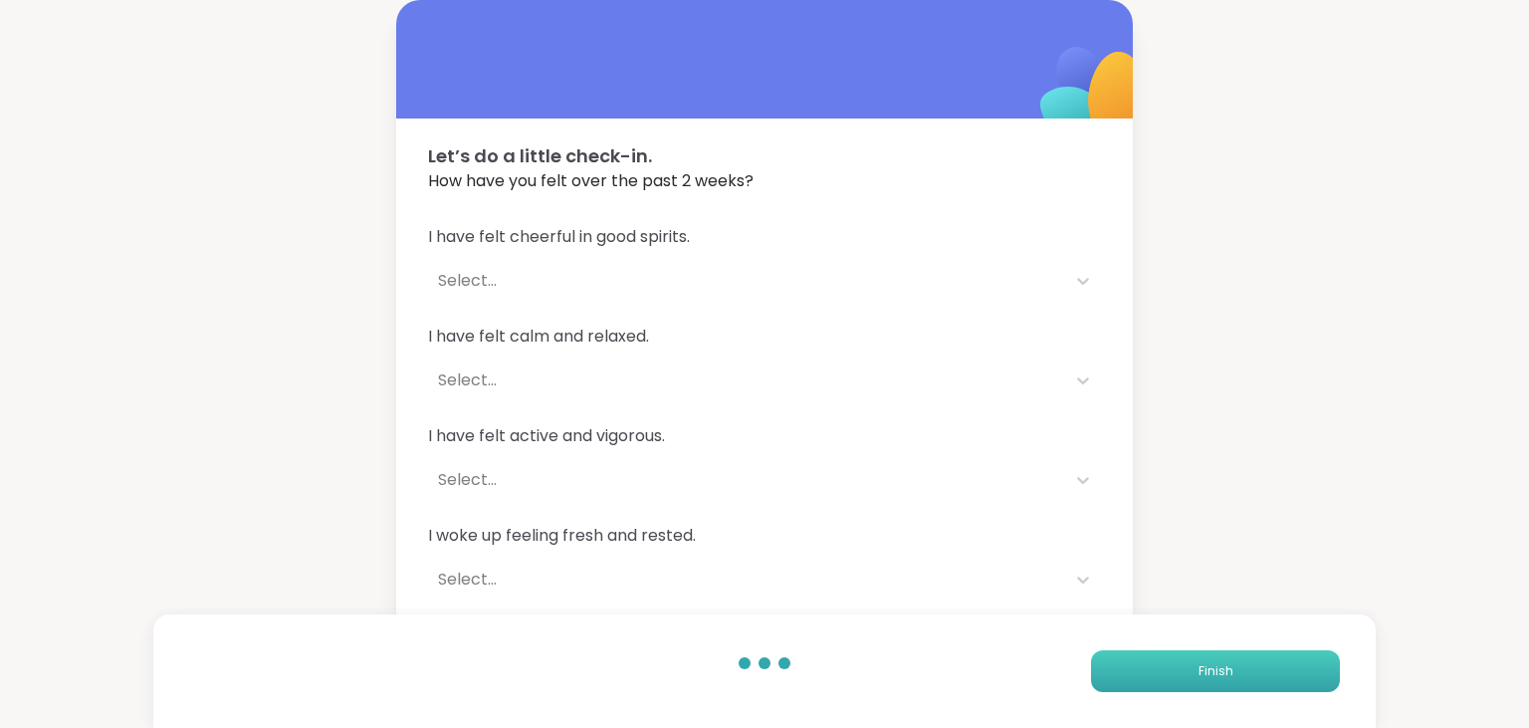
click at [1184, 659] on button "Finish" at bounding box center [1215, 671] width 249 height 42
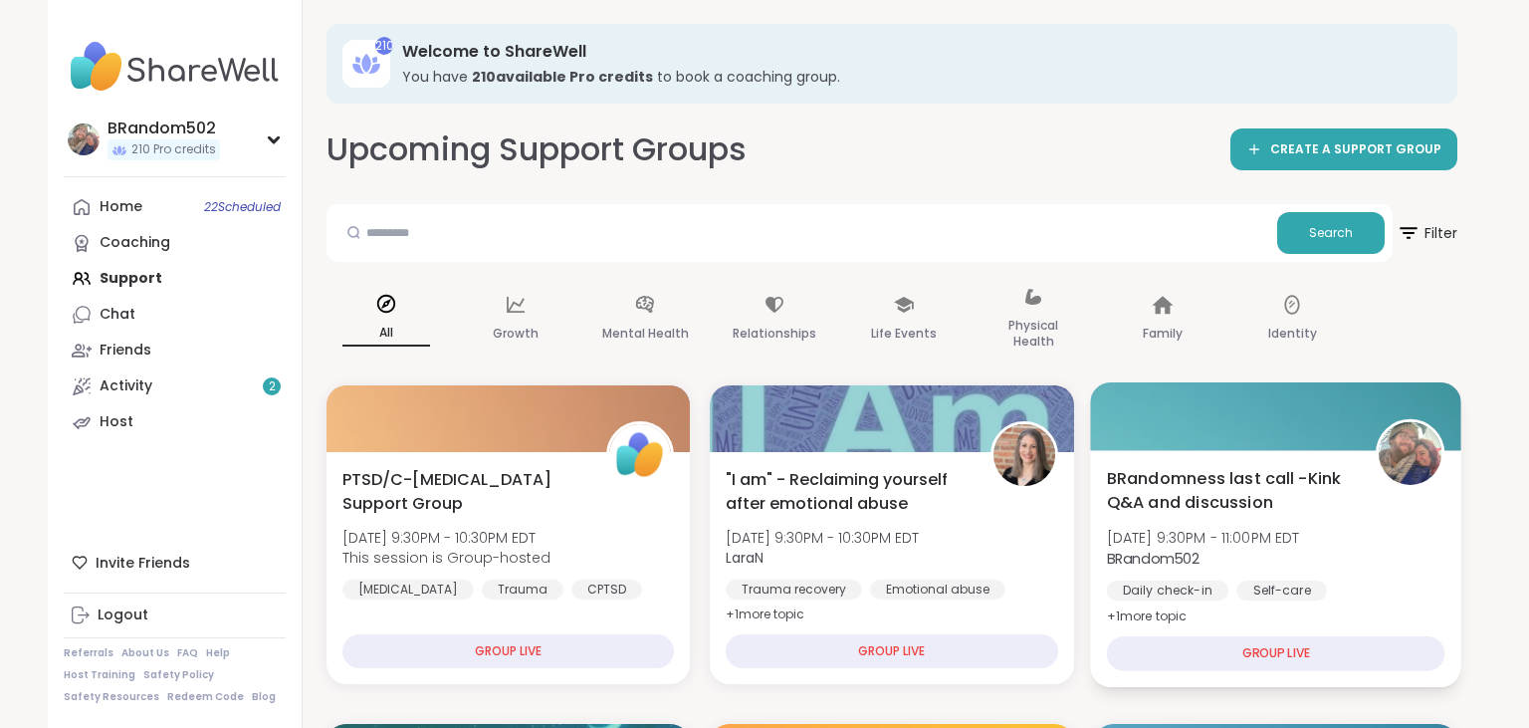
click at [1237, 476] on span "BRandomness last call -Kink Q&A and discussion" at bounding box center [1229, 490] width 247 height 49
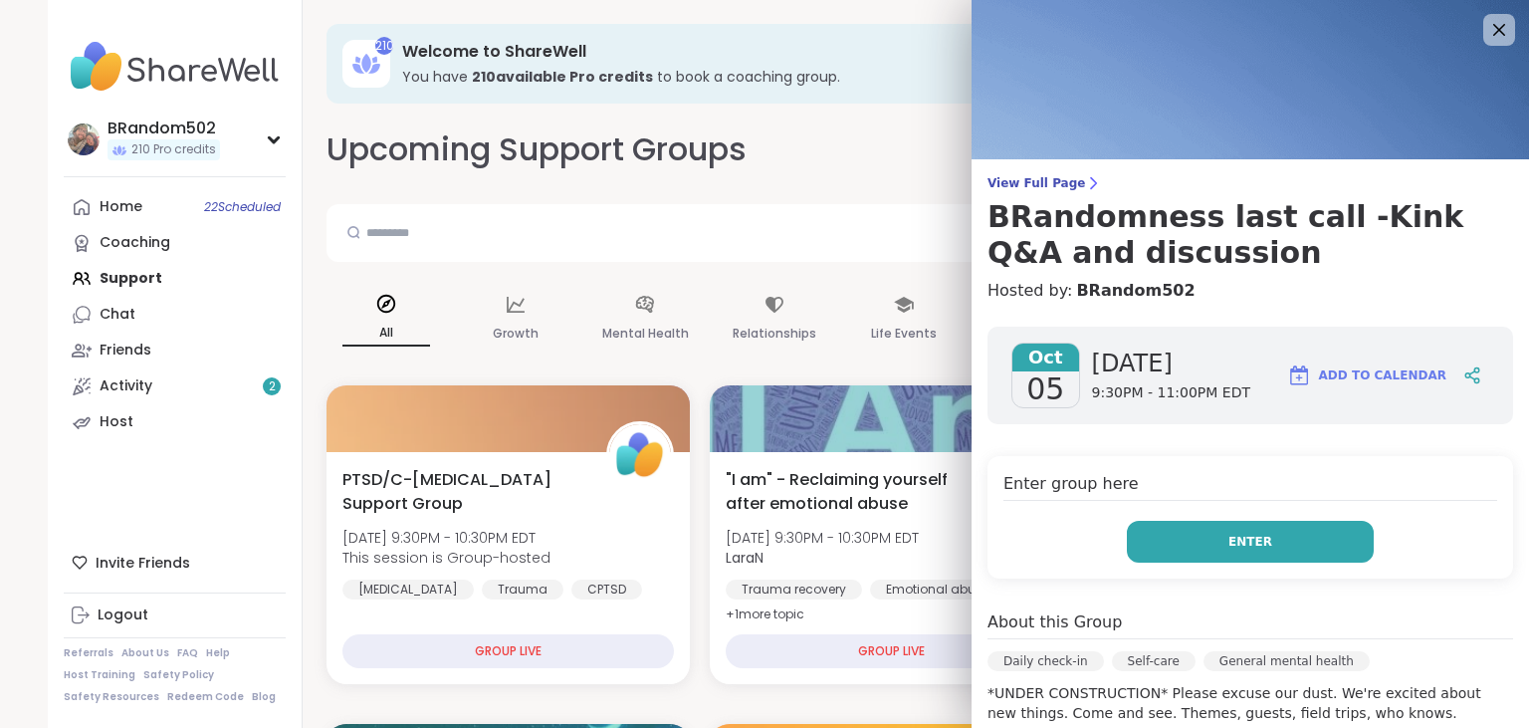
click at [1200, 538] on button "Enter" at bounding box center [1250, 542] width 247 height 42
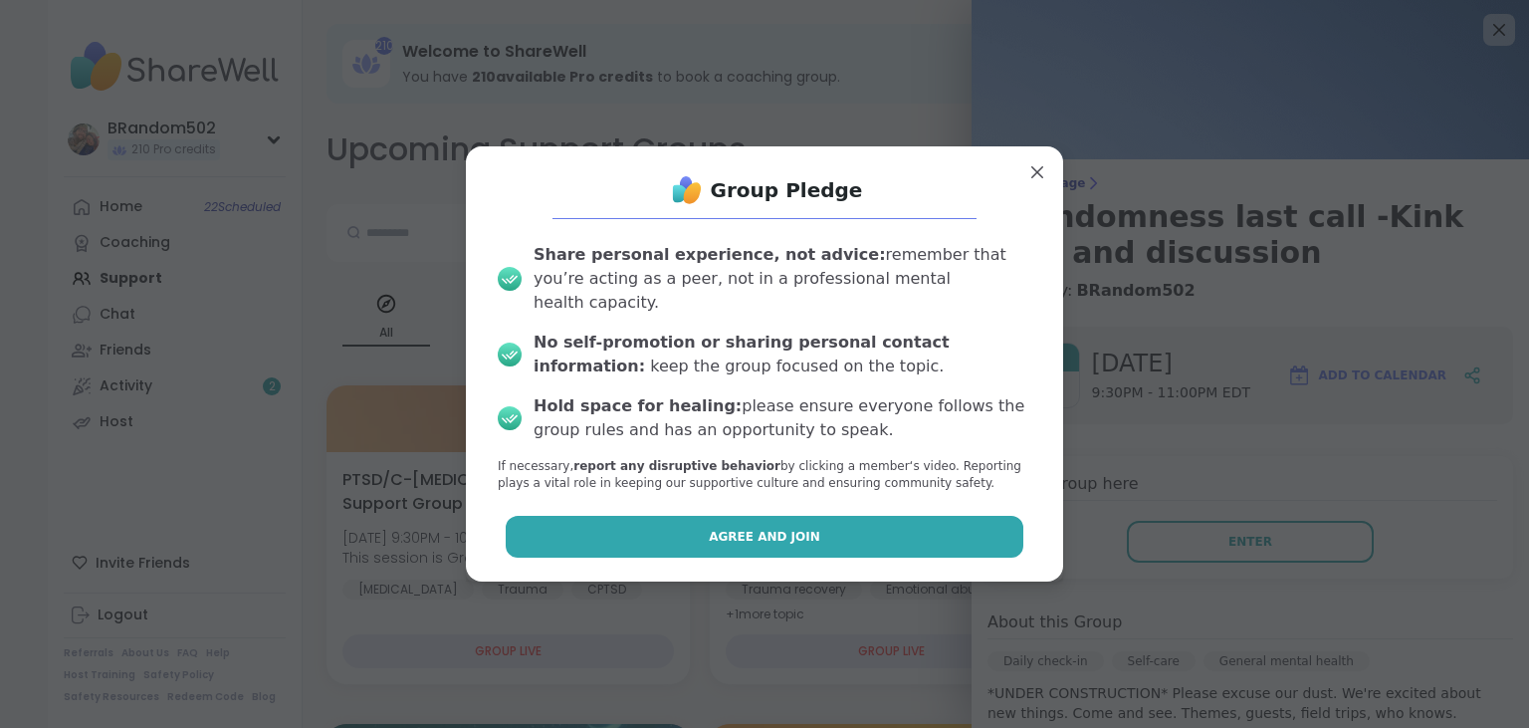
click at [951, 529] on button "Agree and Join" at bounding box center [765, 537] width 519 height 42
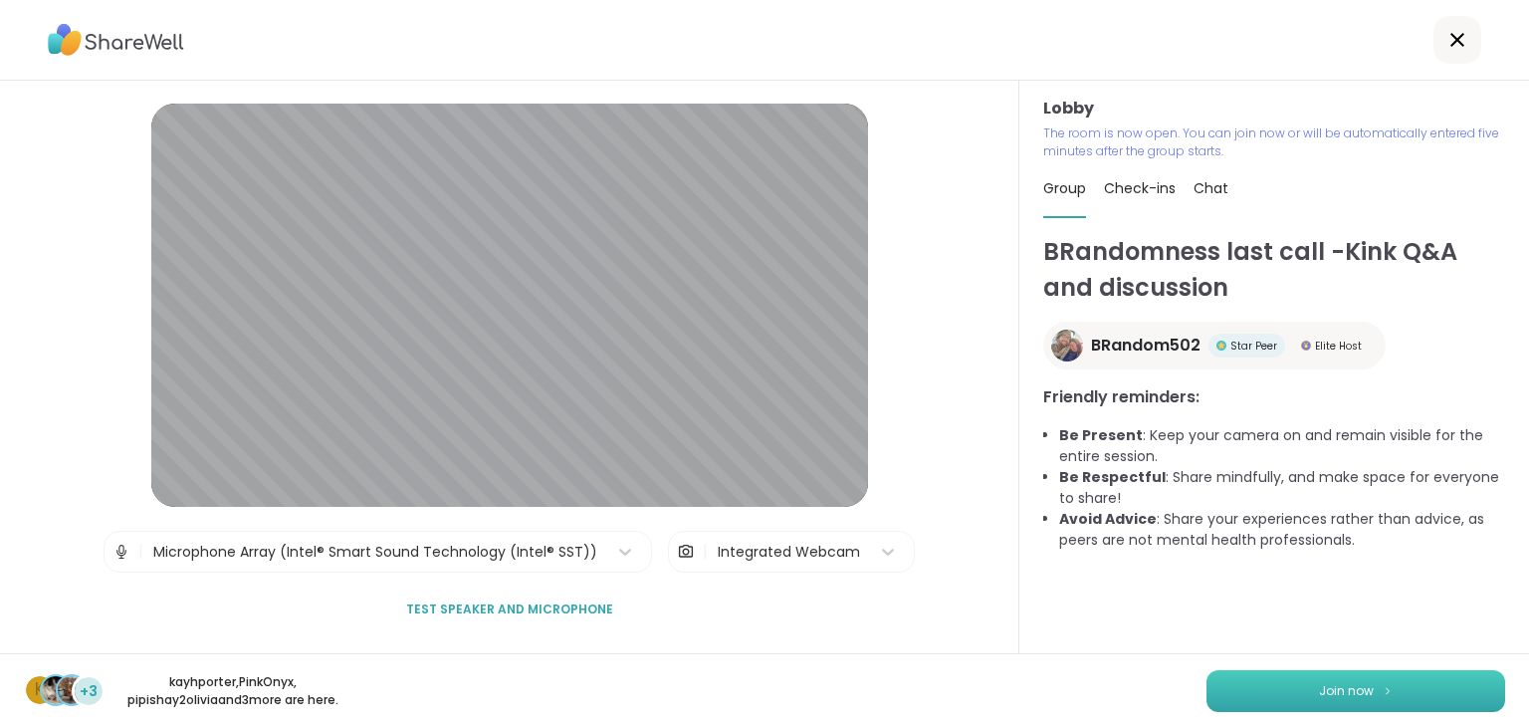
click at [1233, 675] on button "Join now" at bounding box center [1355, 691] width 299 height 42
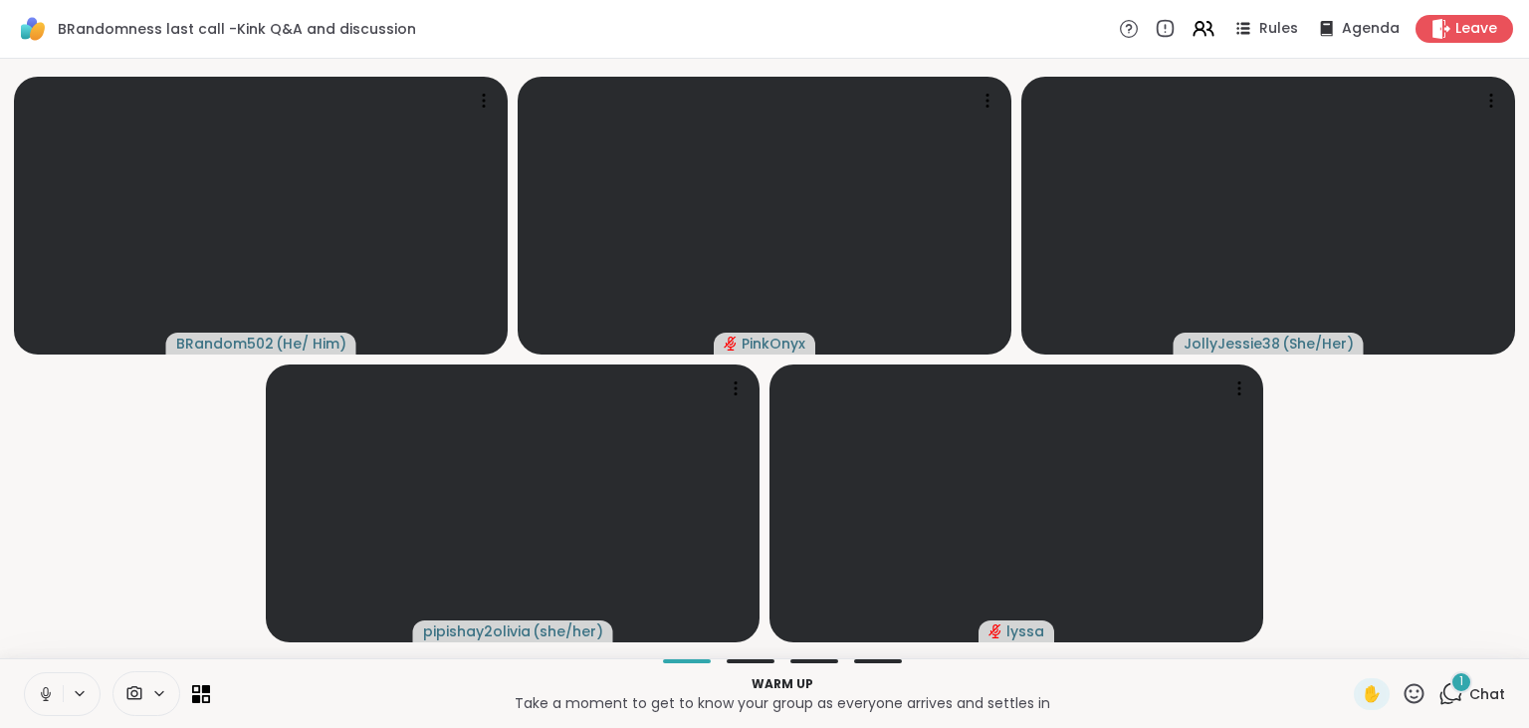
click at [1445, 693] on icon at bounding box center [1452, 692] width 19 height 18
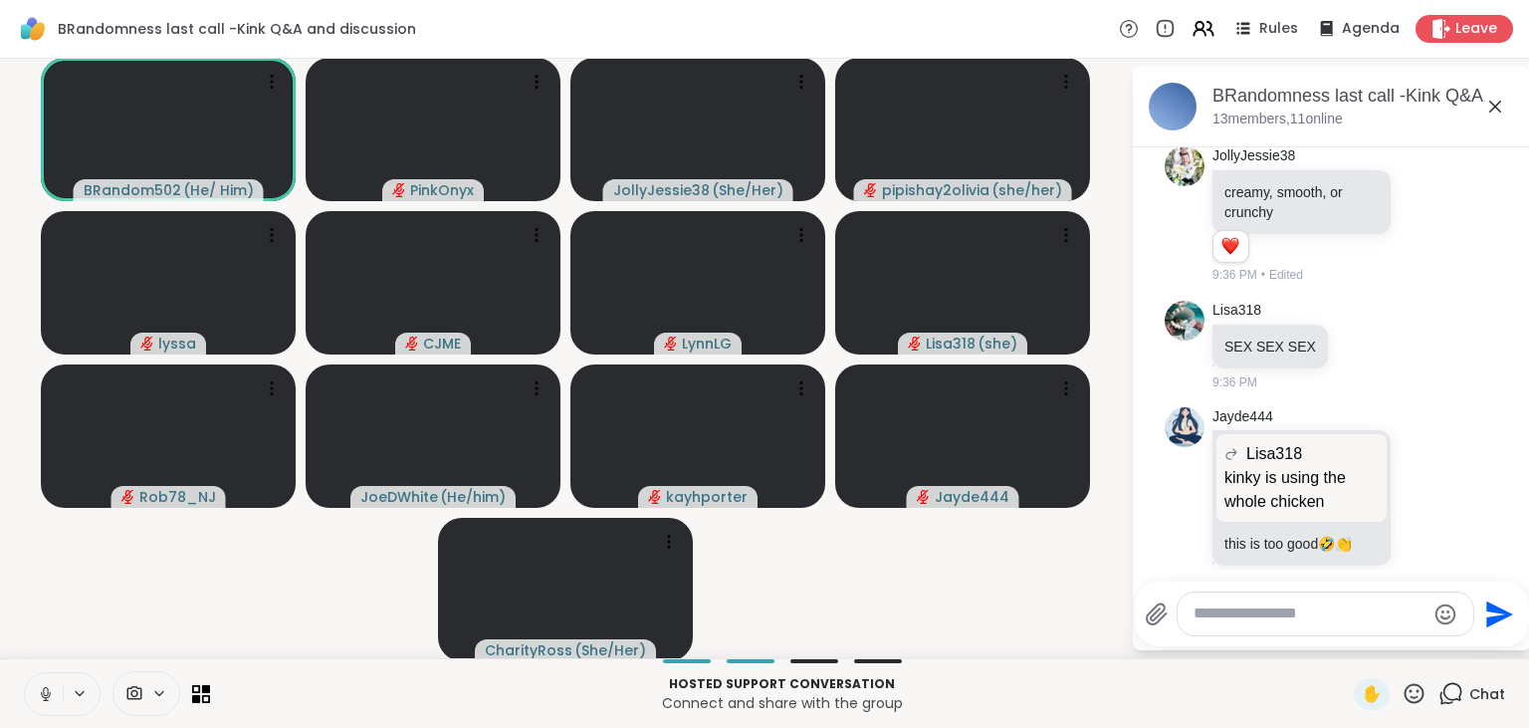
scroll to position [1913, 0]
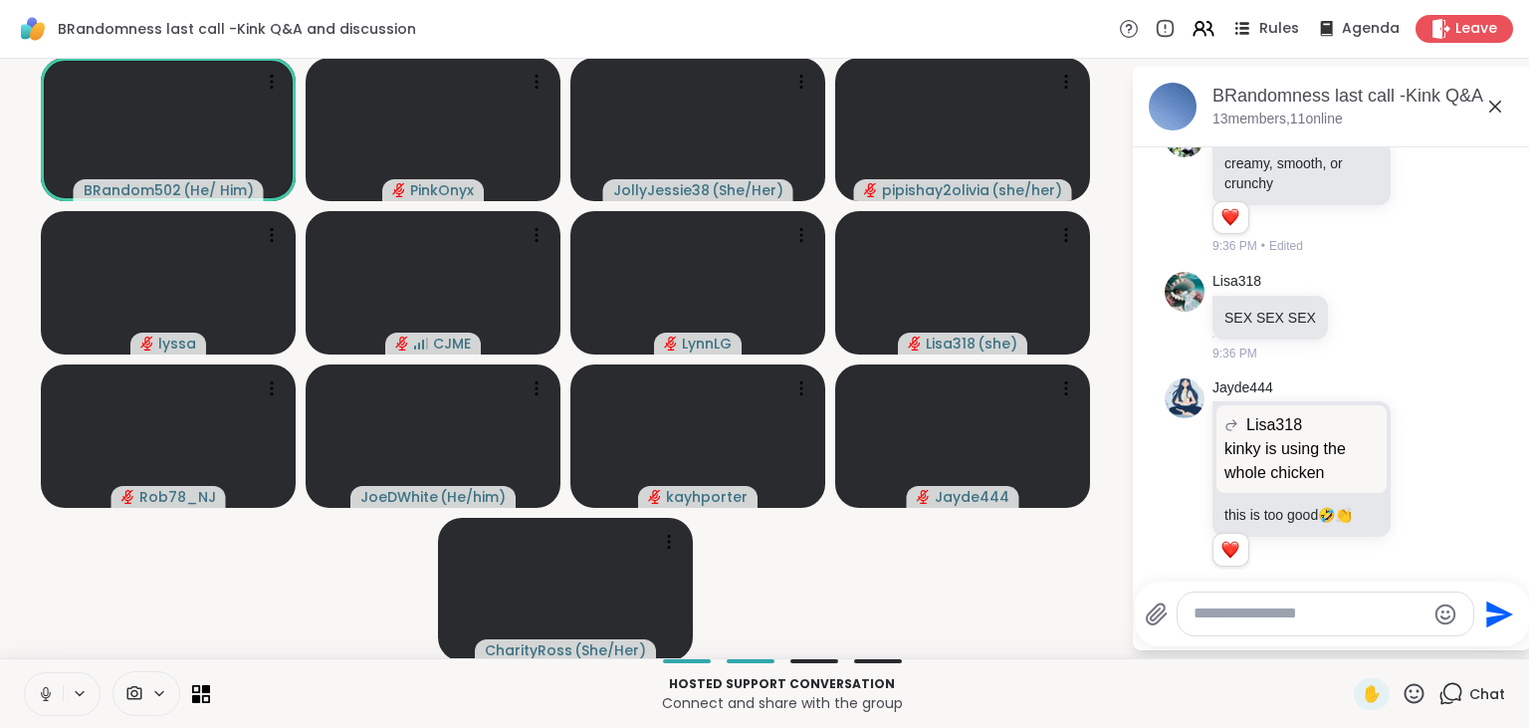
click at [1265, 30] on span "Rules" at bounding box center [1279, 29] width 41 height 21
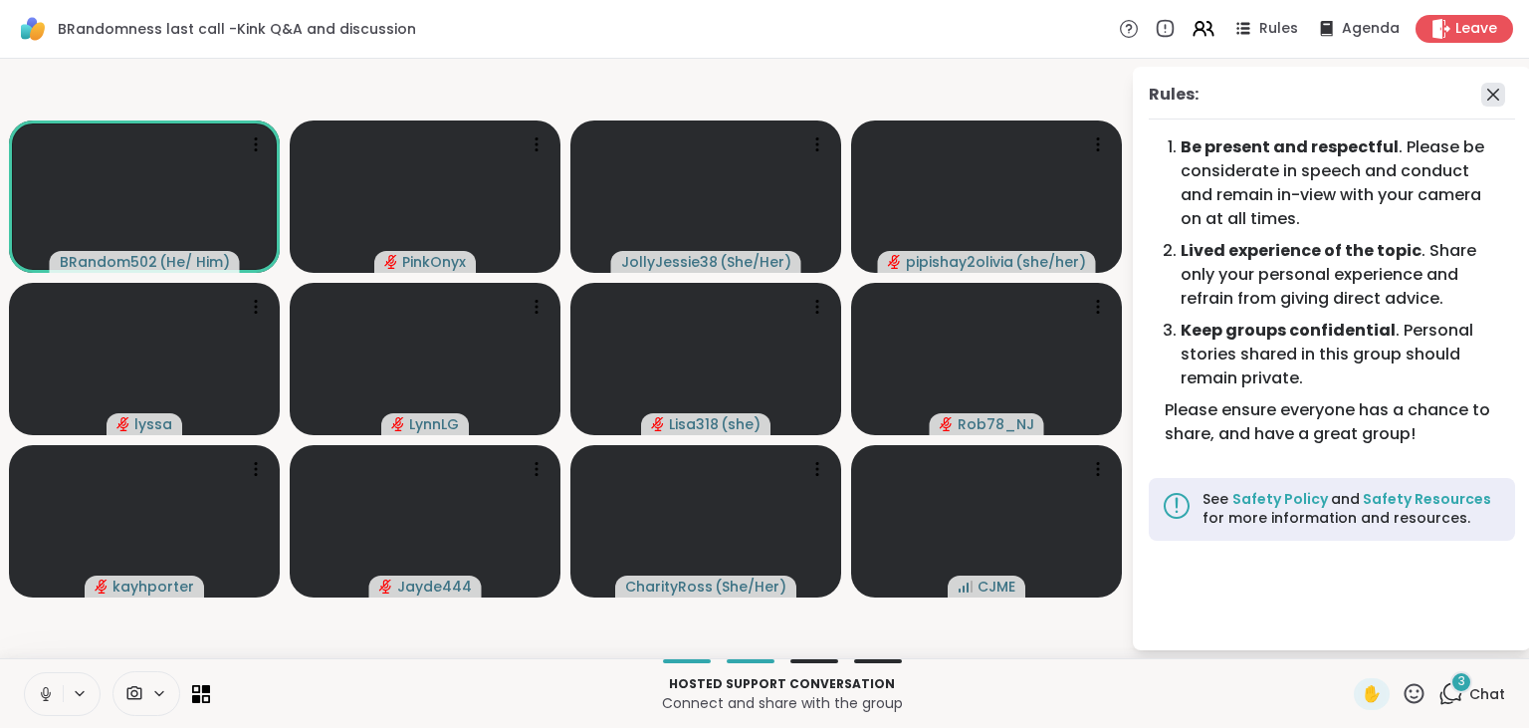
click at [1495, 94] on icon at bounding box center [1493, 95] width 24 height 24
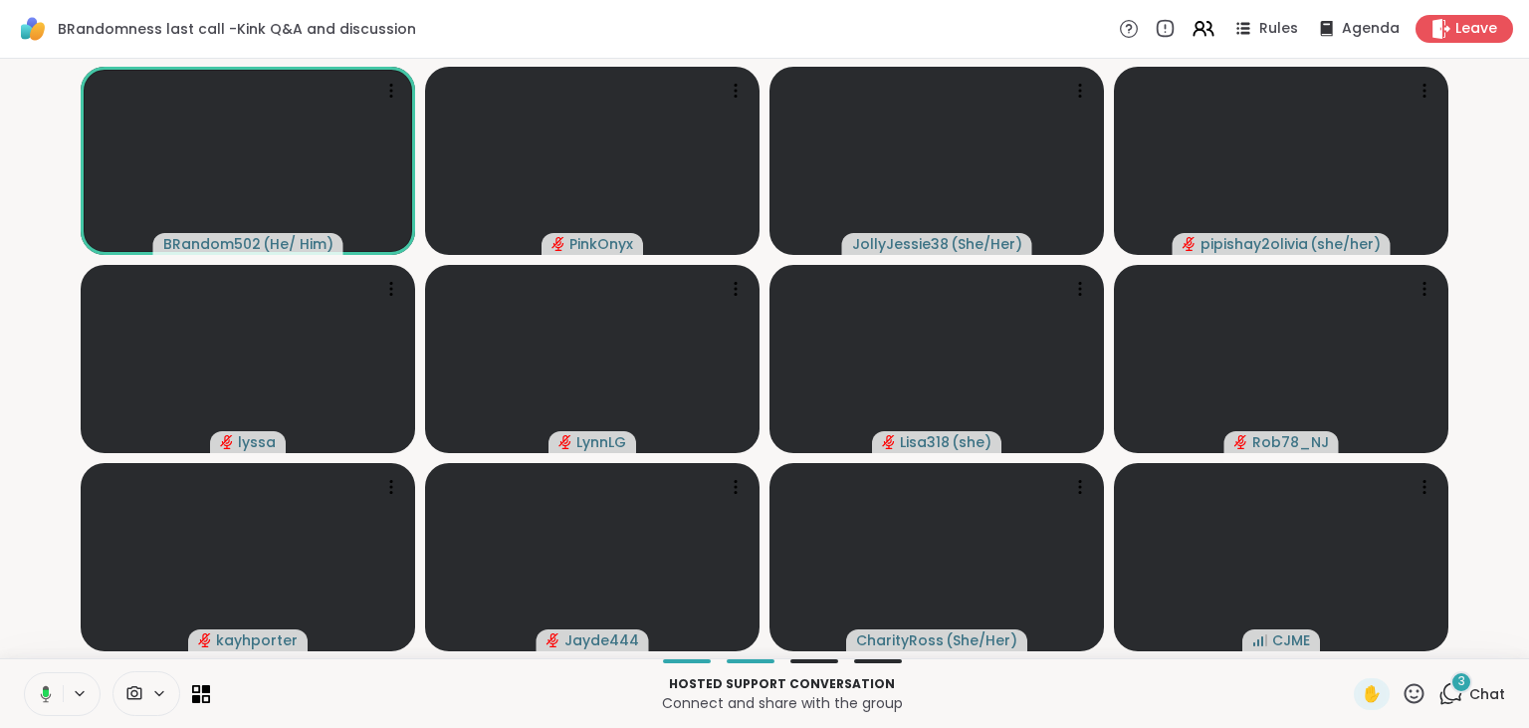
click at [1455, 683] on div "3" at bounding box center [1461, 682] width 22 height 22
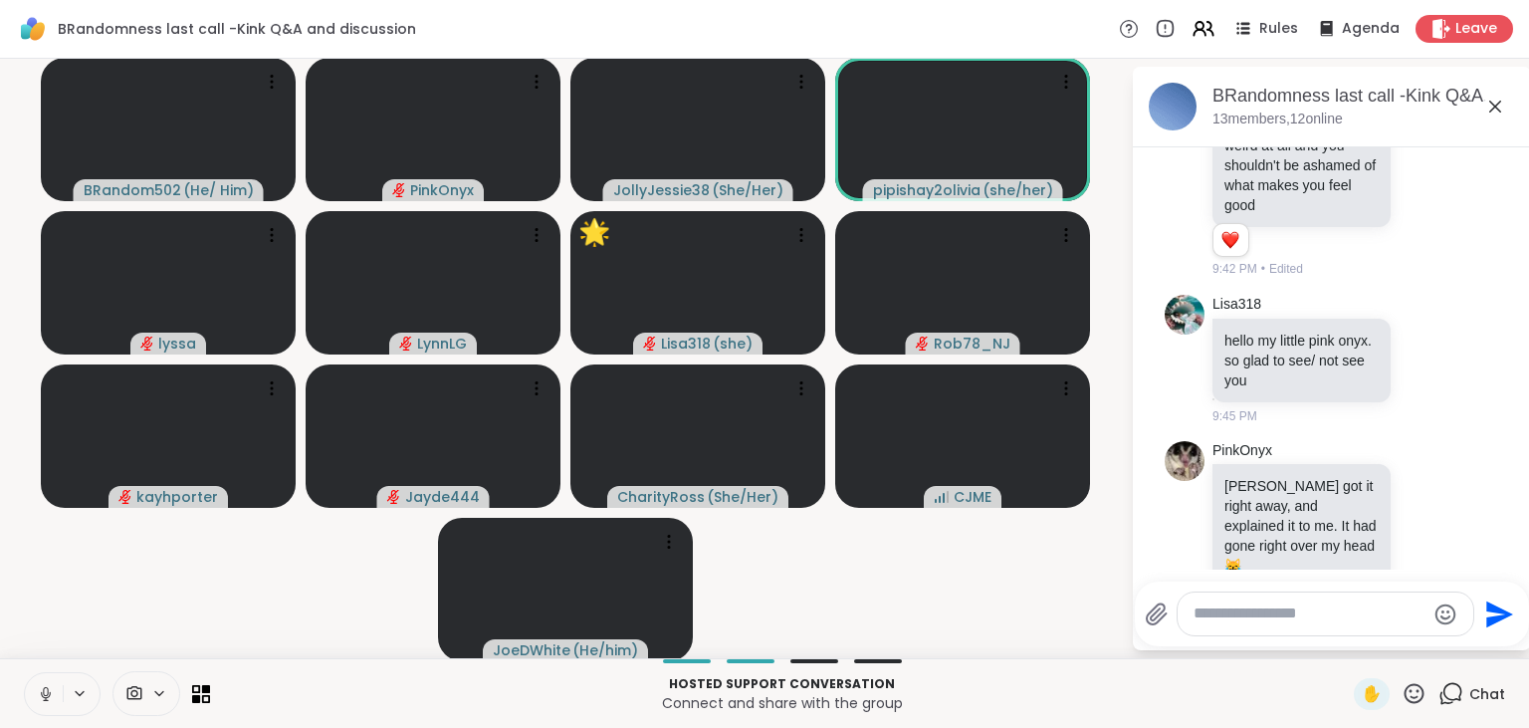
scroll to position [2914, 0]
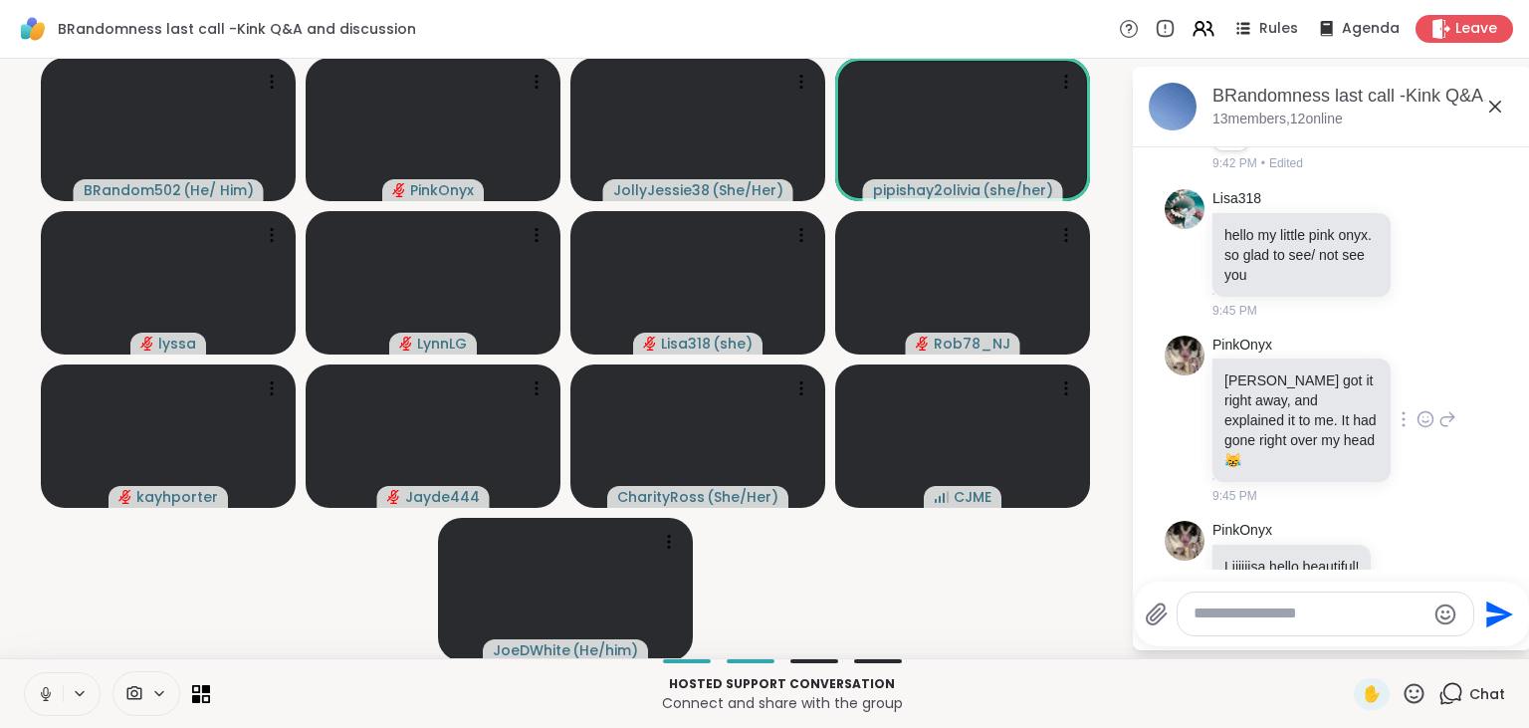
click at [1423, 409] on icon at bounding box center [1425, 419] width 18 height 20
click at [1276, 378] on div "Select Reaction: Heart" at bounding box center [1267, 387] width 18 height 18
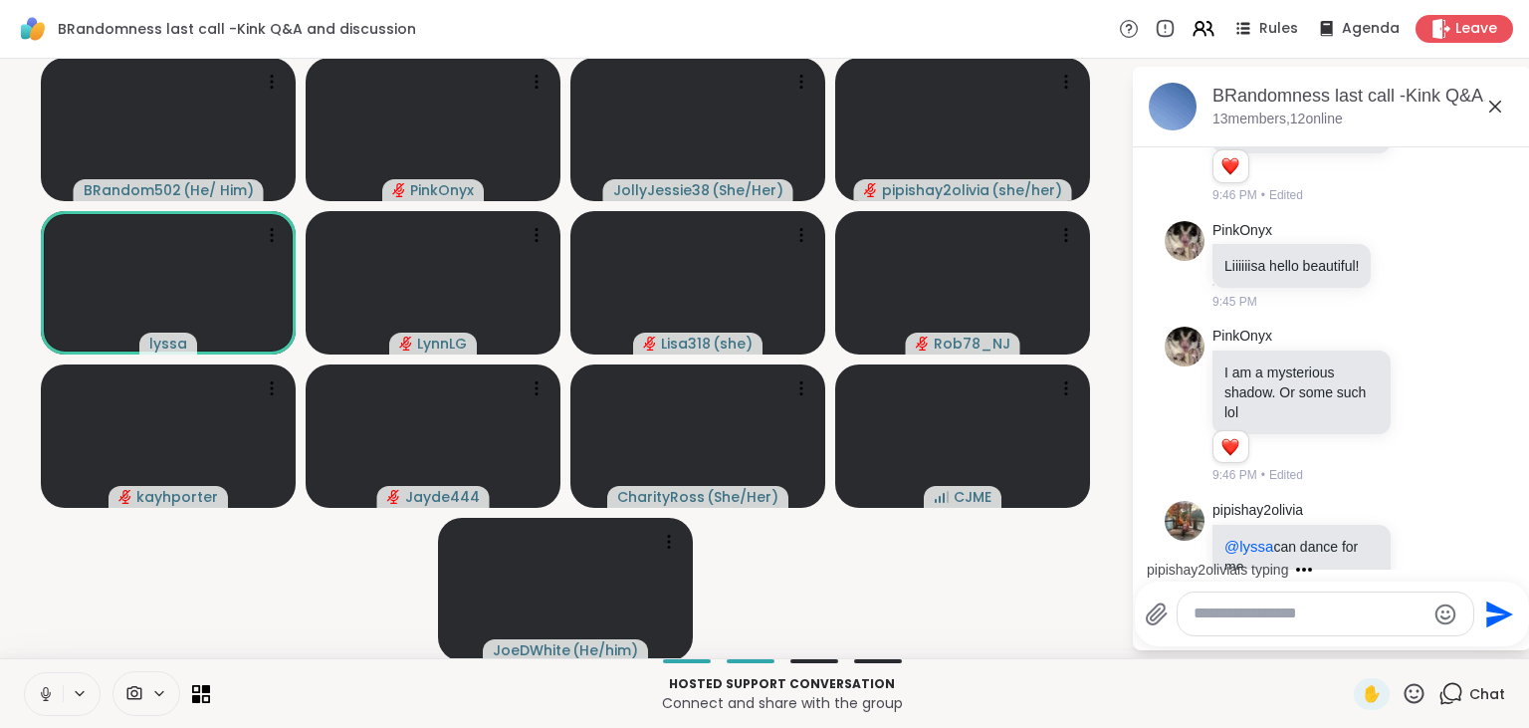
scroll to position [3348, 0]
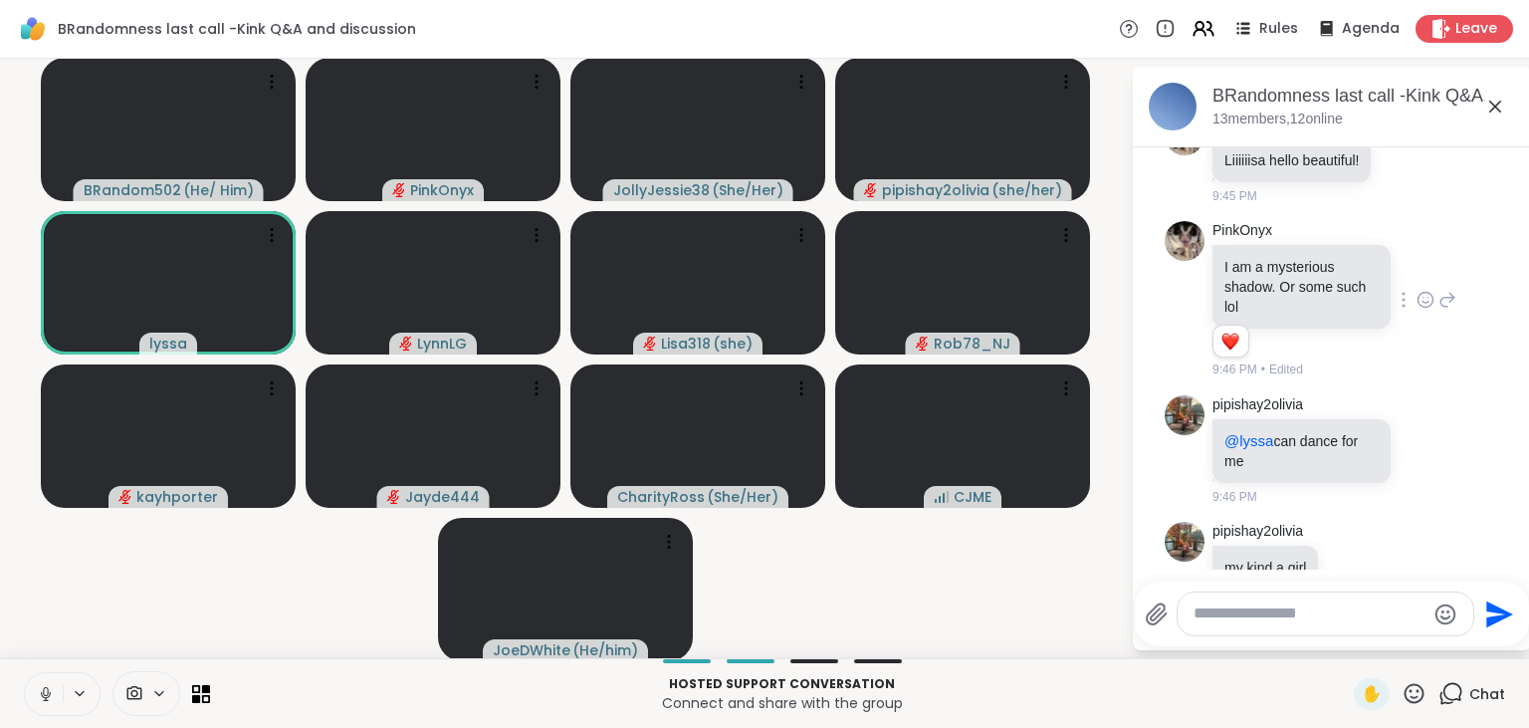
click at [1427, 290] on icon at bounding box center [1425, 300] width 18 height 20
click at [1264, 259] on div "Select Reaction: Heart" at bounding box center [1267, 268] width 18 height 18
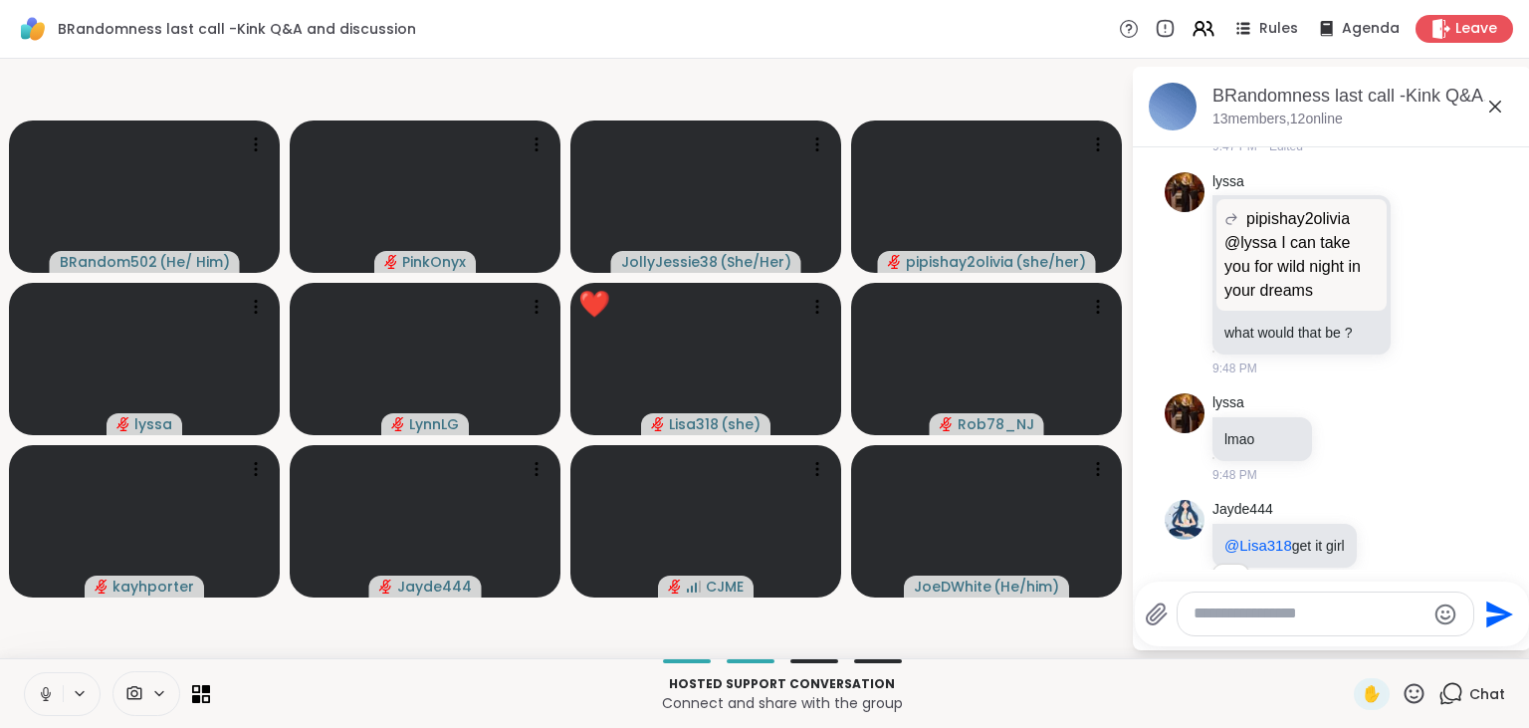
scroll to position [4371, 0]
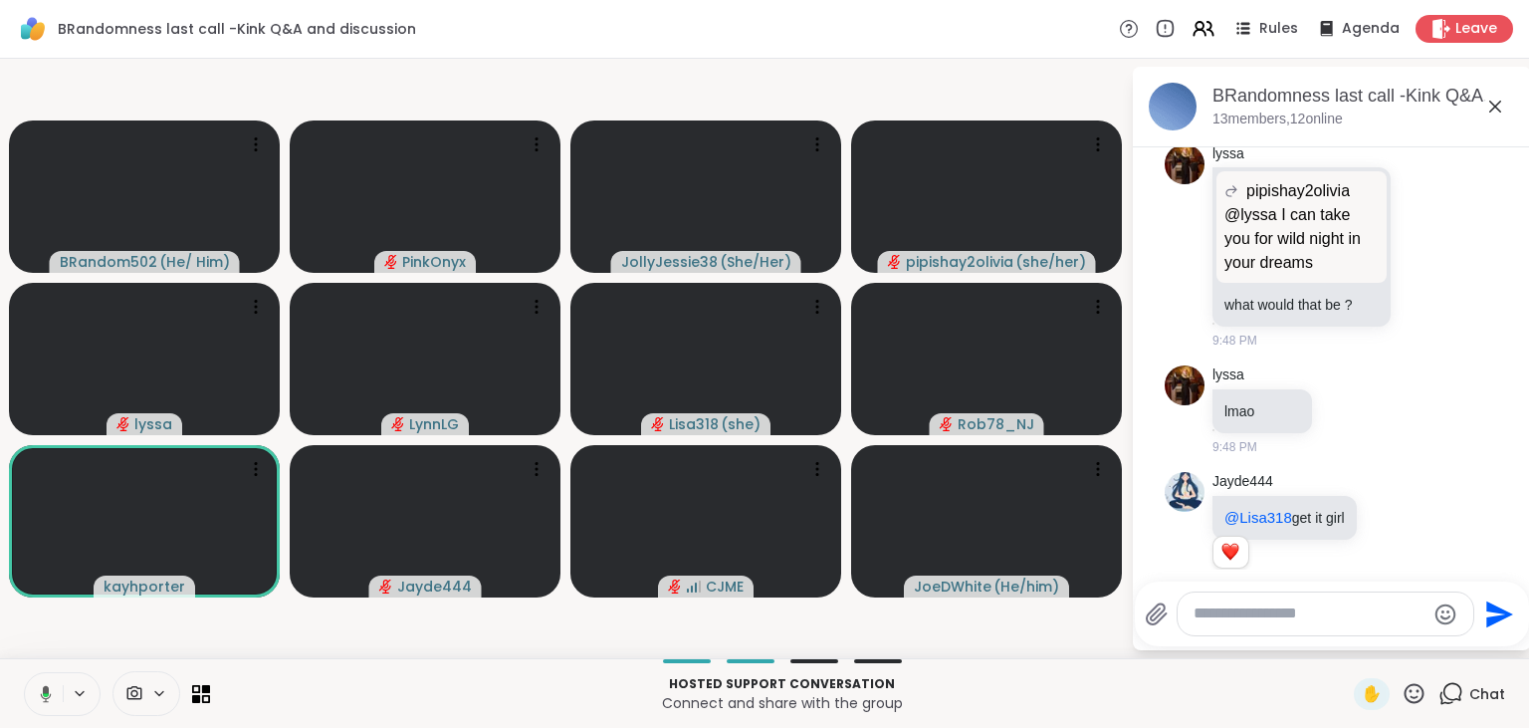
click at [1411, 675] on div "Hosted support conversation Connect and share with the group ✋ Chat" at bounding box center [764, 693] width 1529 height 70
click at [1414, 684] on icon at bounding box center [1413, 693] width 25 height 25
click at [1346, 641] on span "❤️" at bounding box center [1356, 641] width 20 height 24
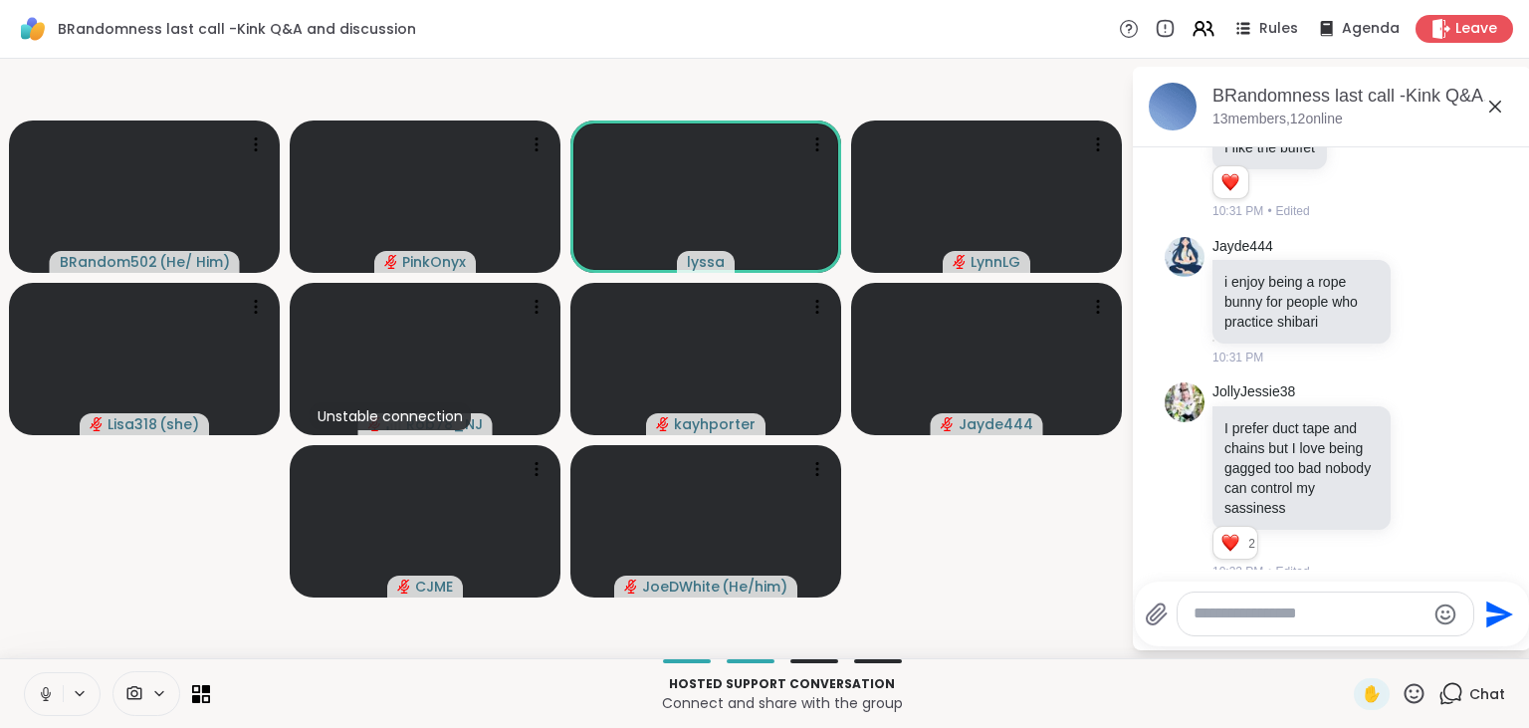
scroll to position [13312, 0]
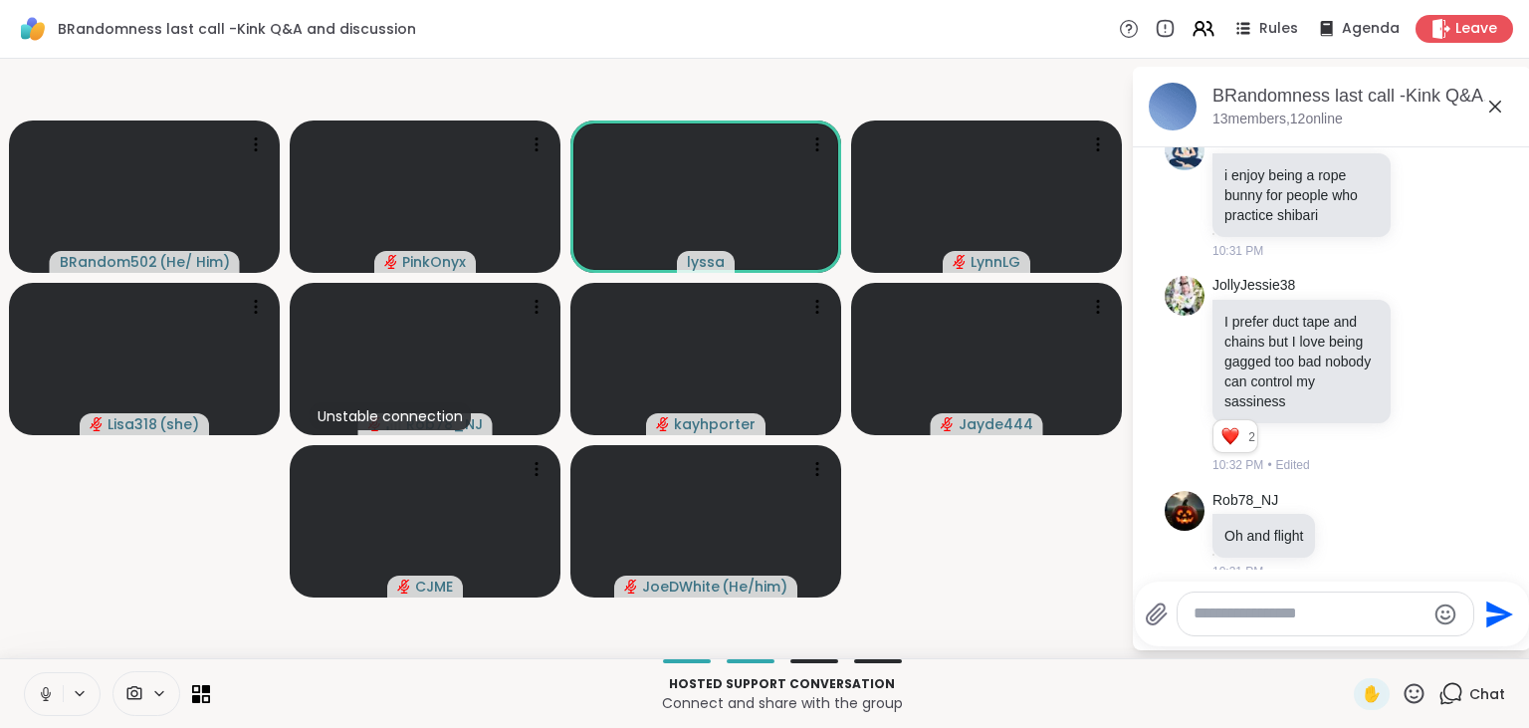
click at [47, 691] on icon at bounding box center [46, 694] width 18 height 18
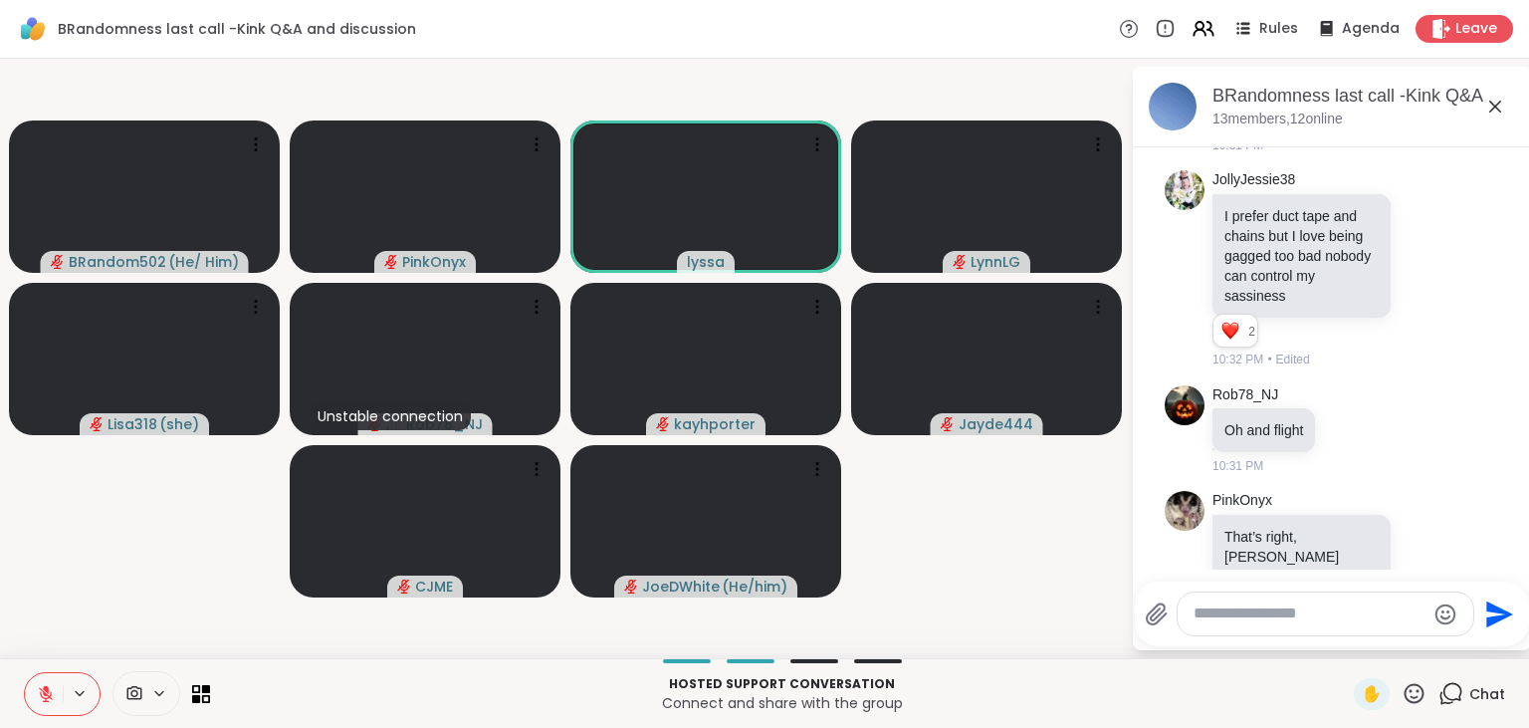
scroll to position [13845, 0]
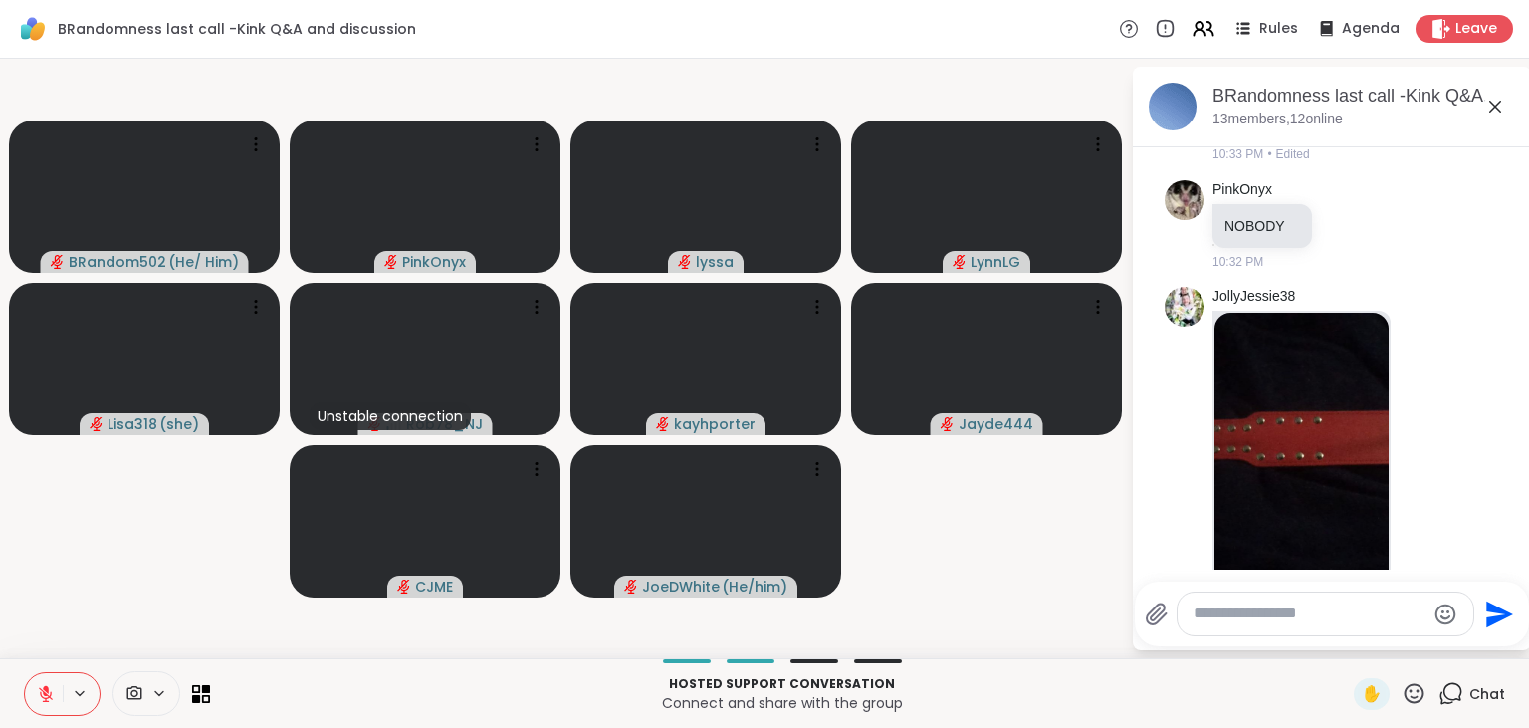
click at [47, 691] on icon at bounding box center [46, 689] width 6 height 8
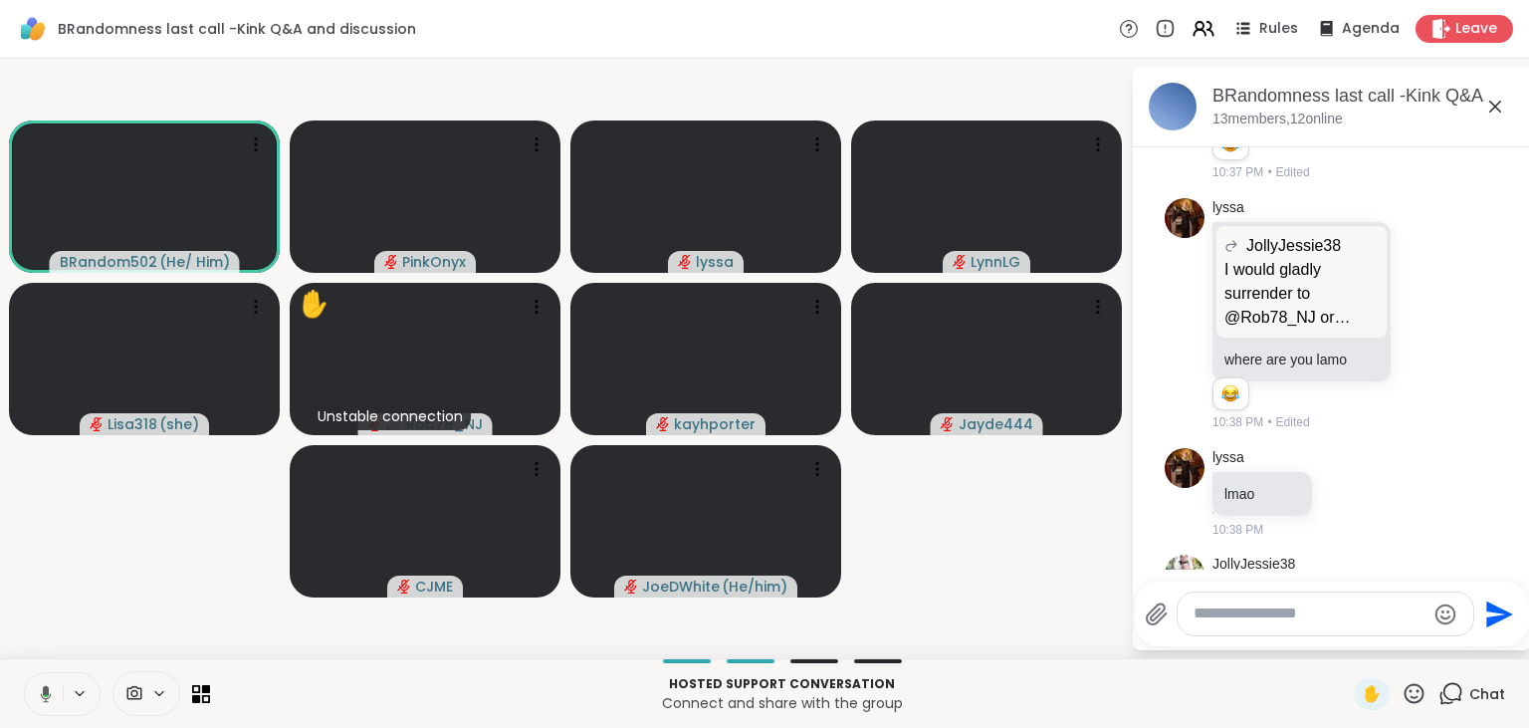
scroll to position [16358, 0]
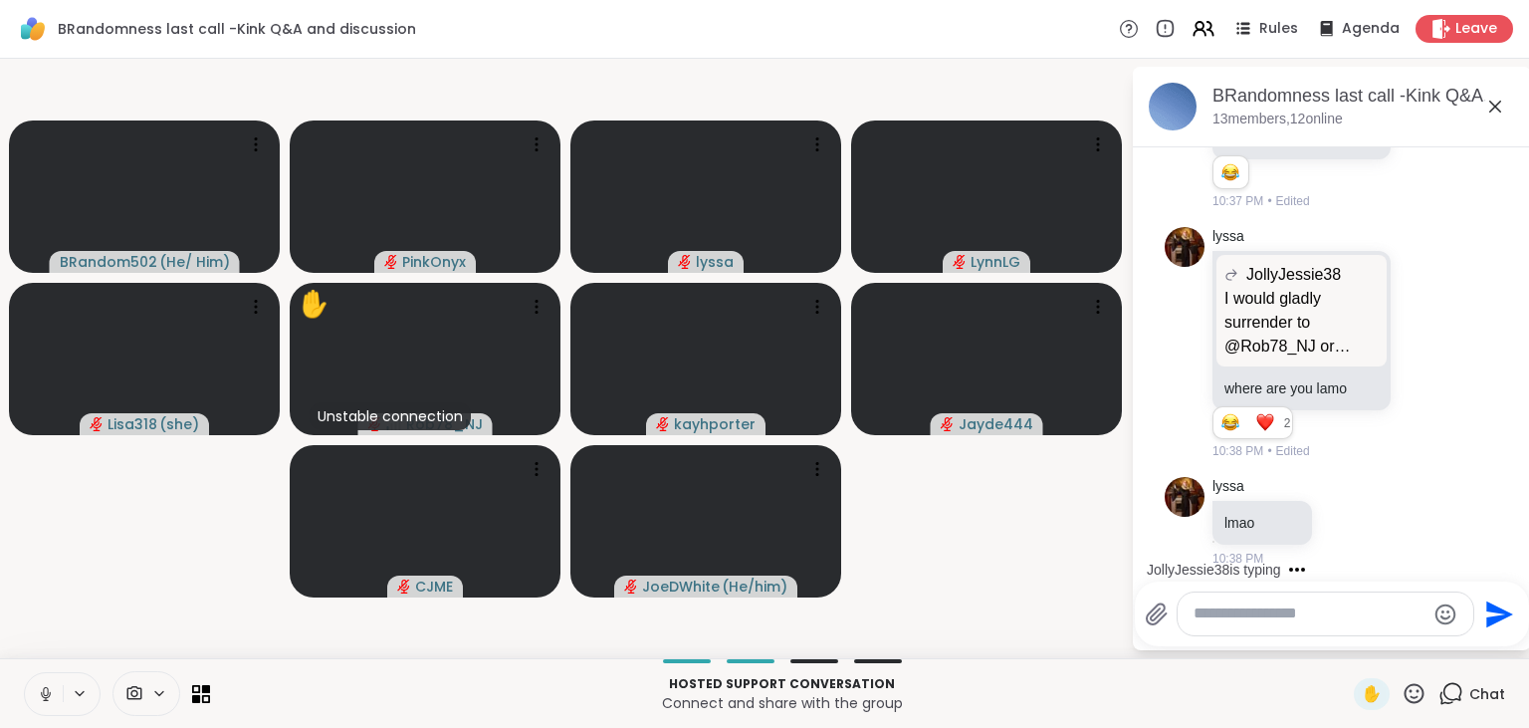
click at [47, 691] on icon at bounding box center [46, 694] width 18 height 18
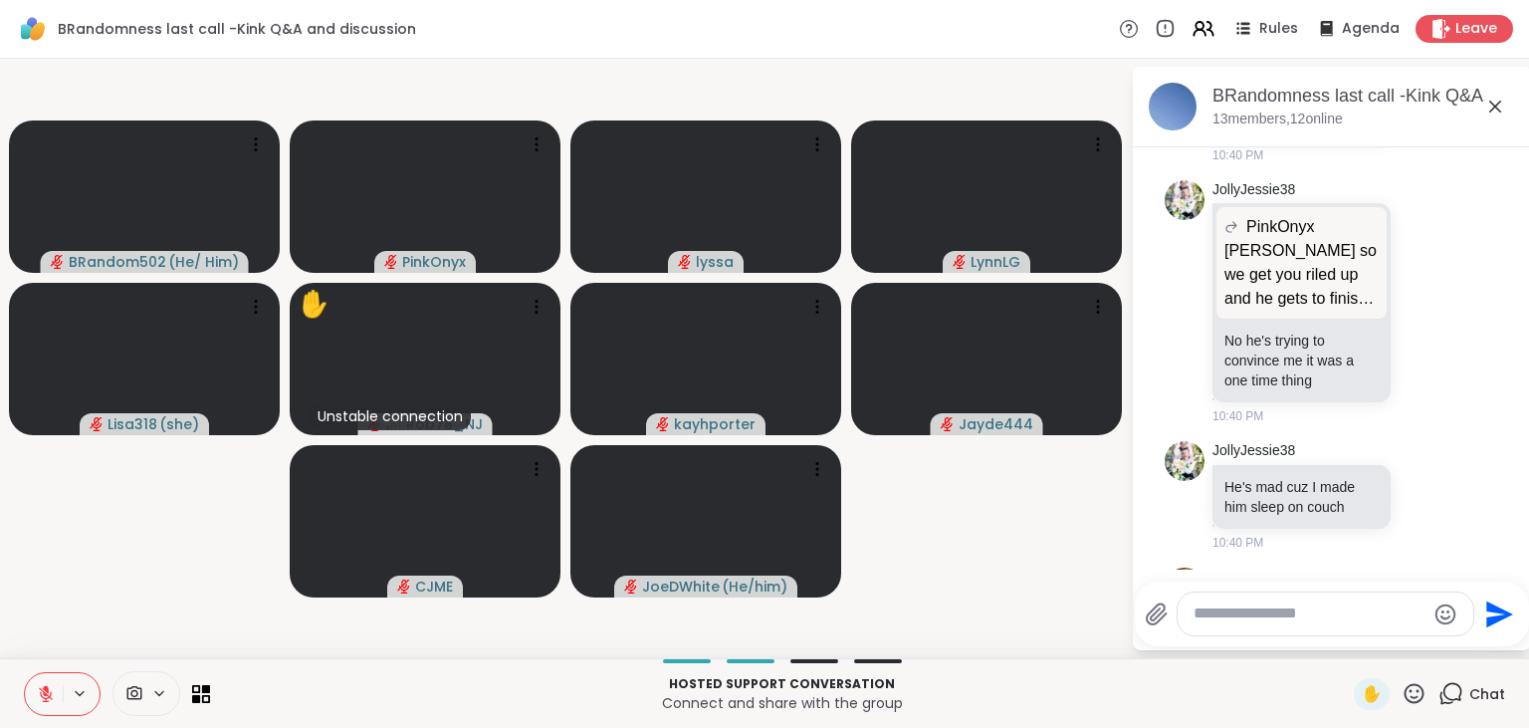
scroll to position [18497, 0]
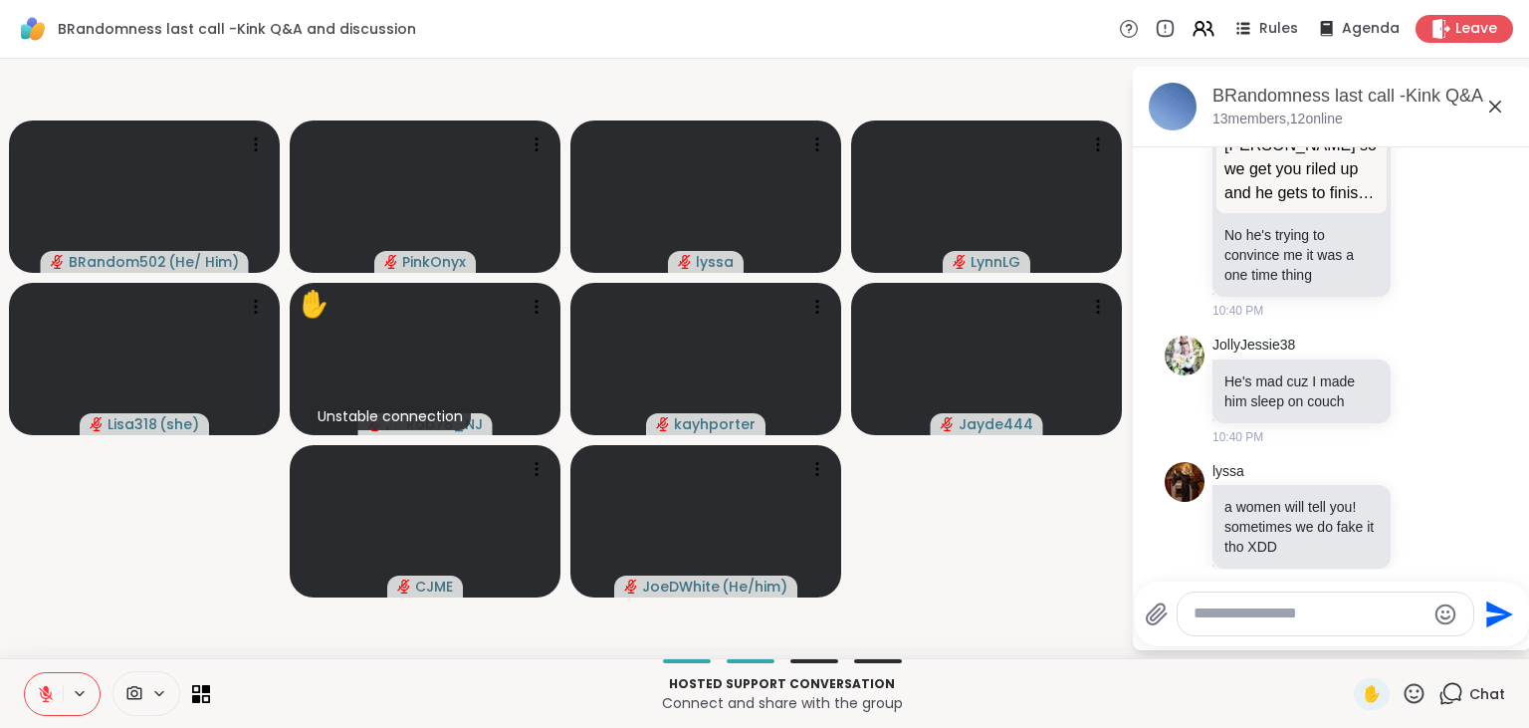
click at [47, 691] on icon at bounding box center [46, 689] width 6 height 8
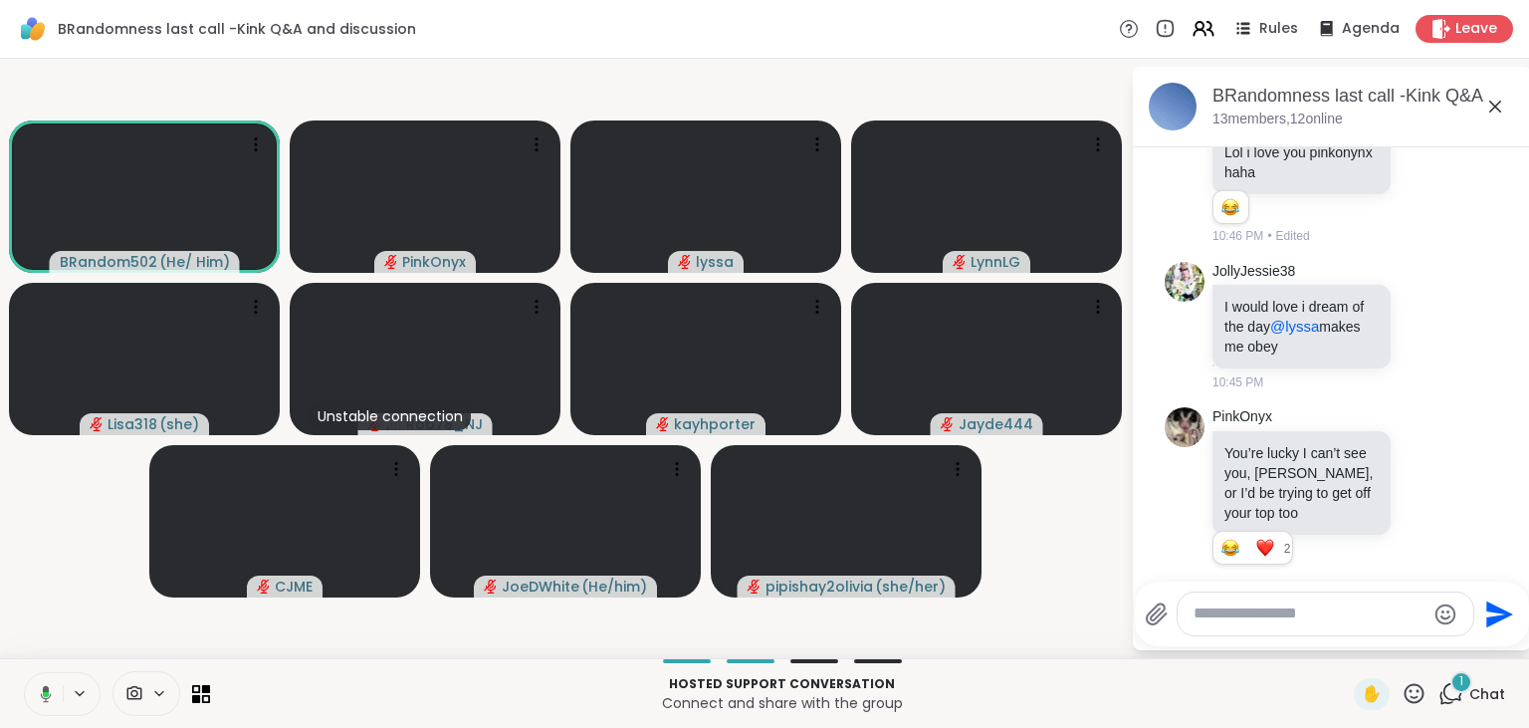
scroll to position [21665, 0]
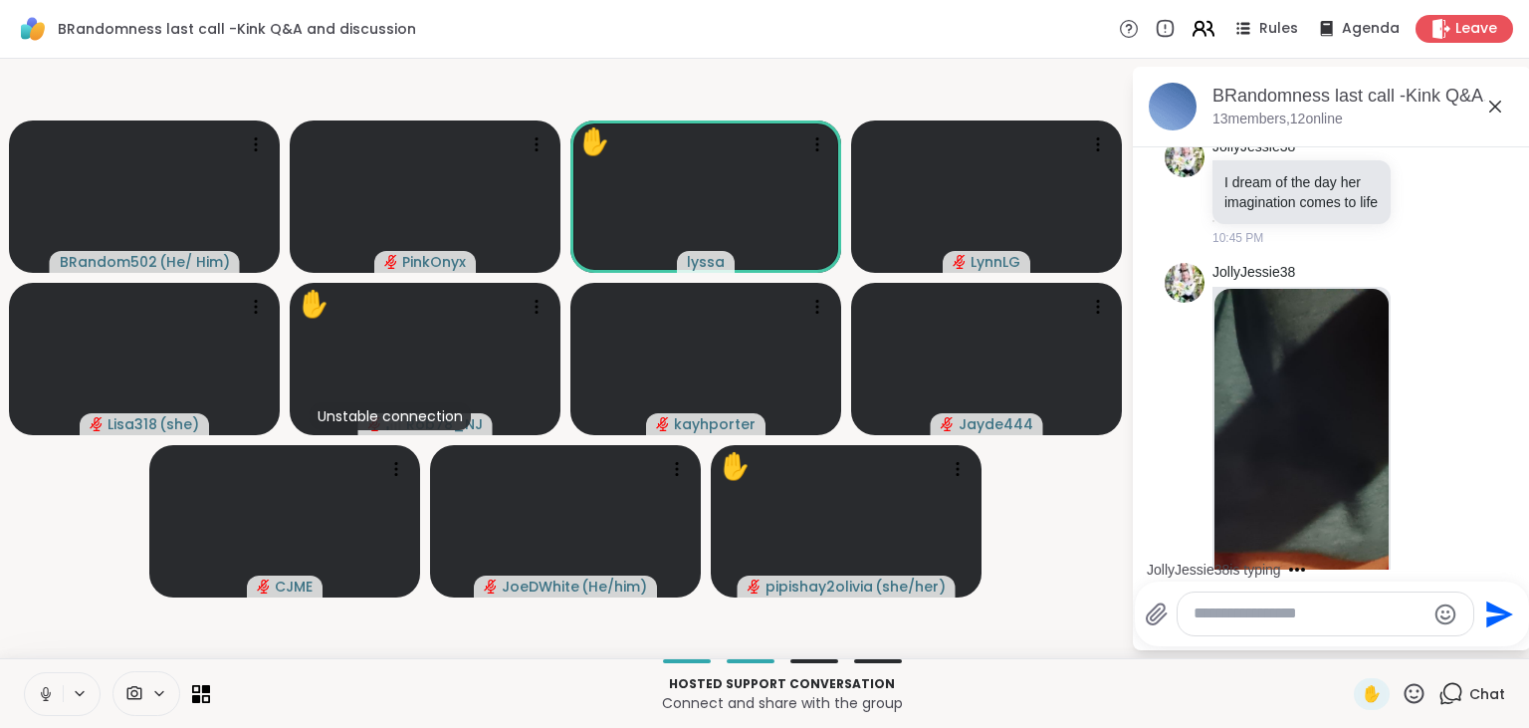
click at [1203, 25] on icon at bounding box center [1199, 26] width 8 height 8
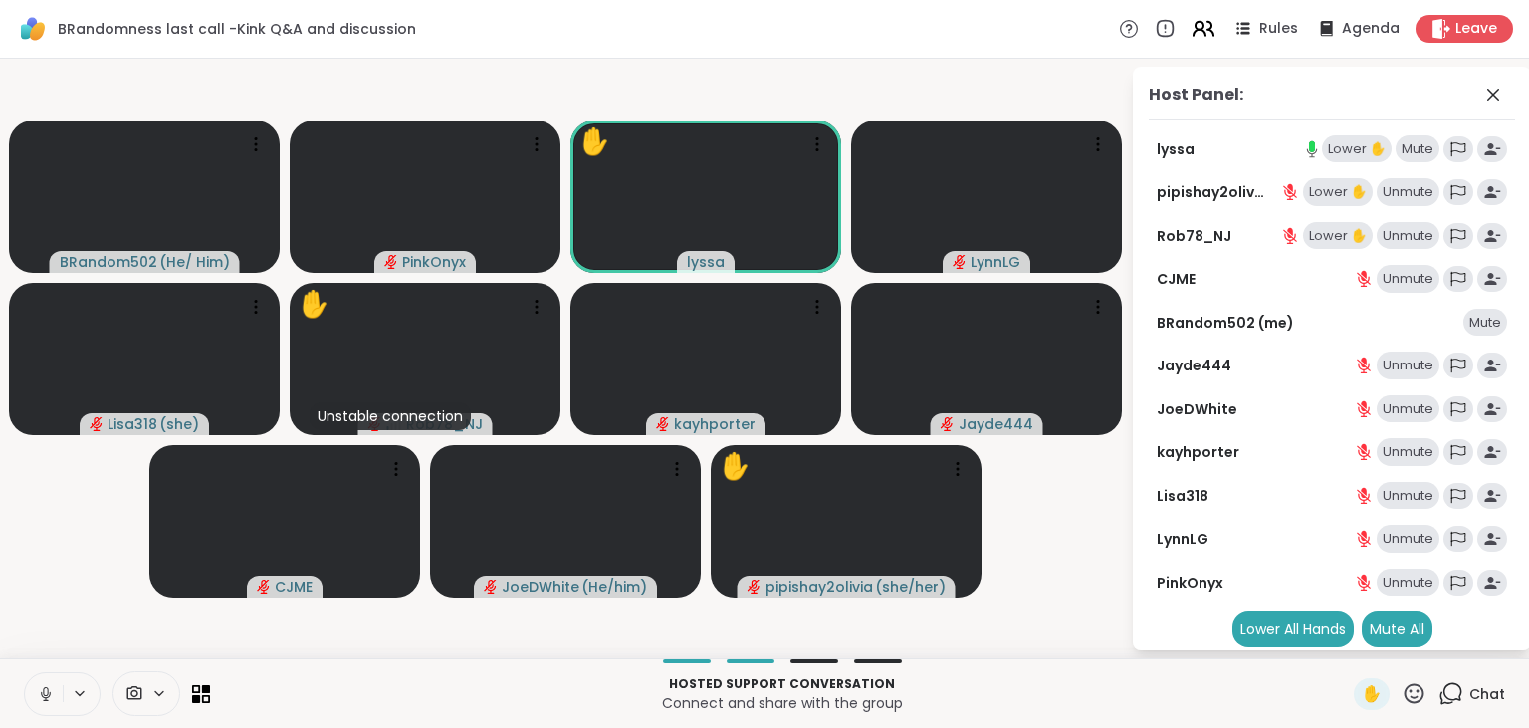
click at [1203, 25] on icon at bounding box center [1199, 26] width 8 height 8
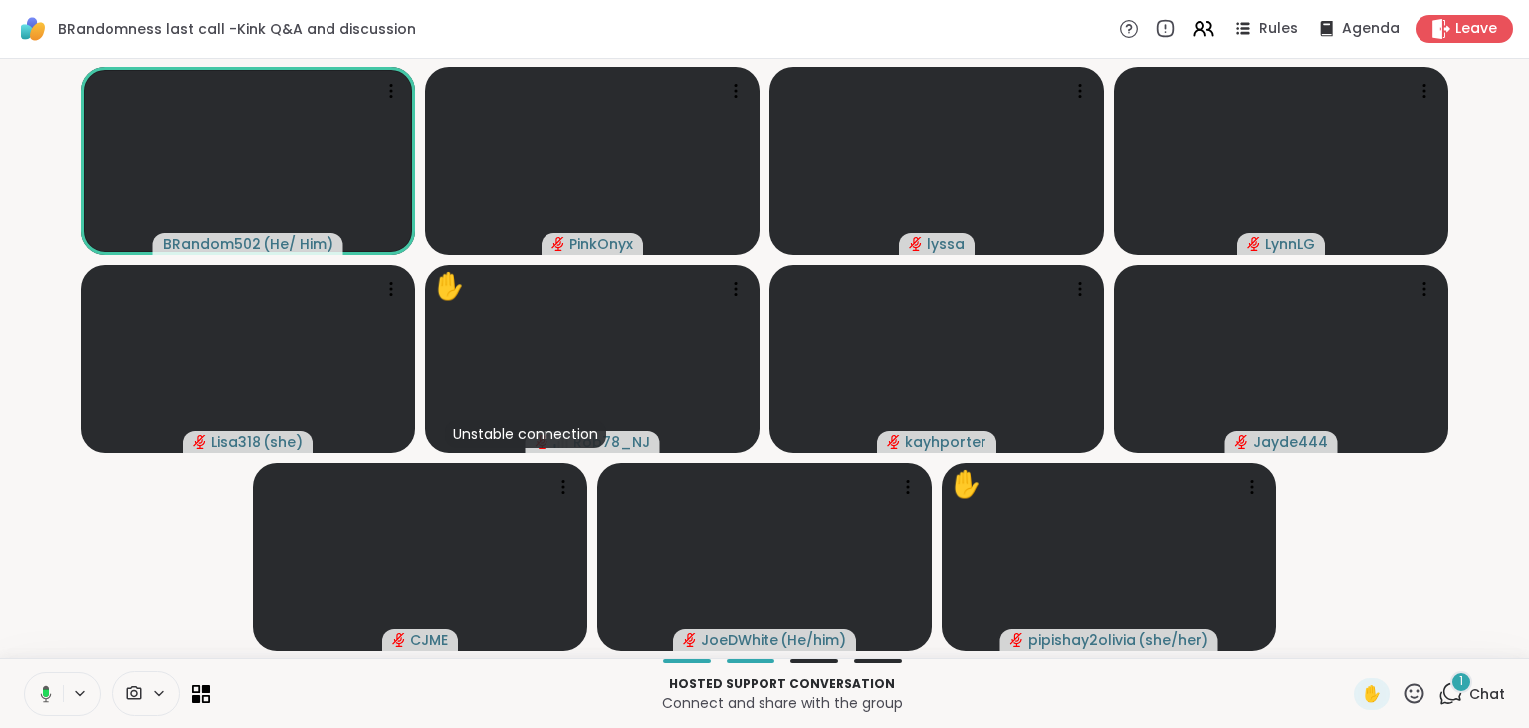
click at [1447, 683] on icon at bounding box center [1450, 693] width 25 height 25
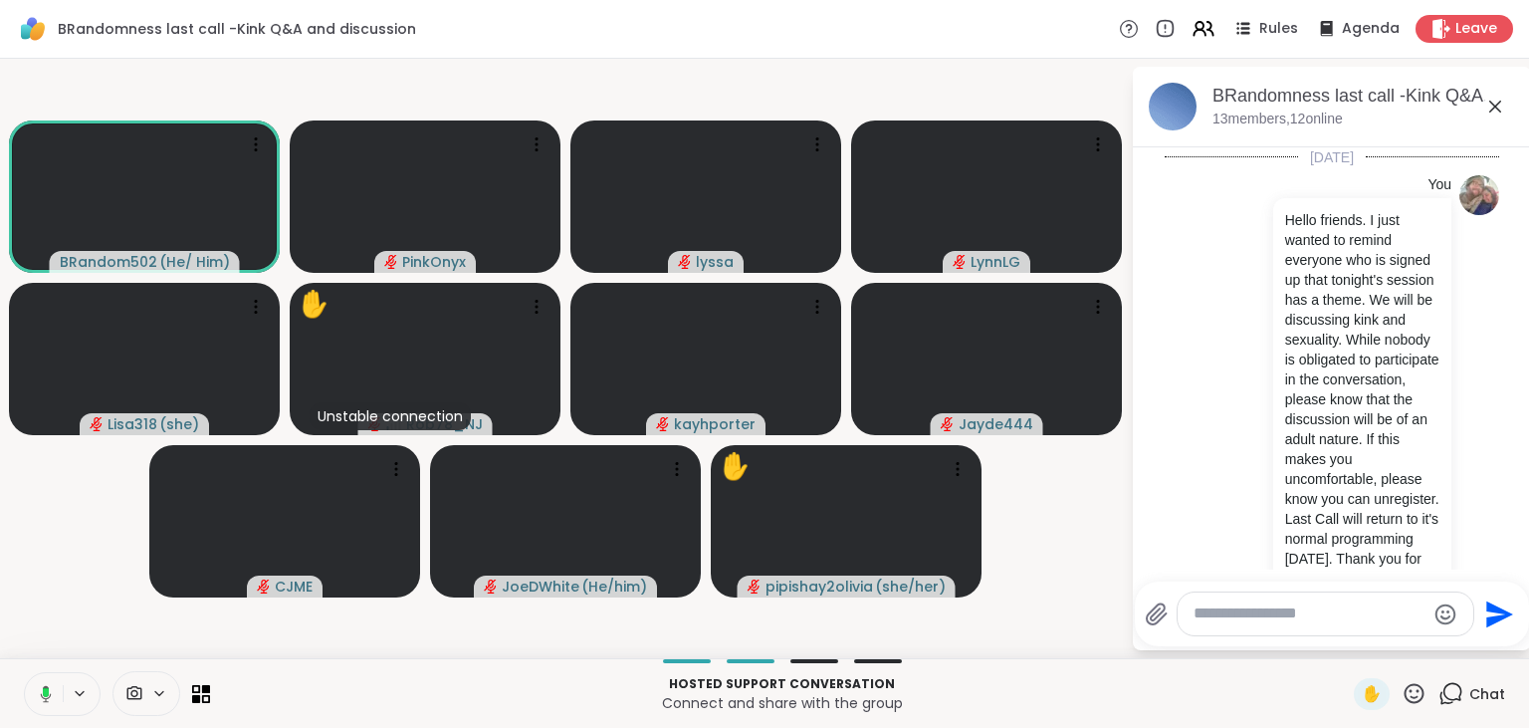
scroll to position [21837, 0]
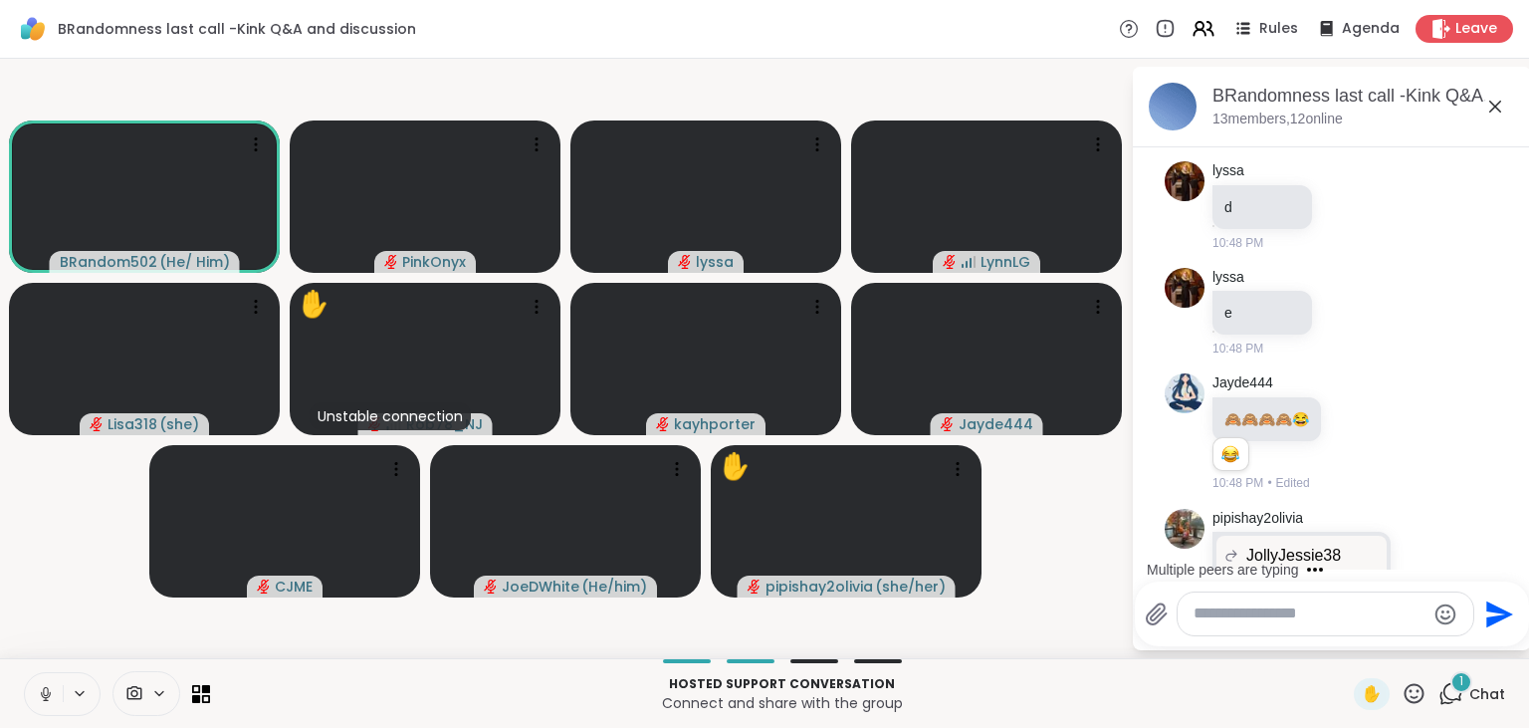
scroll to position [24086, 0]
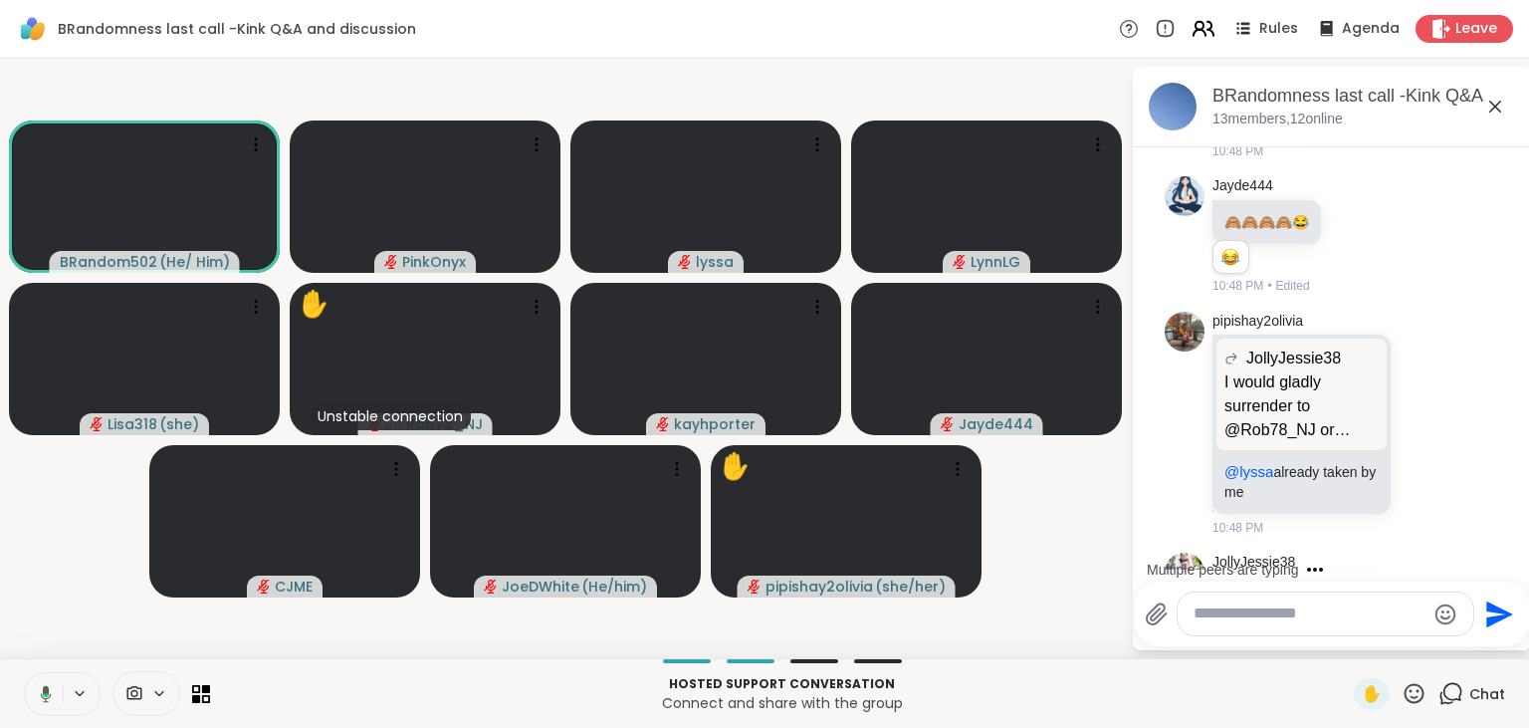
click at [1200, 24] on icon at bounding box center [1199, 26] width 8 height 8
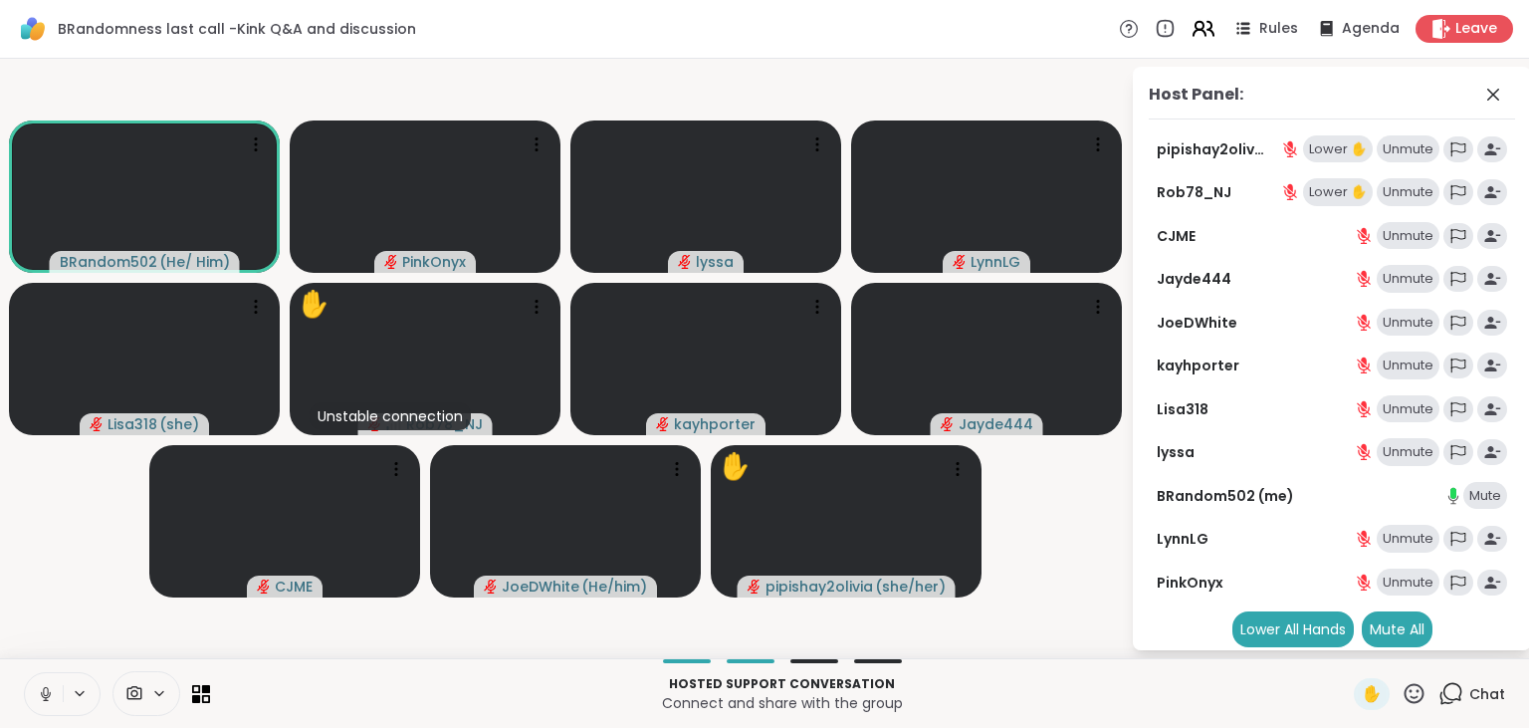
click at [1200, 24] on icon at bounding box center [1199, 26] width 8 height 8
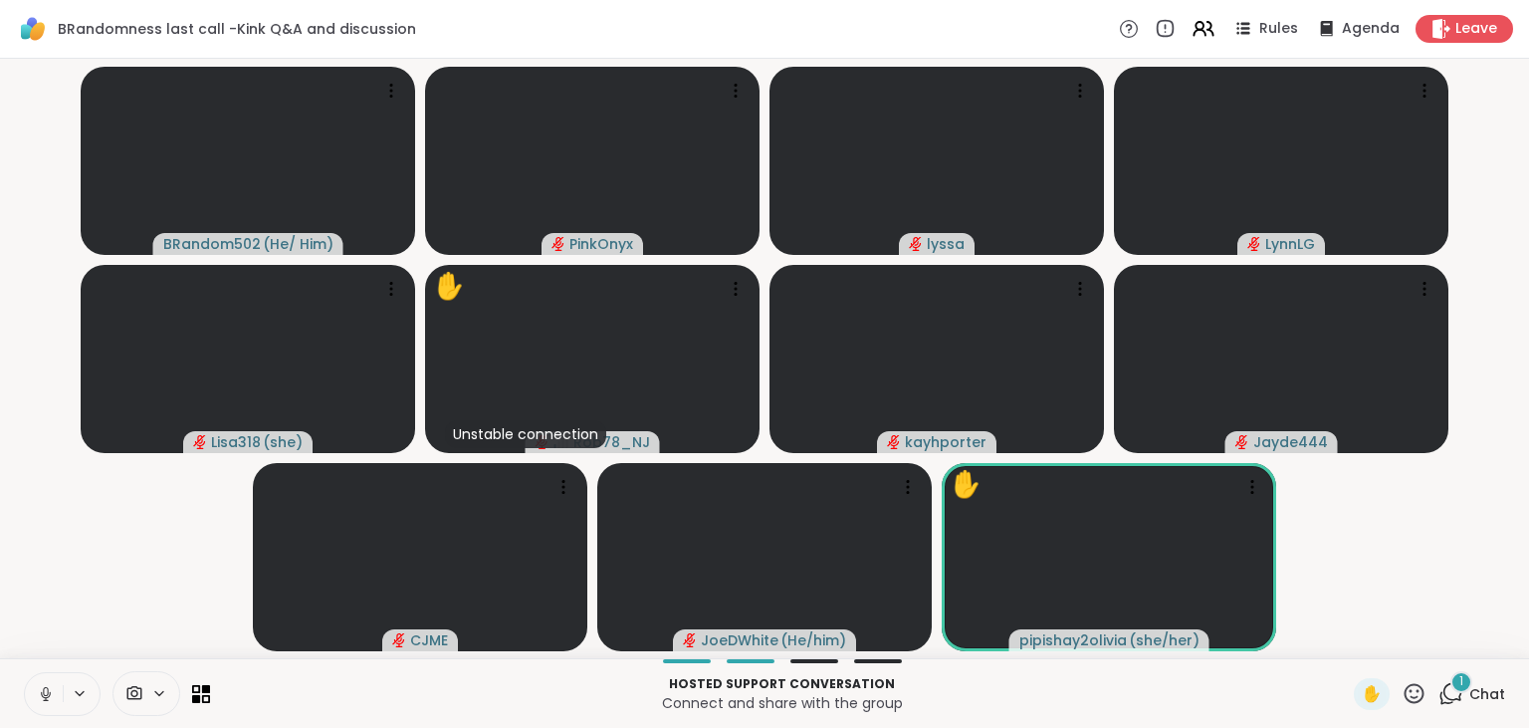
click at [1451, 691] on icon at bounding box center [1450, 693] width 25 height 25
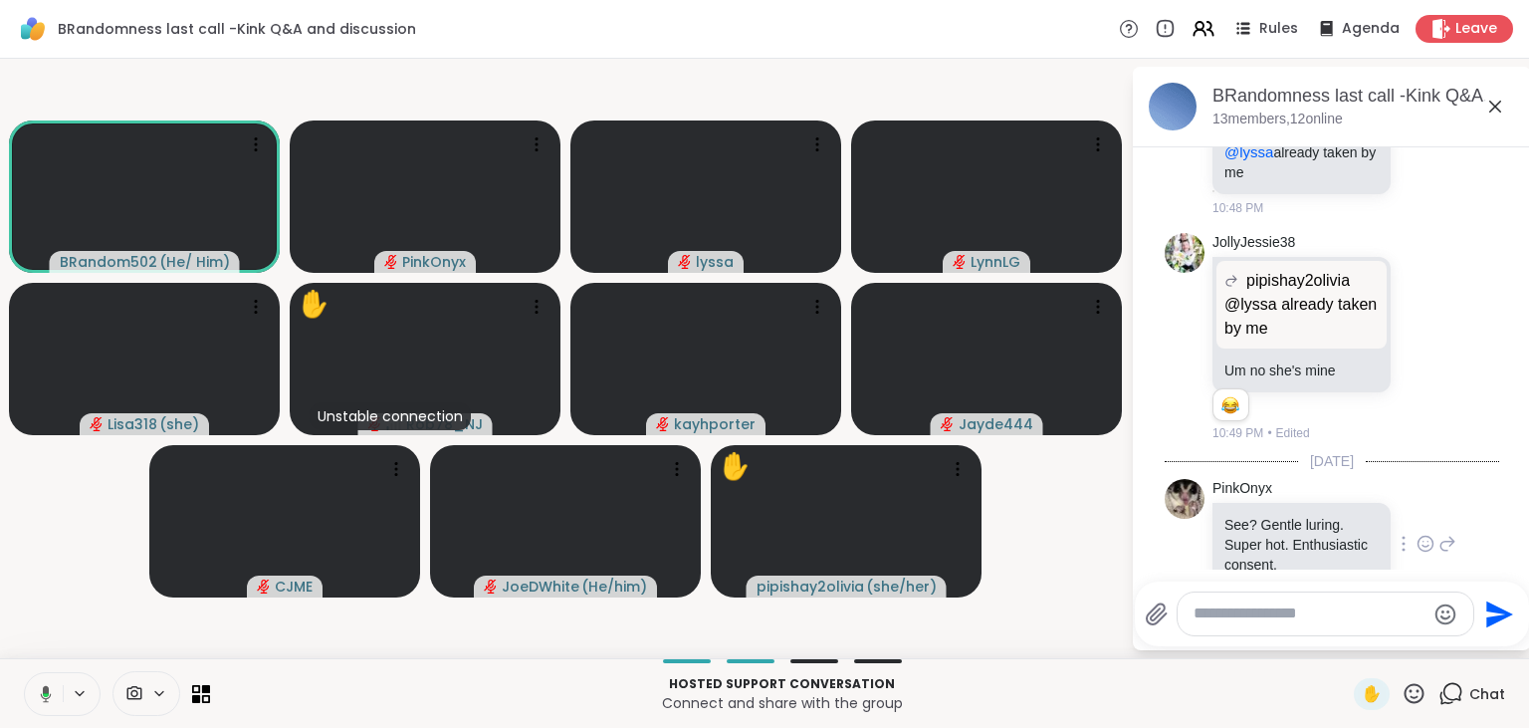
scroll to position [24299, 0]
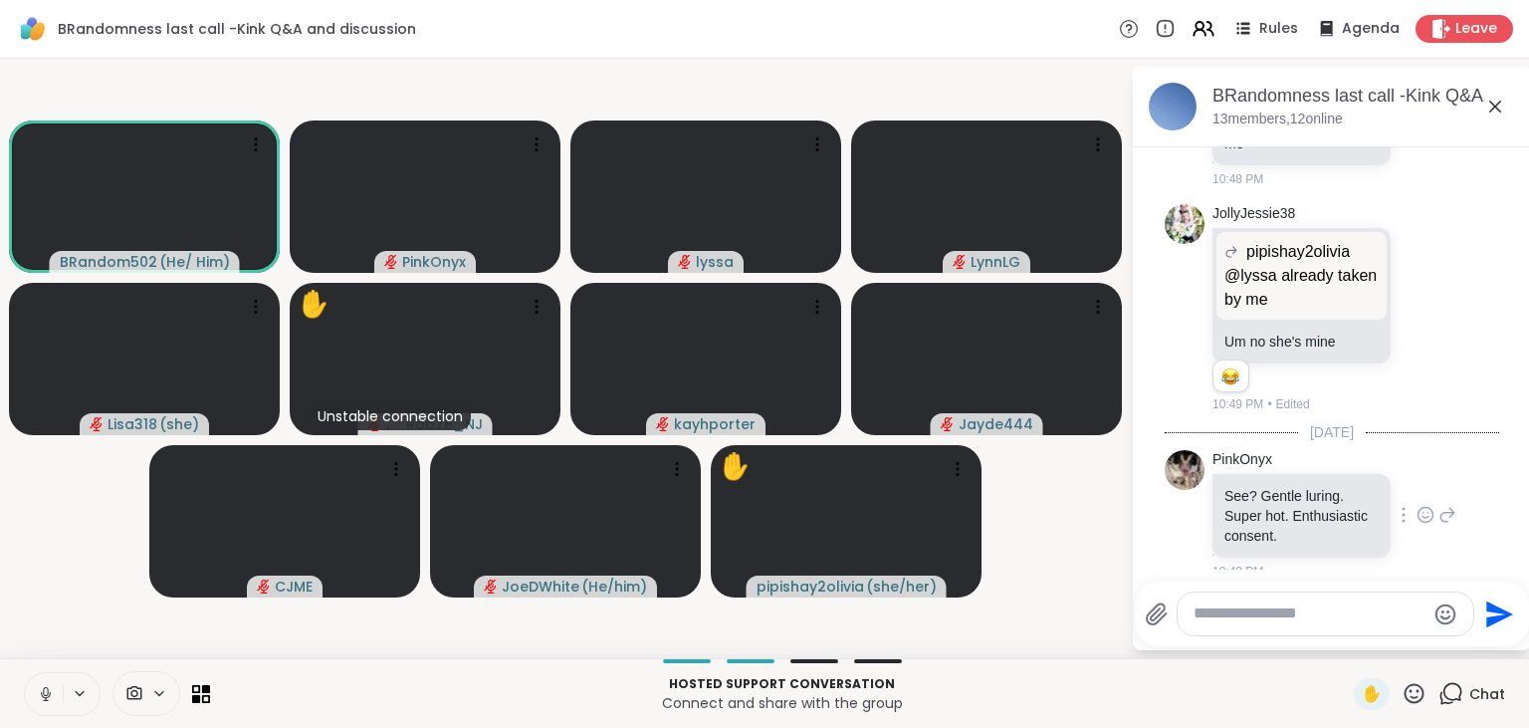
click at [1423, 450] on div "PinkOnyx See? Gentle luring. Super hot. Enthusiastic consent. 10:49 PM" at bounding box center [1334, 515] width 244 height 130
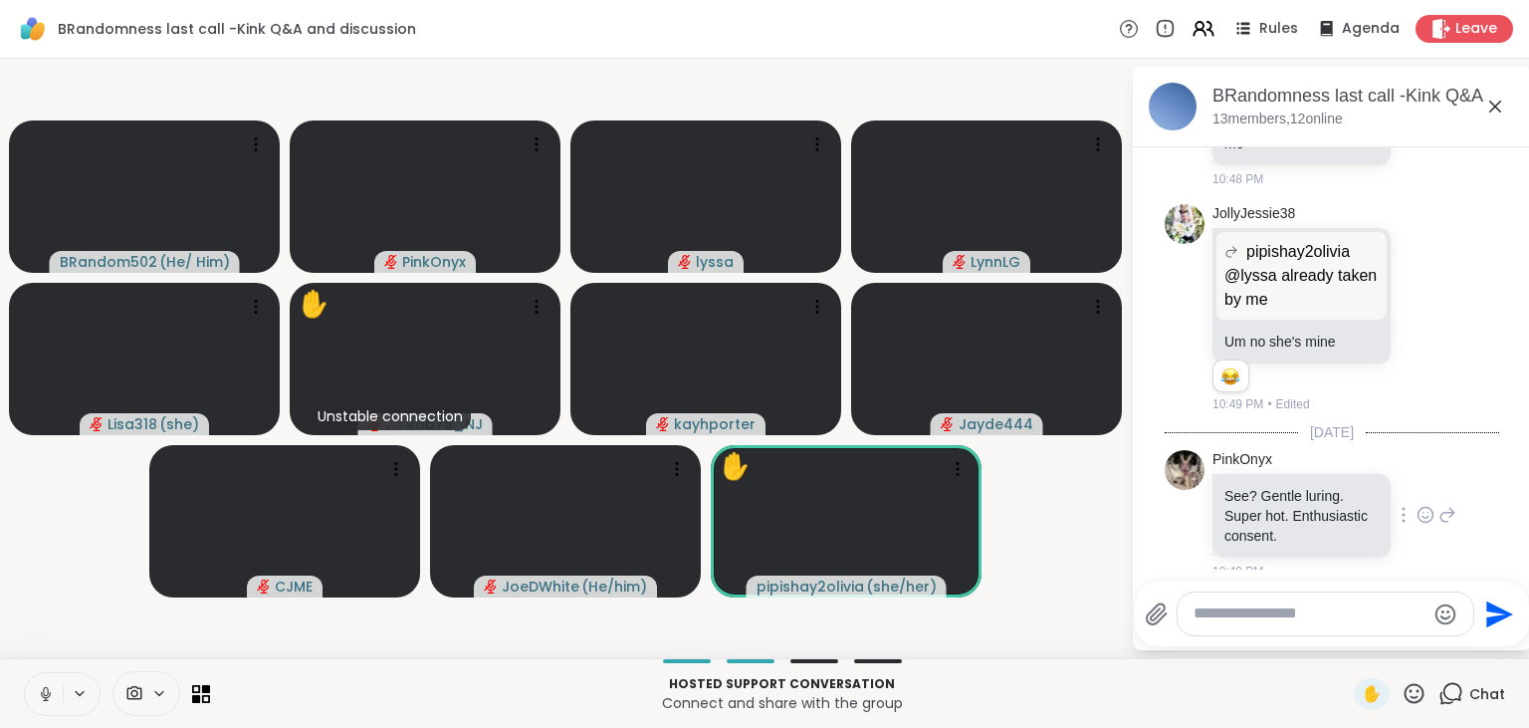
click at [1423, 505] on icon at bounding box center [1425, 515] width 18 height 20
click at [1273, 474] on div "Select Reaction: Heart" at bounding box center [1267, 483] width 18 height 18
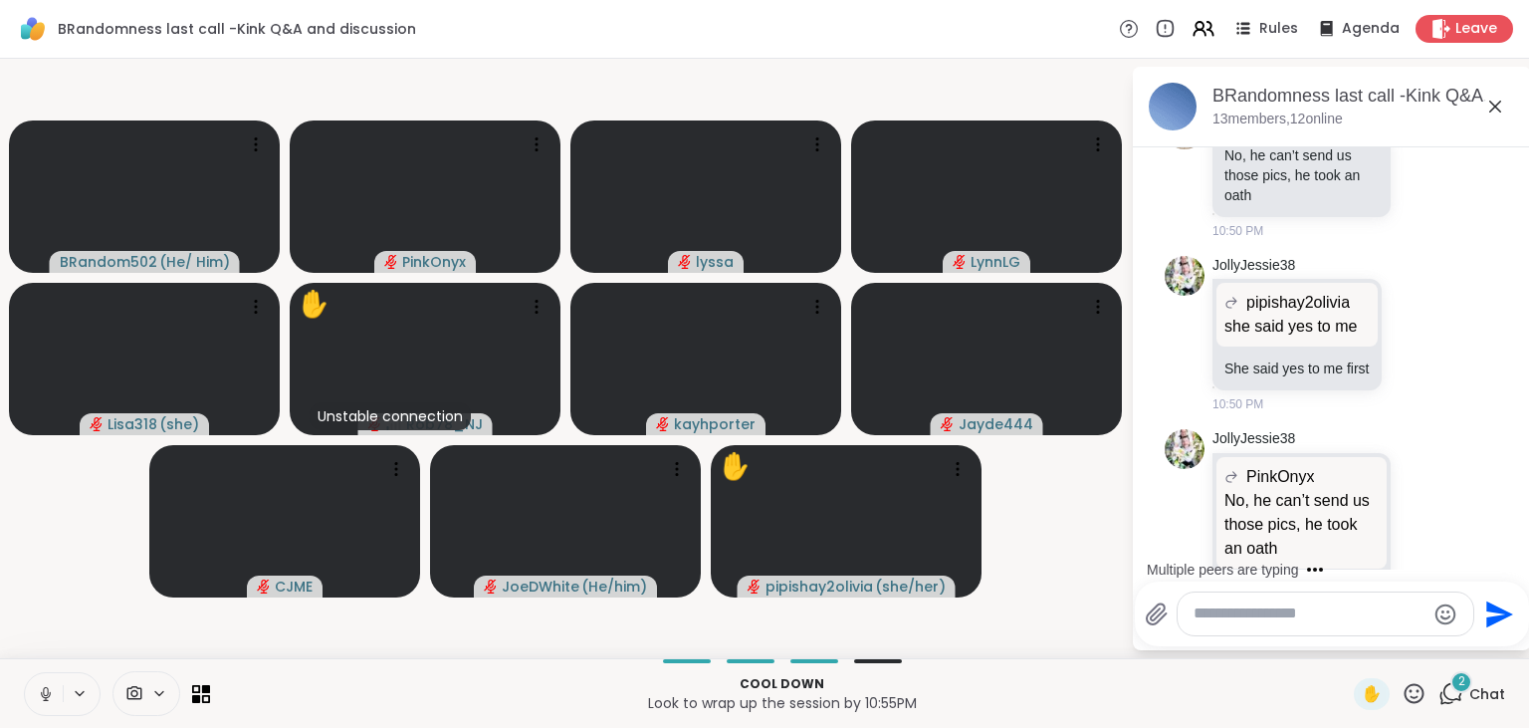
scroll to position [27025, 0]
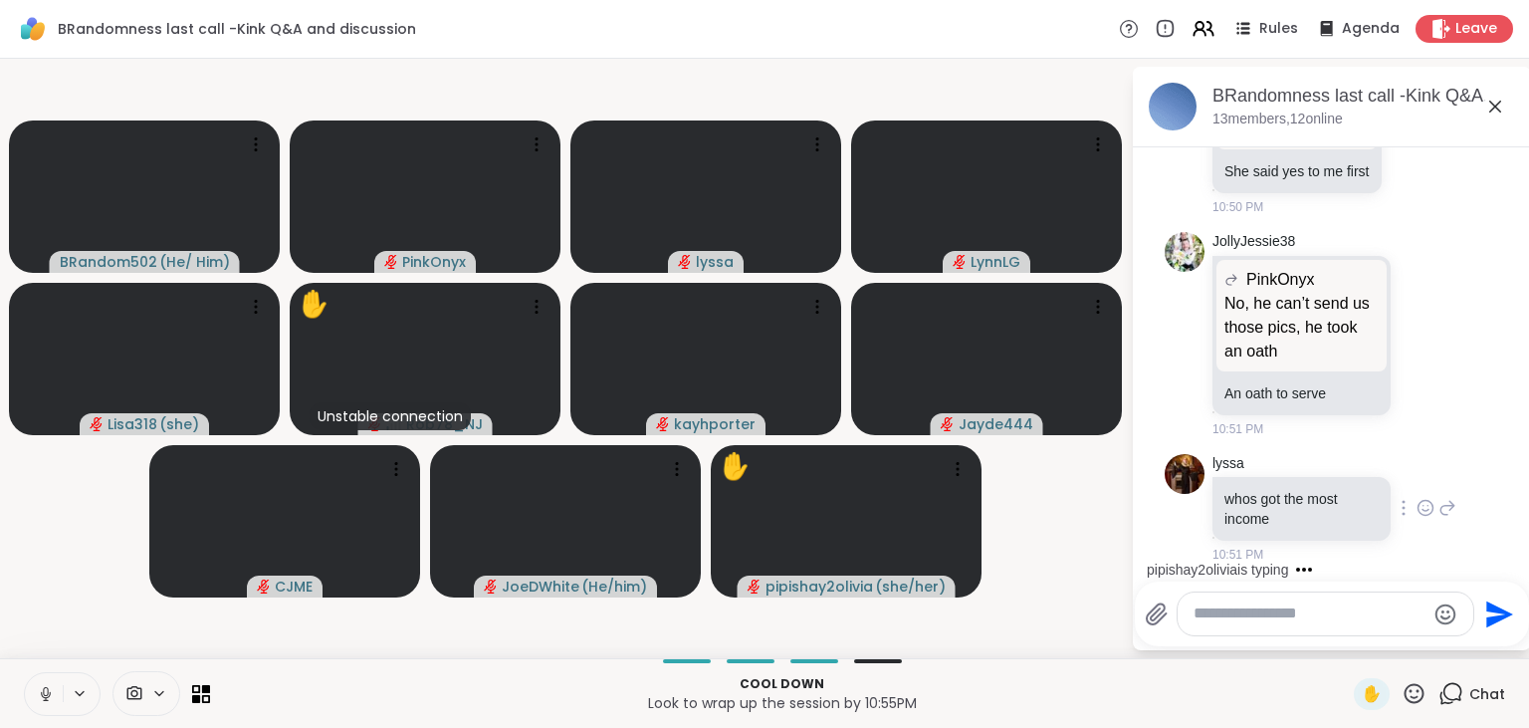
click at [1425, 498] on icon at bounding box center [1425, 508] width 18 height 20
click at [1186, 467] on div "Select Reaction: Joy" at bounding box center [1179, 476] width 18 height 18
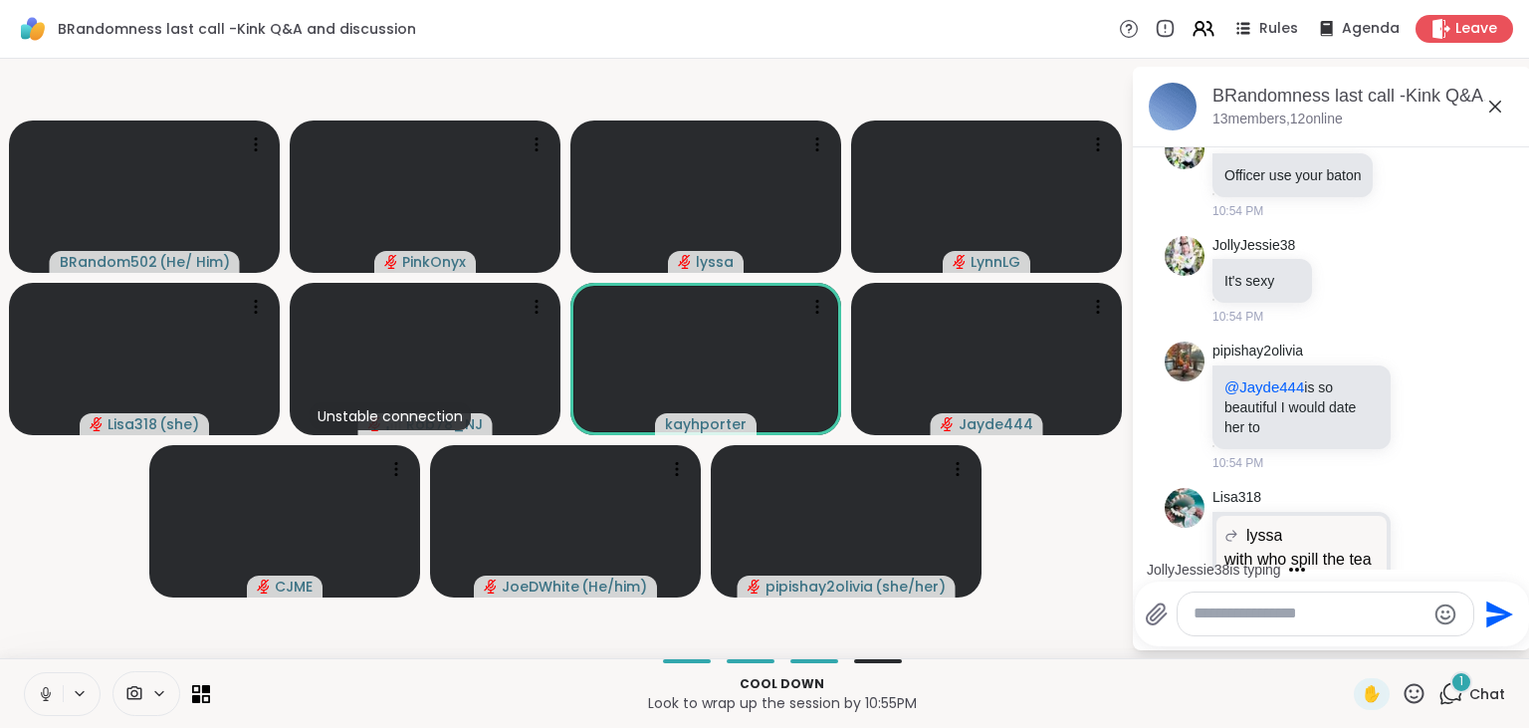
scroll to position [32156, 0]
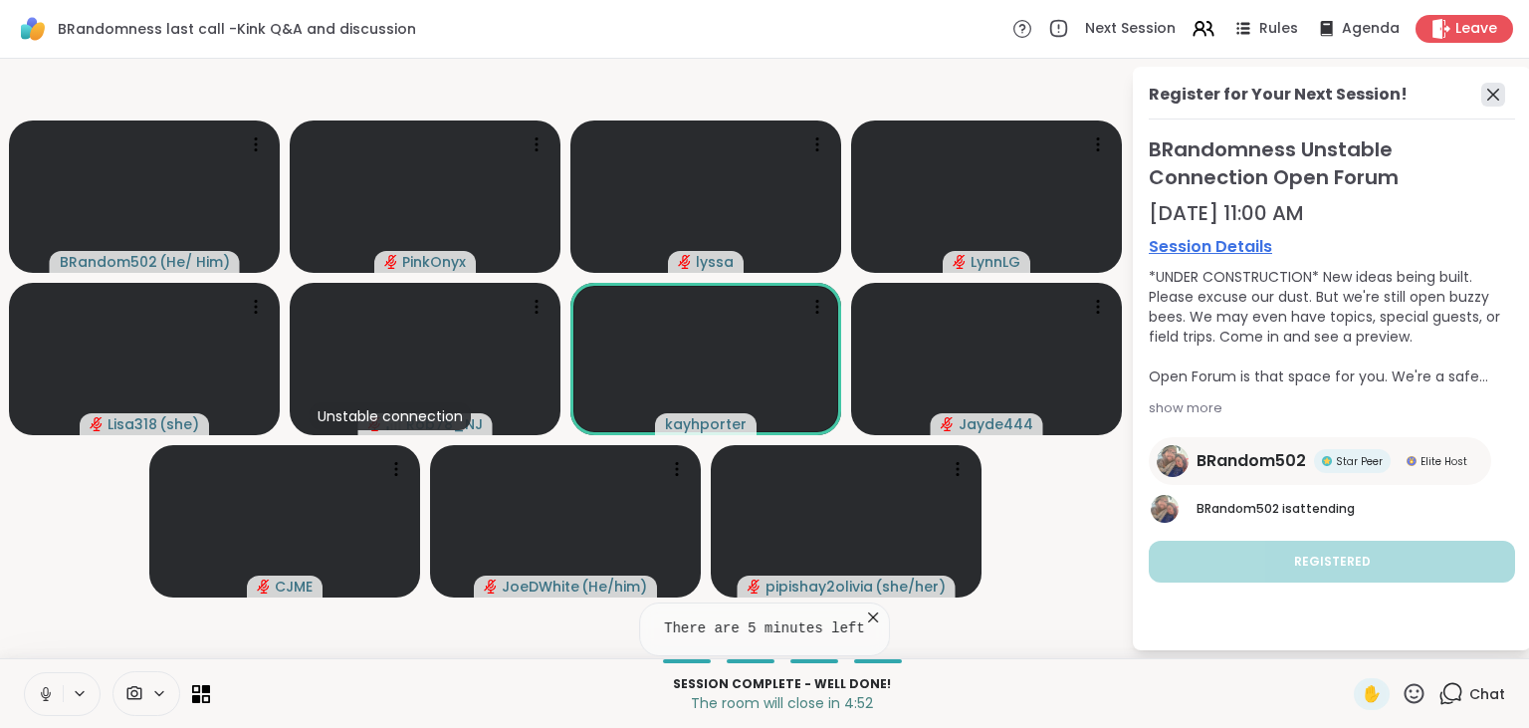
click at [1495, 94] on icon at bounding box center [1493, 95] width 12 height 12
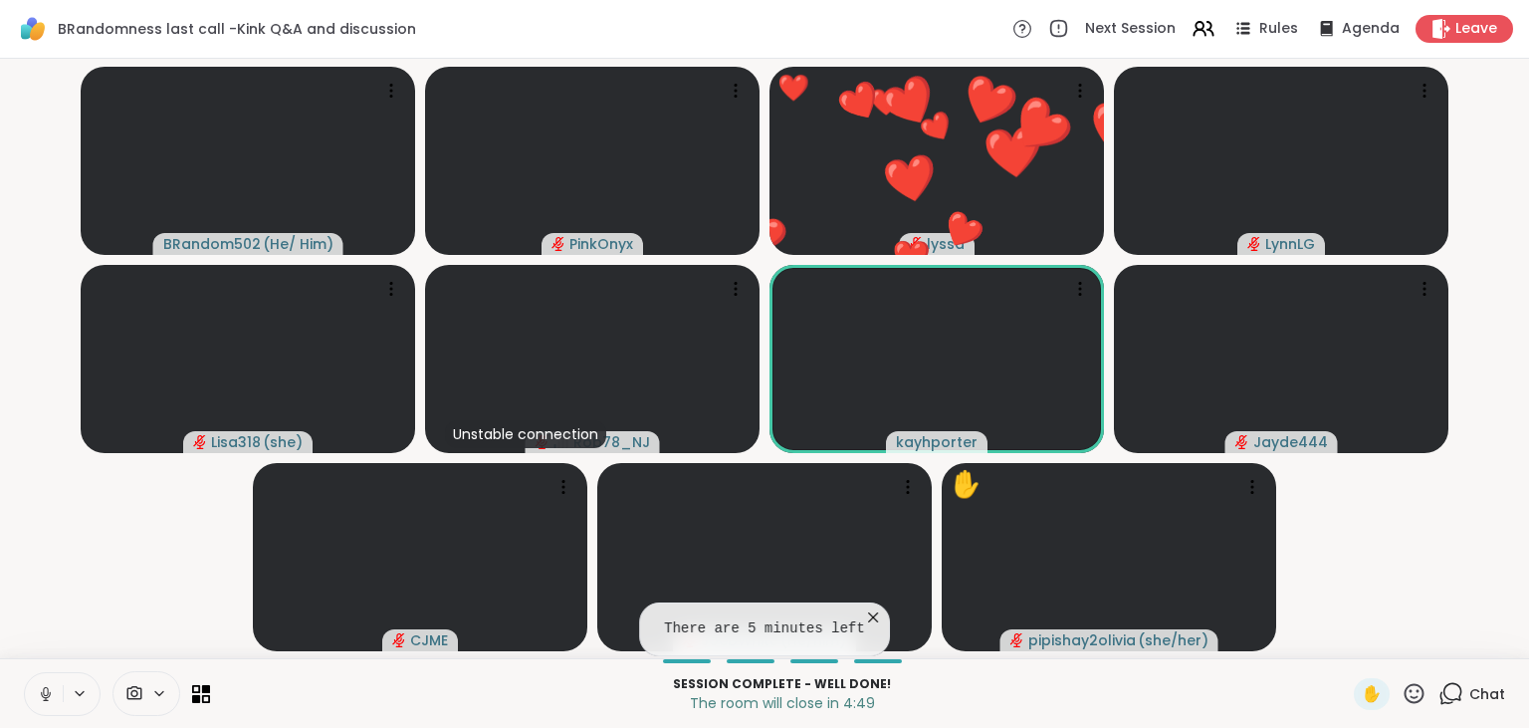
click at [1450, 692] on icon at bounding box center [1450, 693] width 25 height 25
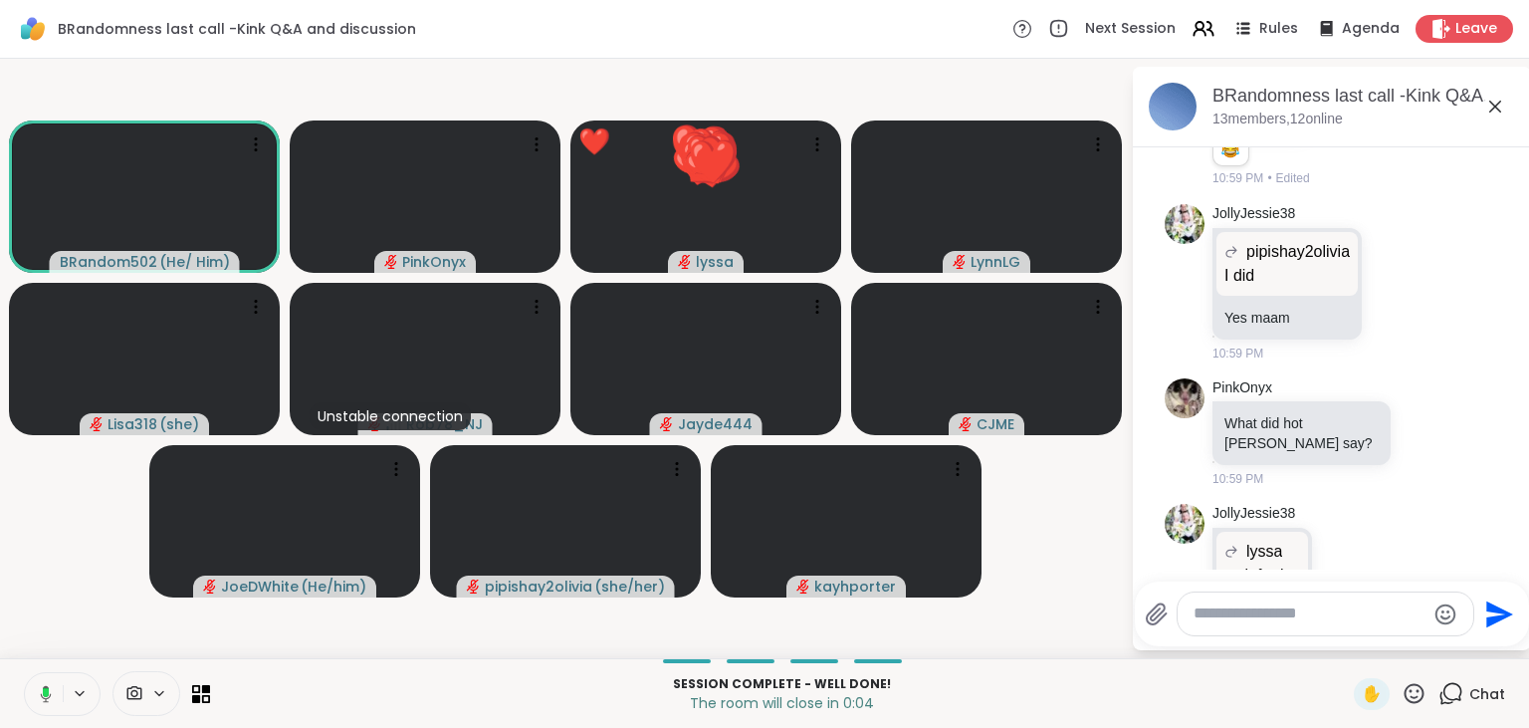
scroll to position [34956, 0]
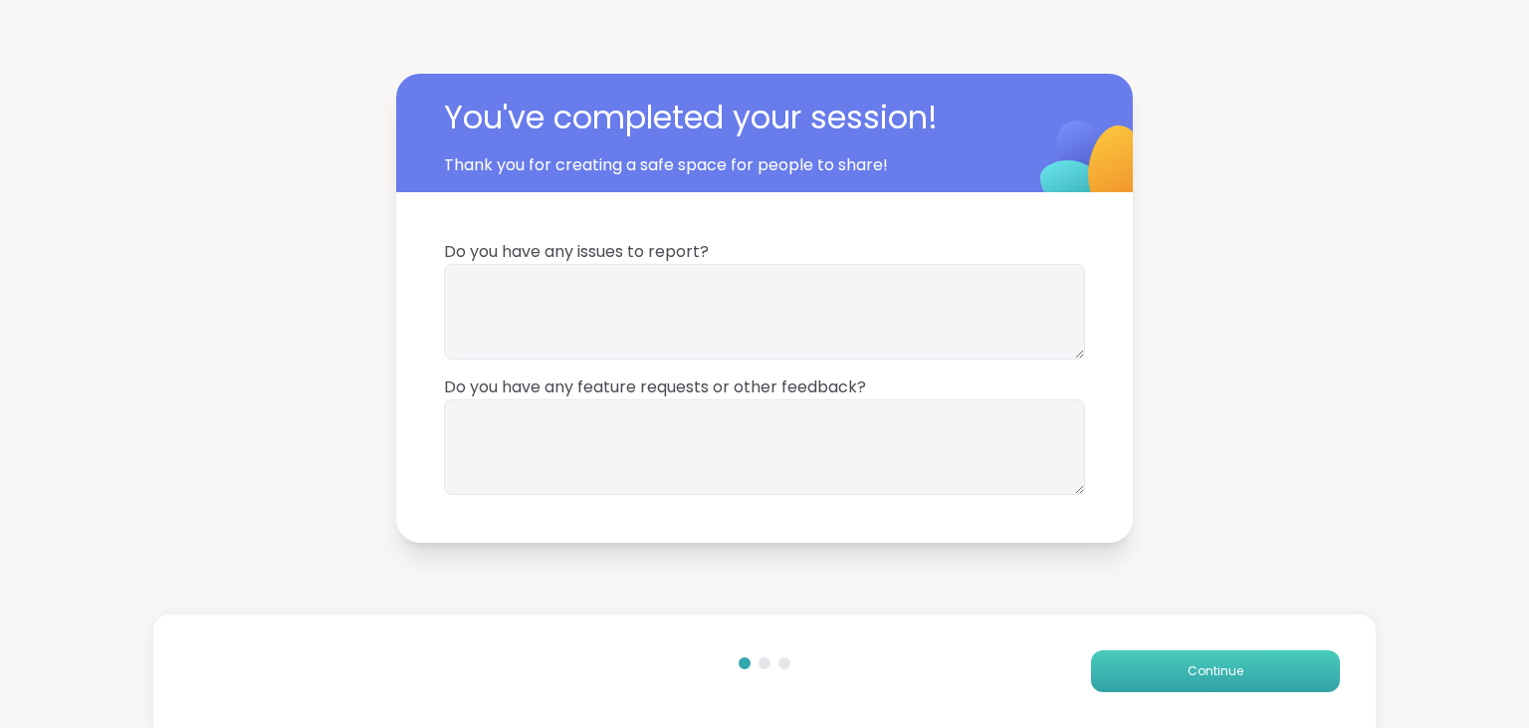
click at [1252, 670] on button "Continue" at bounding box center [1215, 671] width 249 height 42
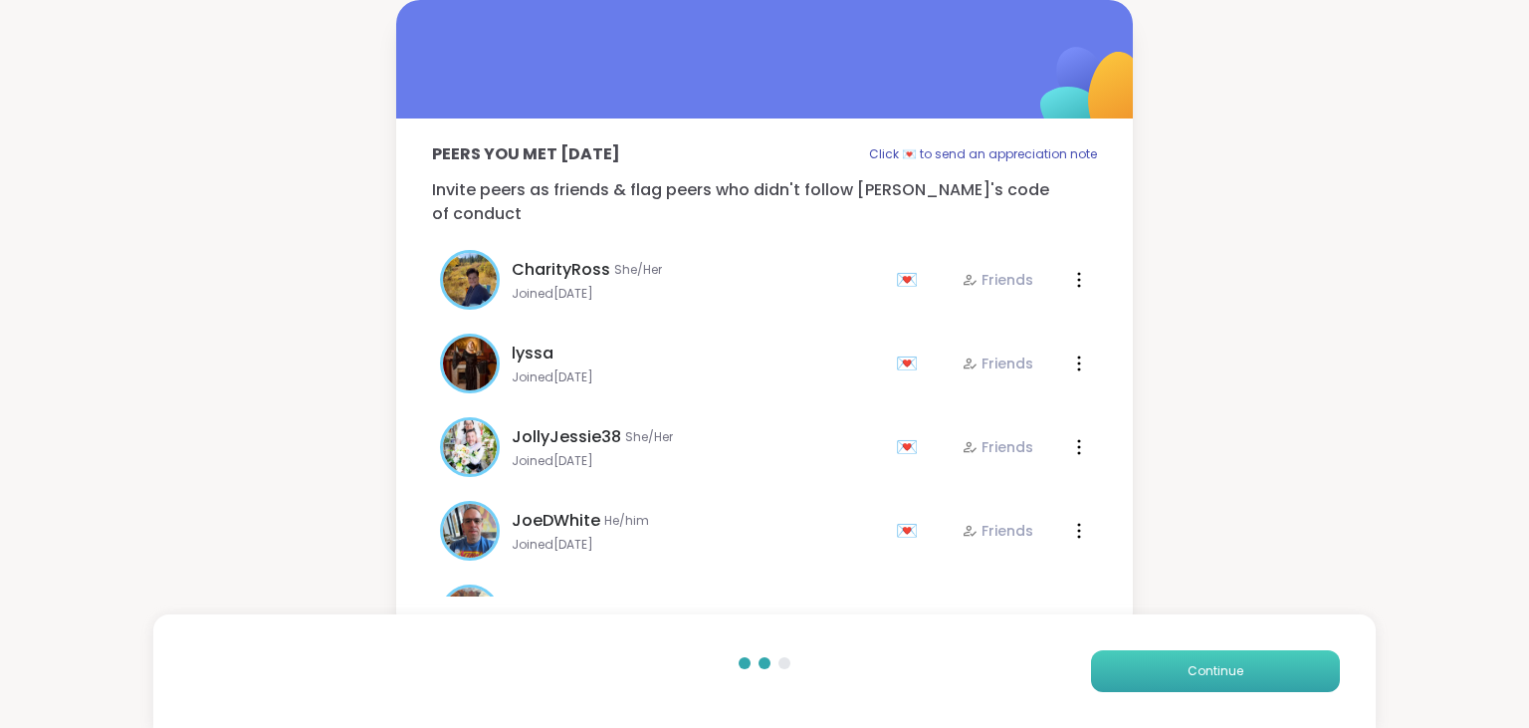
click at [1252, 670] on button "Continue" at bounding box center [1215, 671] width 249 height 42
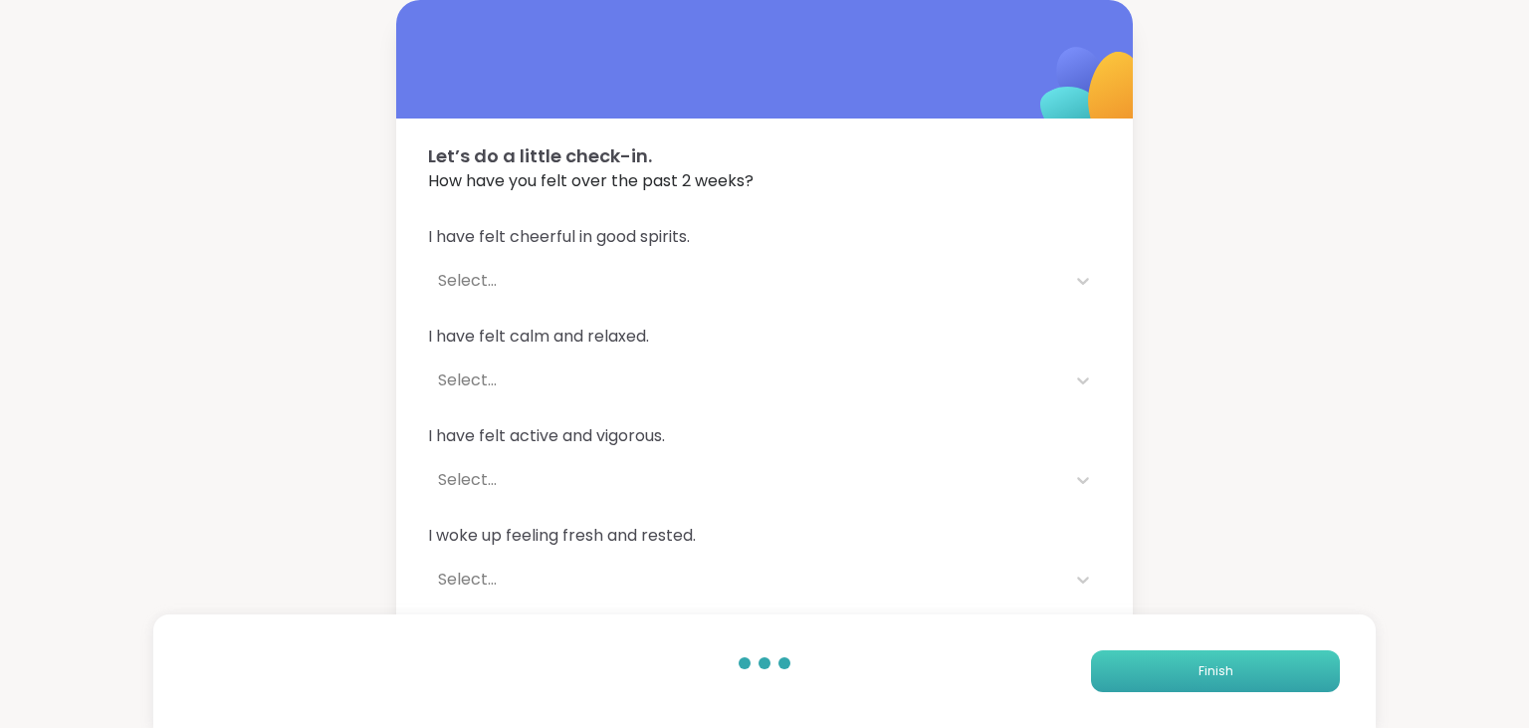
click at [1252, 670] on button "Finish" at bounding box center [1215, 671] width 249 height 42
